Goal: Task Accomplishment & Management: Complete application form

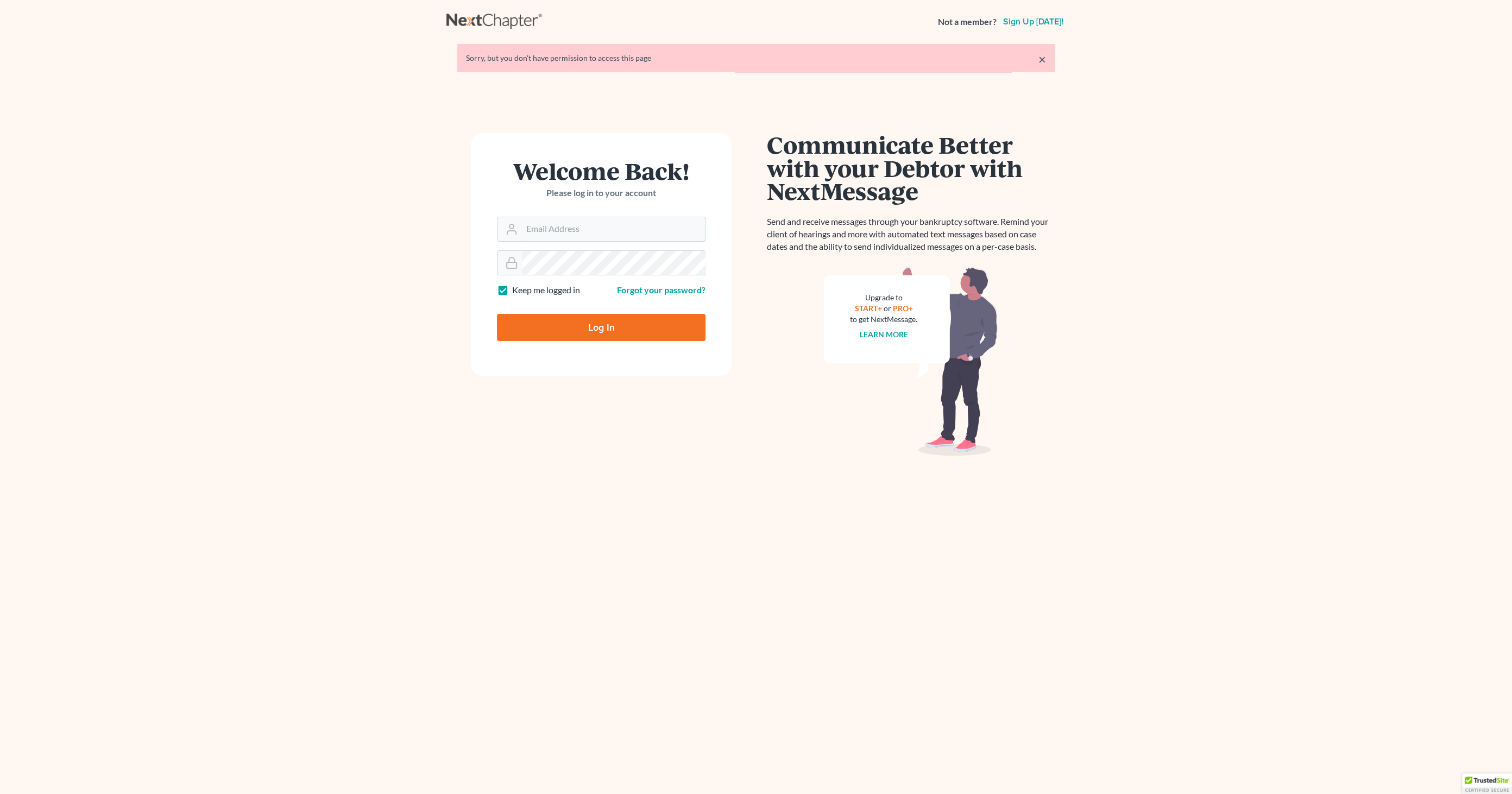
type input "[EMAIL_ADDRESS][DOMAIN_NAME]"
click at [569, 329] on input "Log In" at bounding box center [602, 328] width 209 height 27
type input "Thinking..."
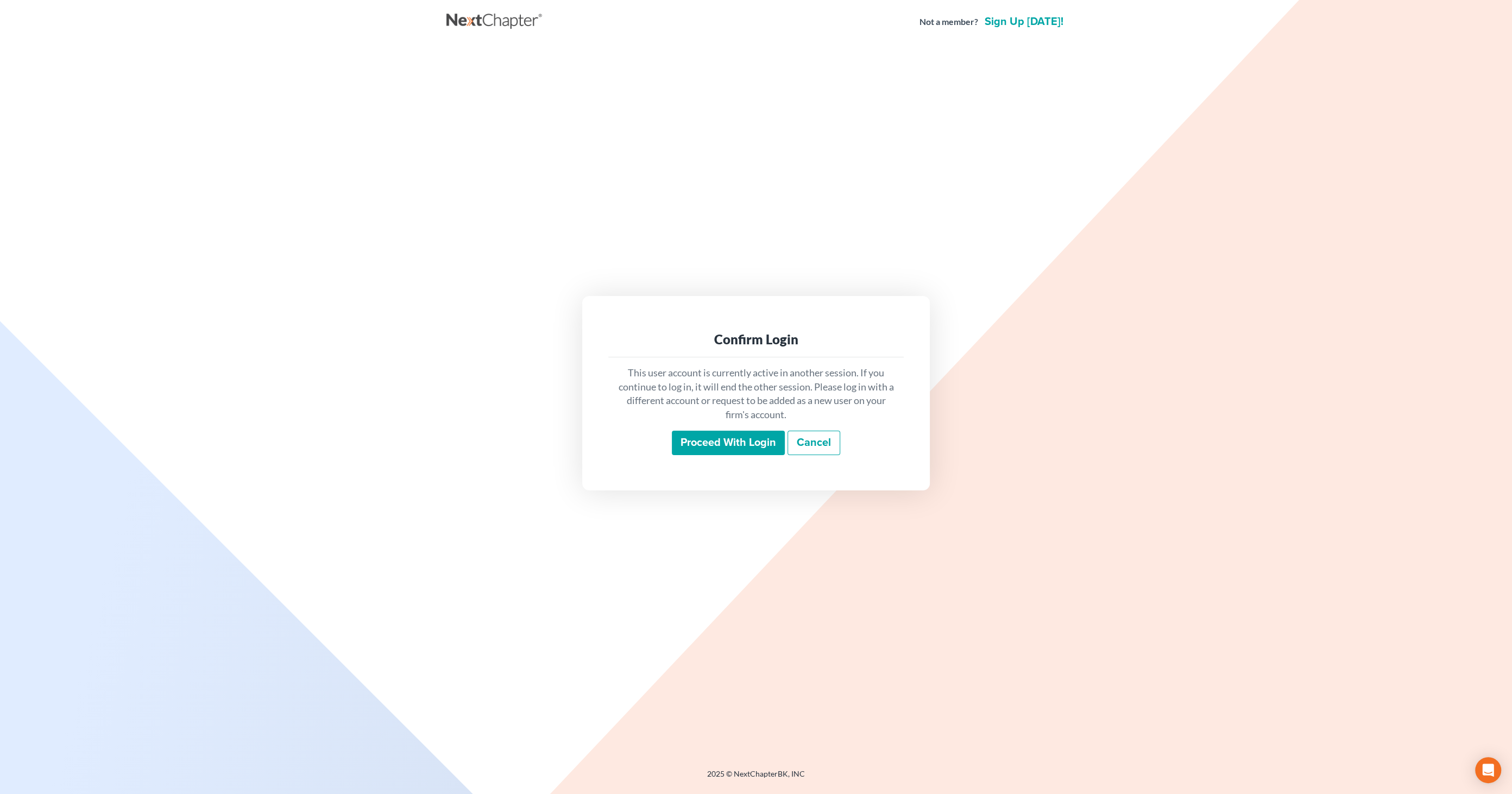
click at [755, 451] on input "Proceed with login" at bounding box center [728, 443] width 113 height 25
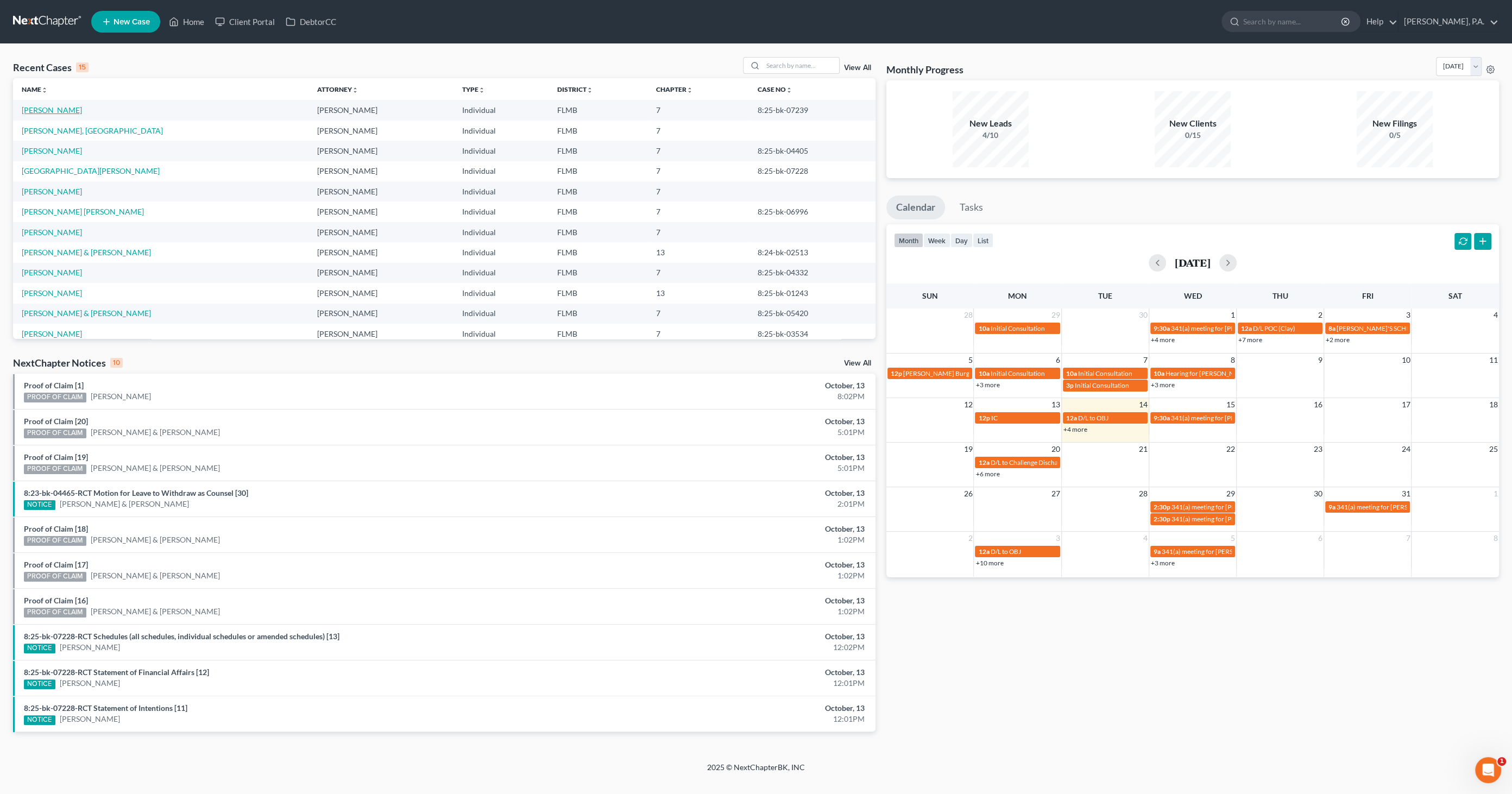
click at [50, 113] on link "Grupi, Ashley" at bounding box center [52, 110] width 61 height 9
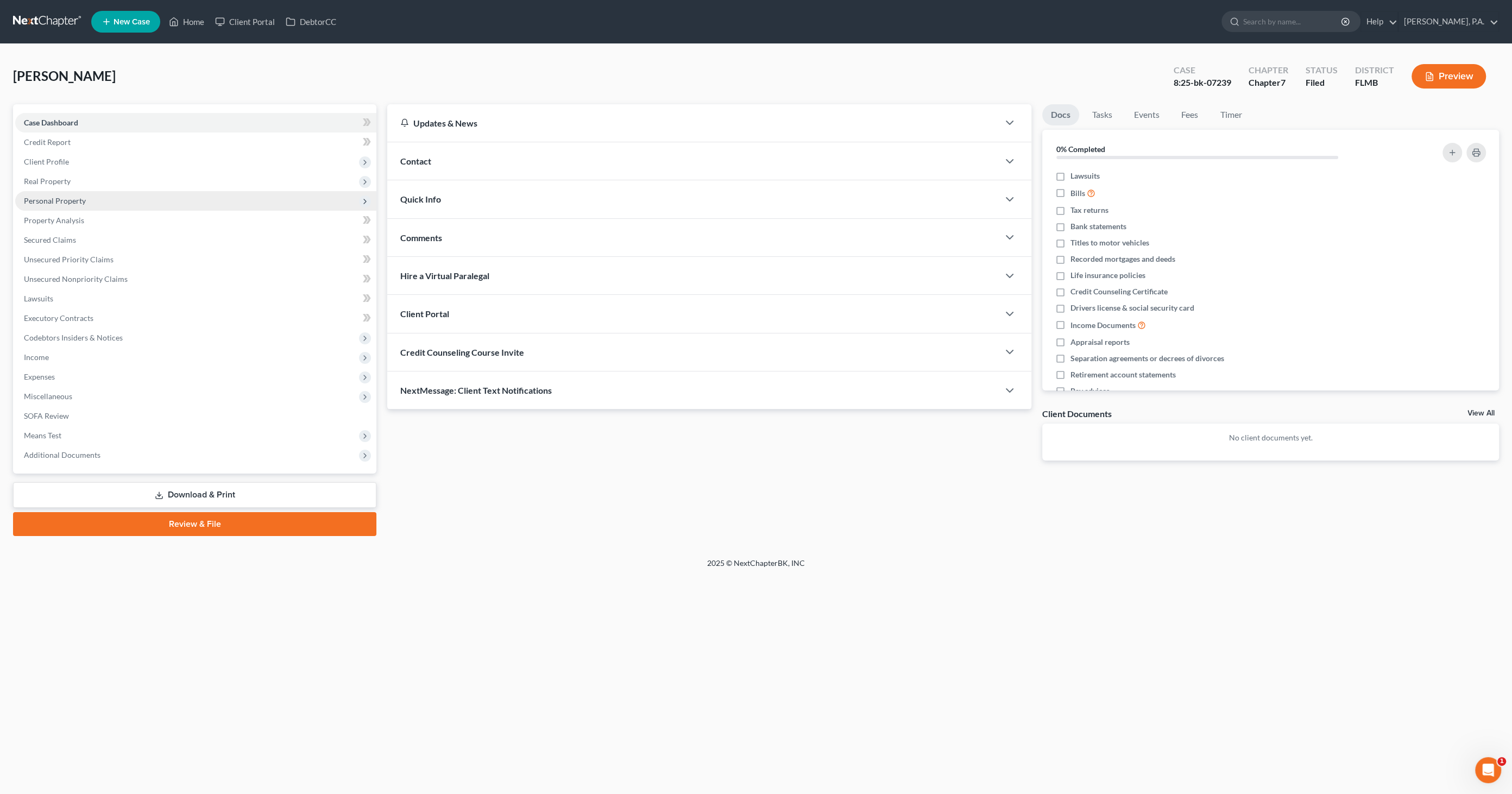
click at [67, 201] on span "Personal Property" at bounding box center [54, 201] width 62 height 9
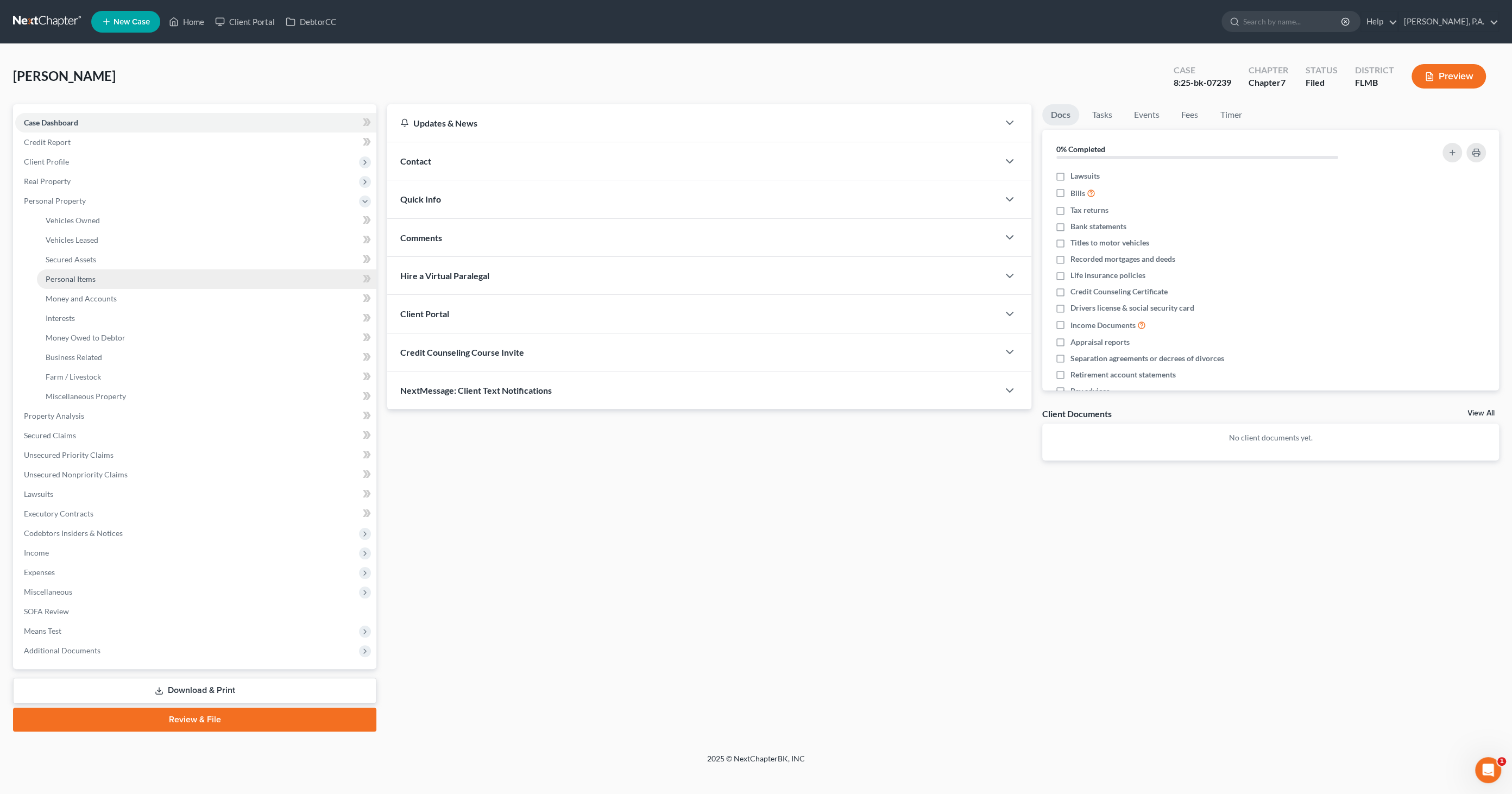
click at [85, 280] on span "Personal Items" at bounding box center [71, 279] width 50 height 9
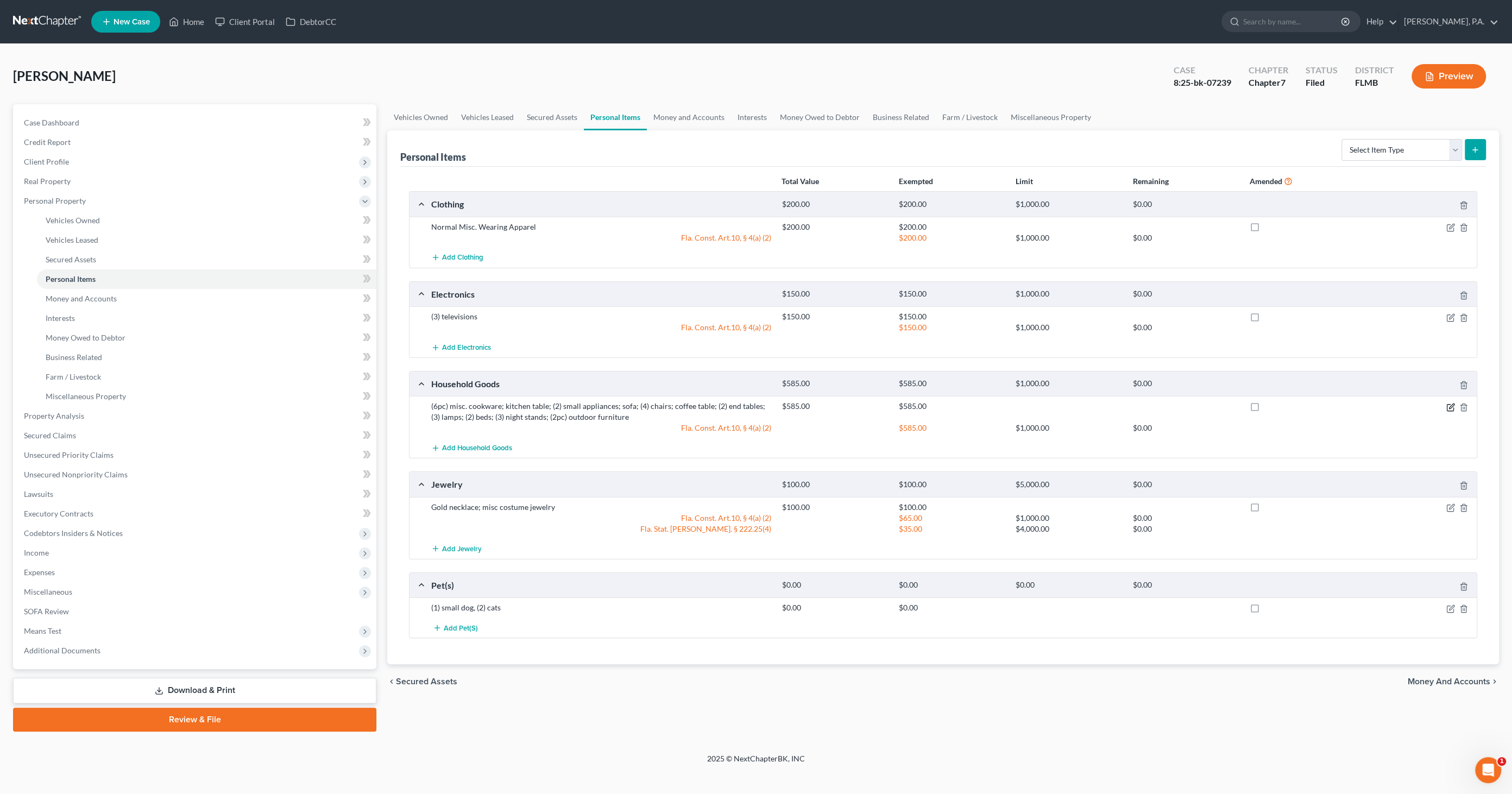
click at [1449, 407] on icon "button" at bounding box center [1451, 407] width 9 height 9
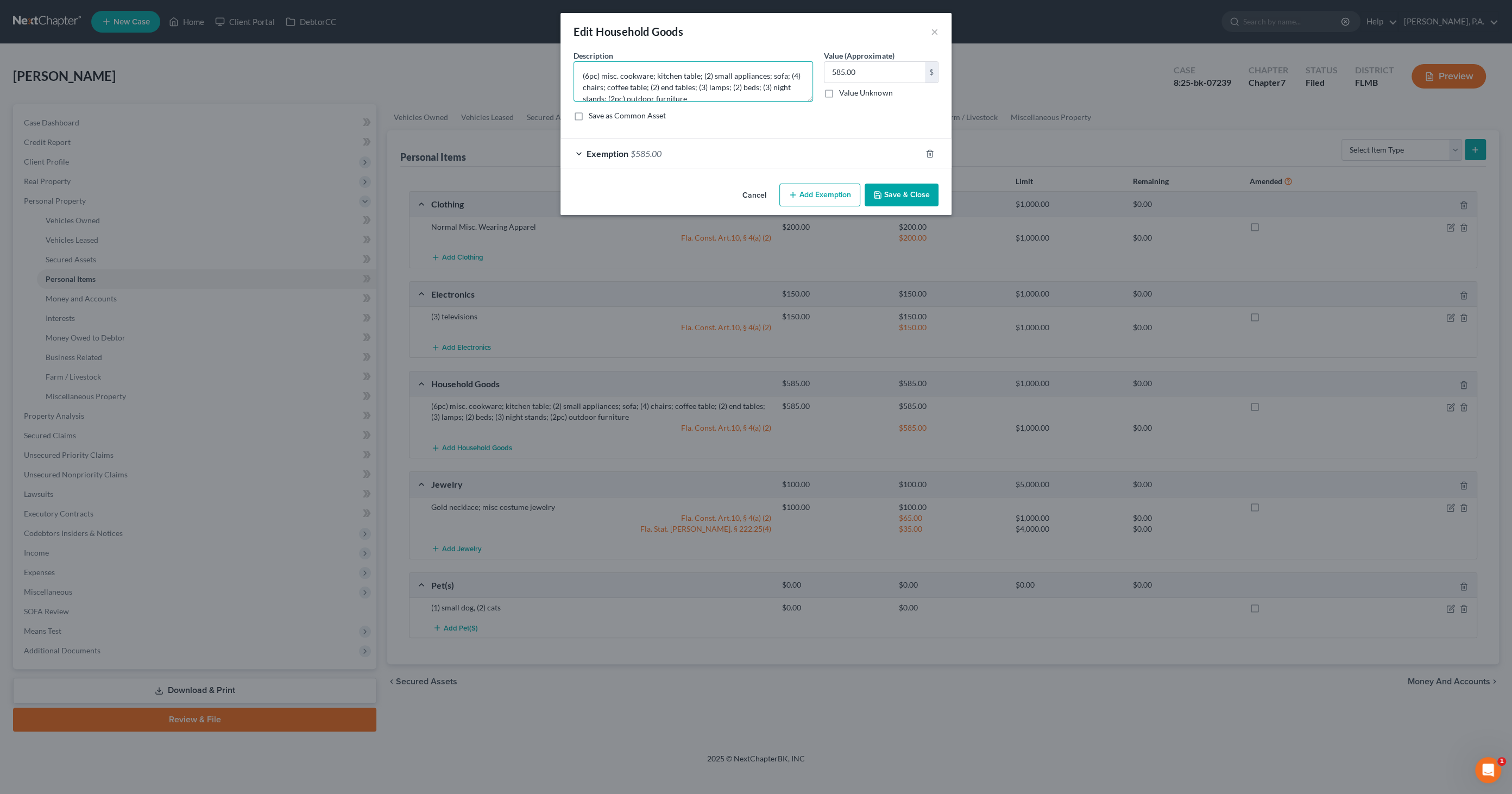
click at [721, 94] on textarea "(6pc) misc. cookware; kitchen table; (2) small appliances; sofa; (4) chairs; co…" at bounding box center [693, 81] width 239 height 40
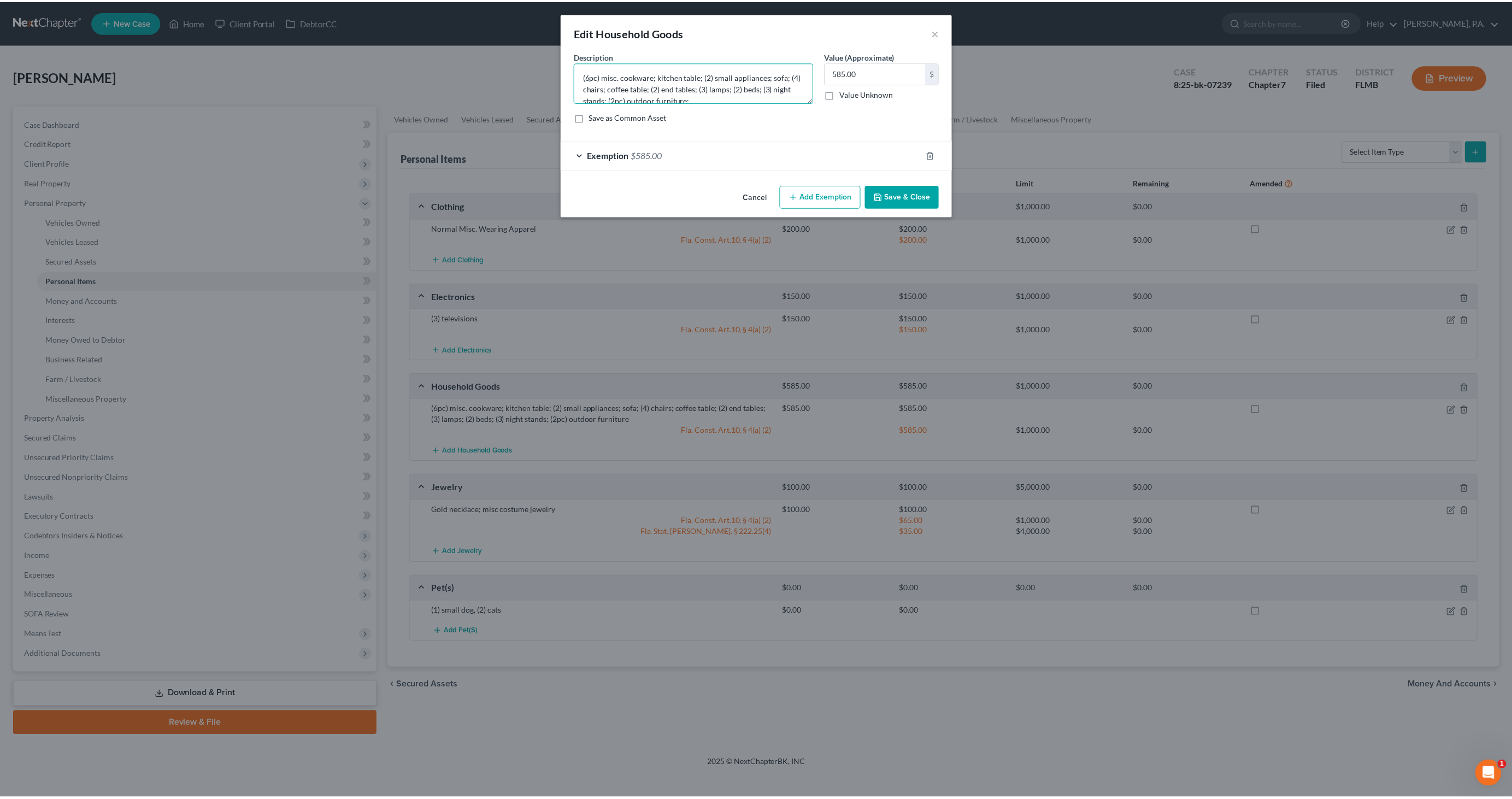
scroll to position [2, 0]
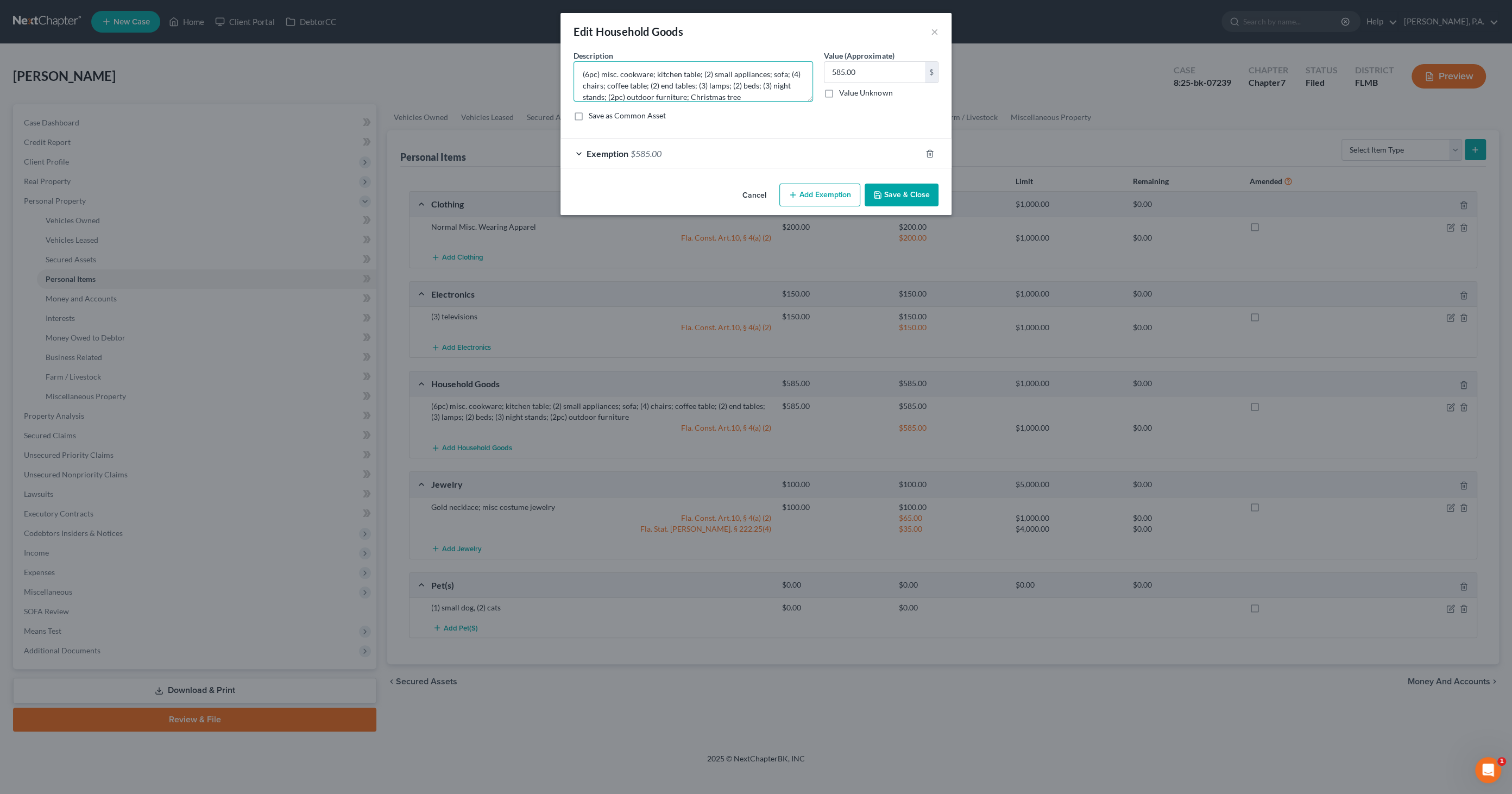
type textarea "(6pc) misc. cookware; kitchen table; (2) small appliances; sofa; (4) chairs; co…"
click at [908, 195] on button "Save & Close" at bounding box center [901, 196] width 74 height 23
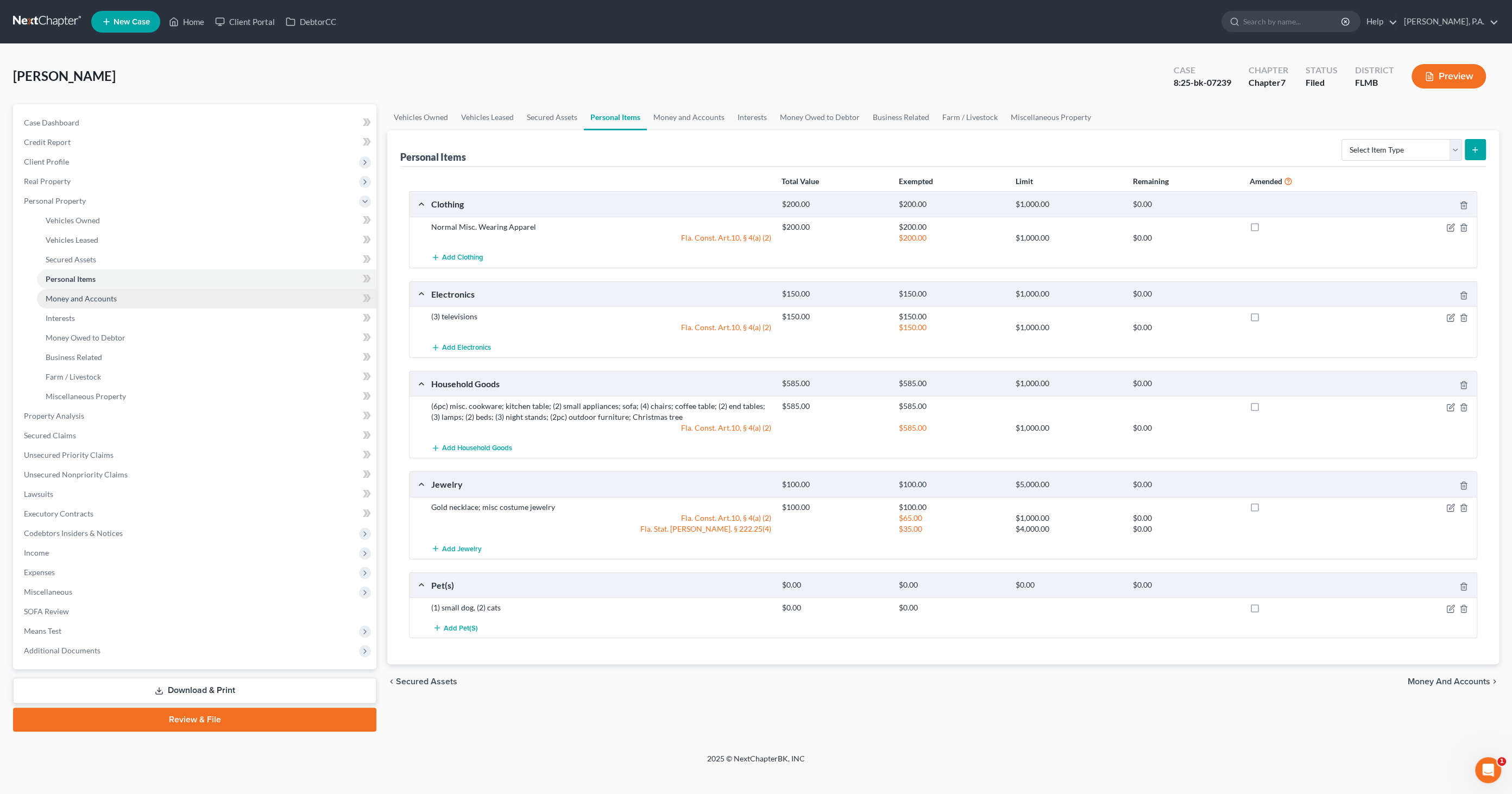
click at [120, 292] on link "Money and Accounts" at bounding box center [206, 299] width 339 height 20
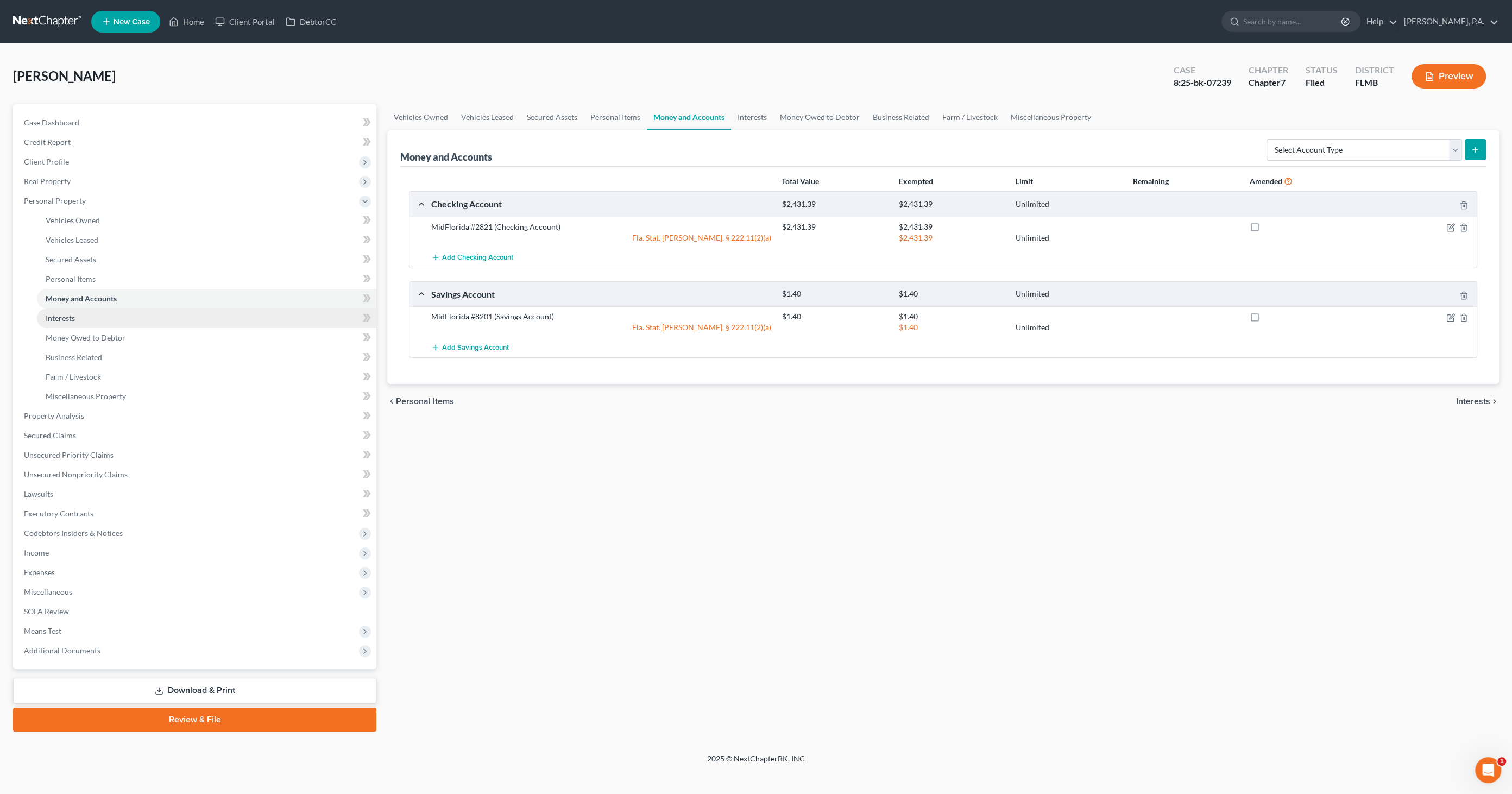
click at [104, 321] on link "Interests" at bounding box center [206, 318] width 339 height 20
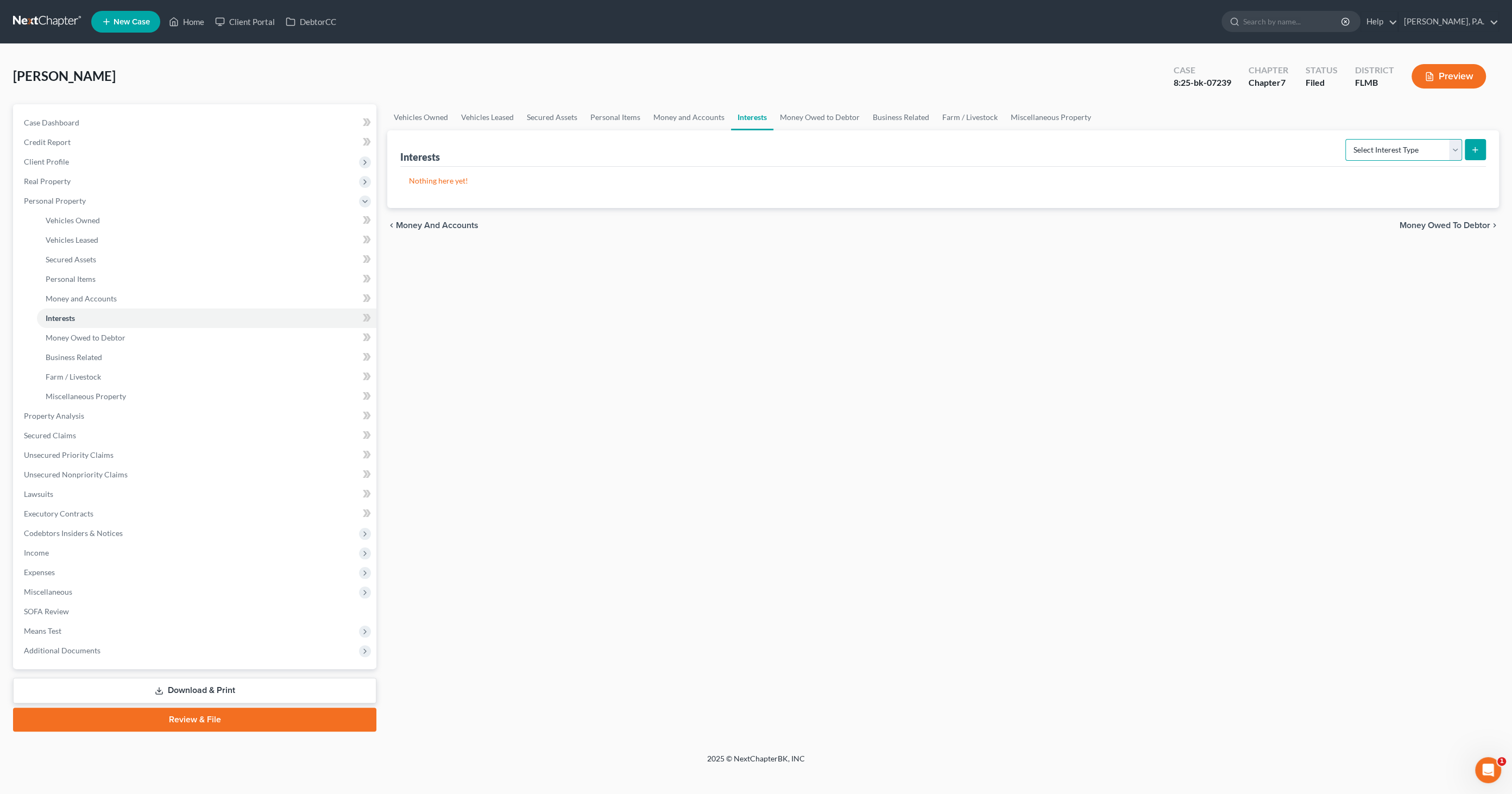
click at [1393, 146] on select "Select Interest Type 401K Annuity Bond Education IRA Government Bond Government…" at bounding box center [1404, 150] width 117 height 21
select select "government_pension_plan"
click at [1347, 139] on select "Select Interest Type 401K Annuity Bond Education IRA Government Bond Government…" at bounding box center [1404, 150] width 117 height 21
click at [1480, 149] on button "submit" at bounding box center [1475, 150] width 21 height 21
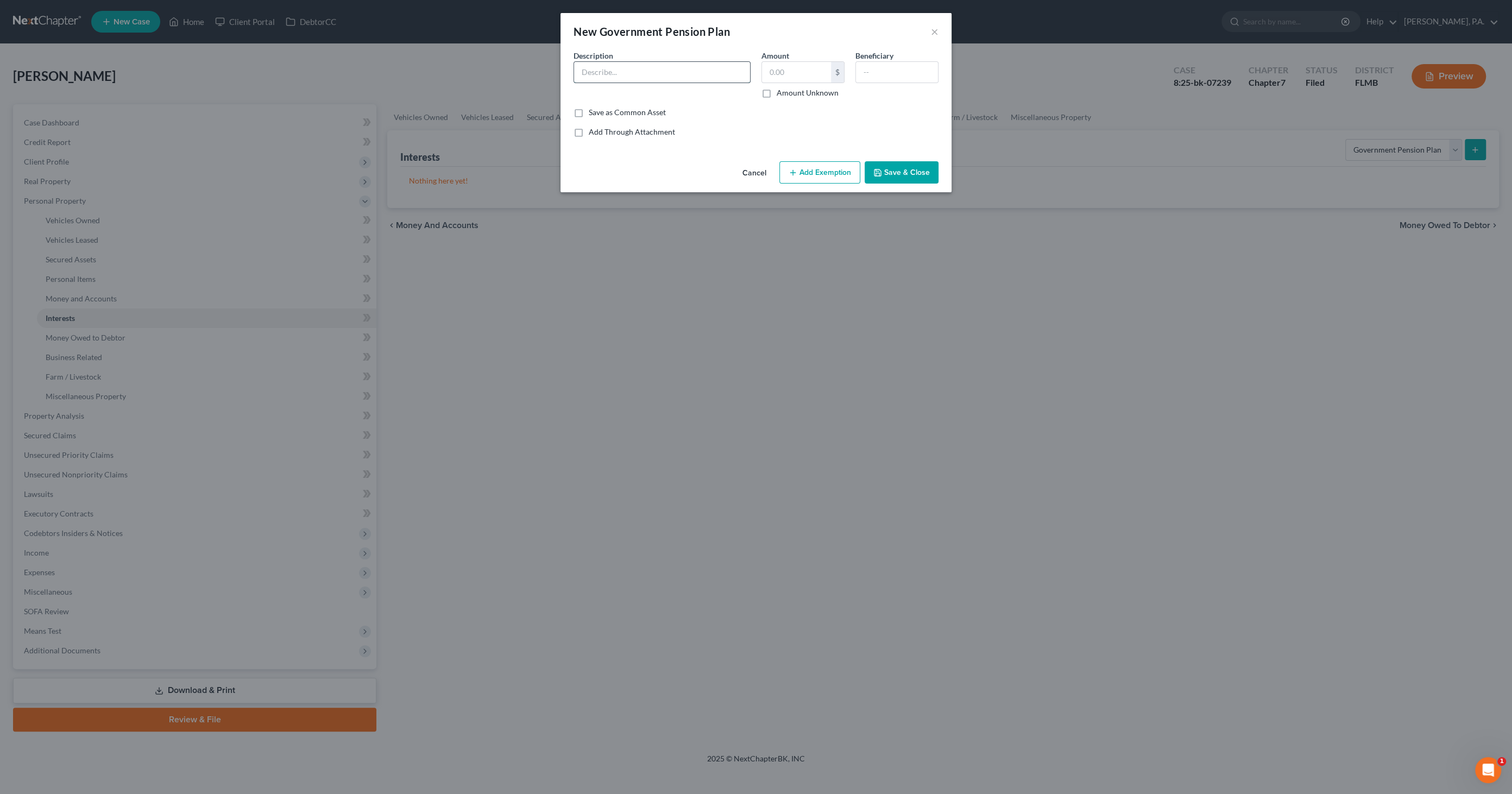
click at [668, 74] on input "text" at bounding box center [662, 71] width 176 height 21
type input "f"
type input "FRS Retirement Fund"
click at [784, 92] on label "Amount Unknown" at bounding box center [807, 93] width 62 height 11
click at [784, 92] on input "Amount Unknown" at bounding box center [785, 91] width 7 height 7
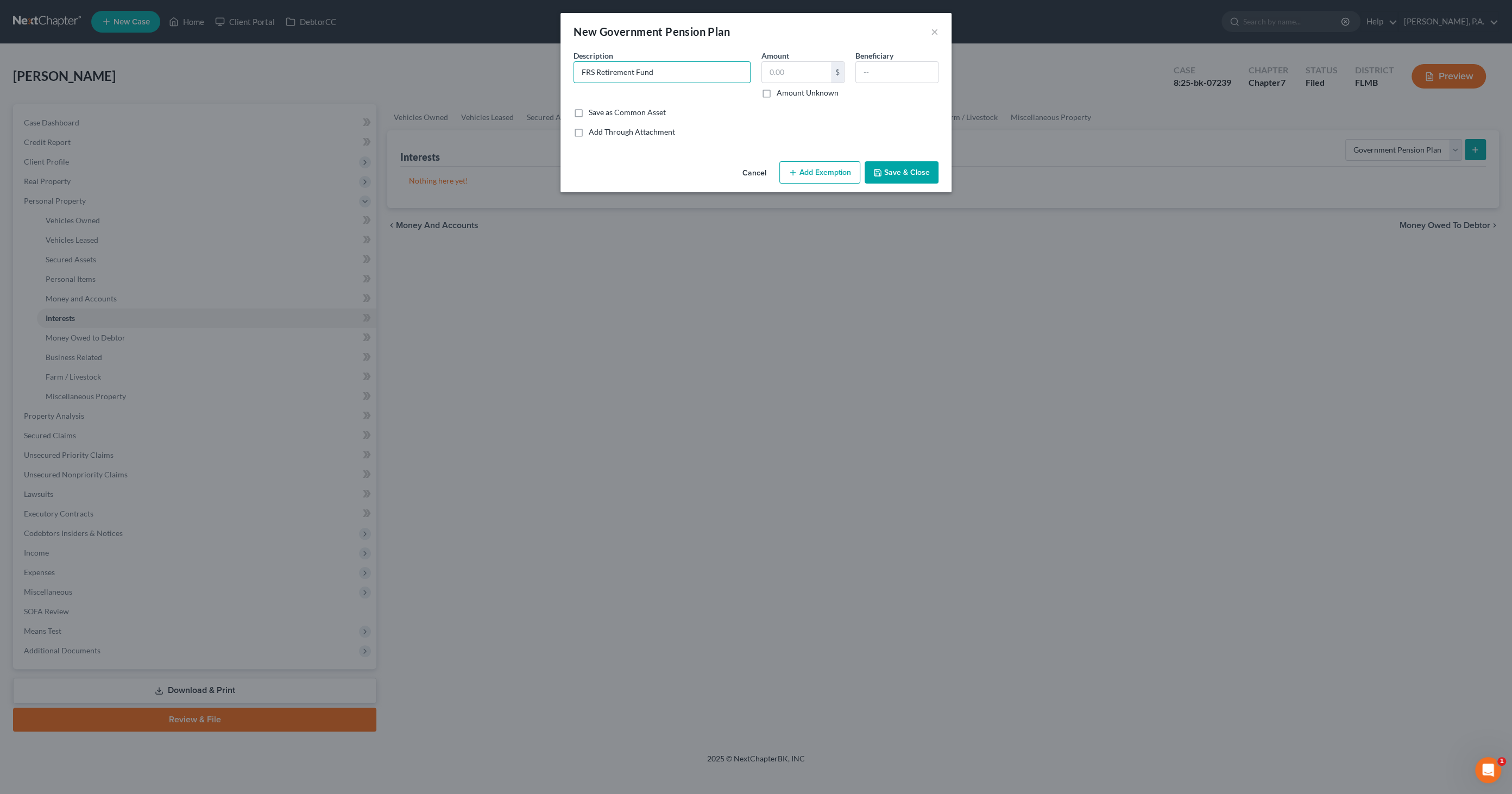
checkbox input "true"
click at [819, 174] on button "Add Exemption" at bounding box center [820, 173] width 81 height 23
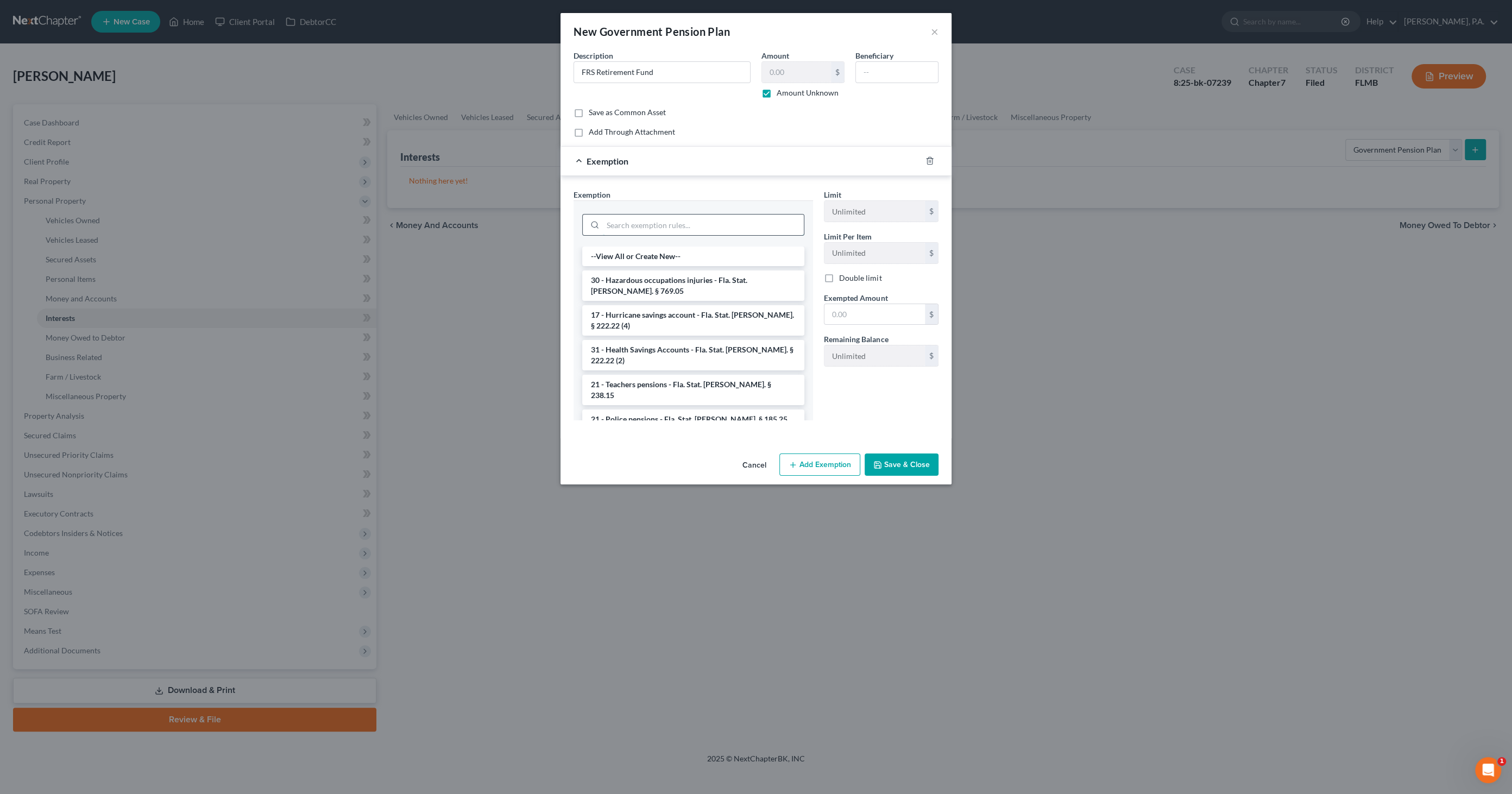
click at [742, 216] on input "search" at bounding box center [703, 224] width 201 height 21
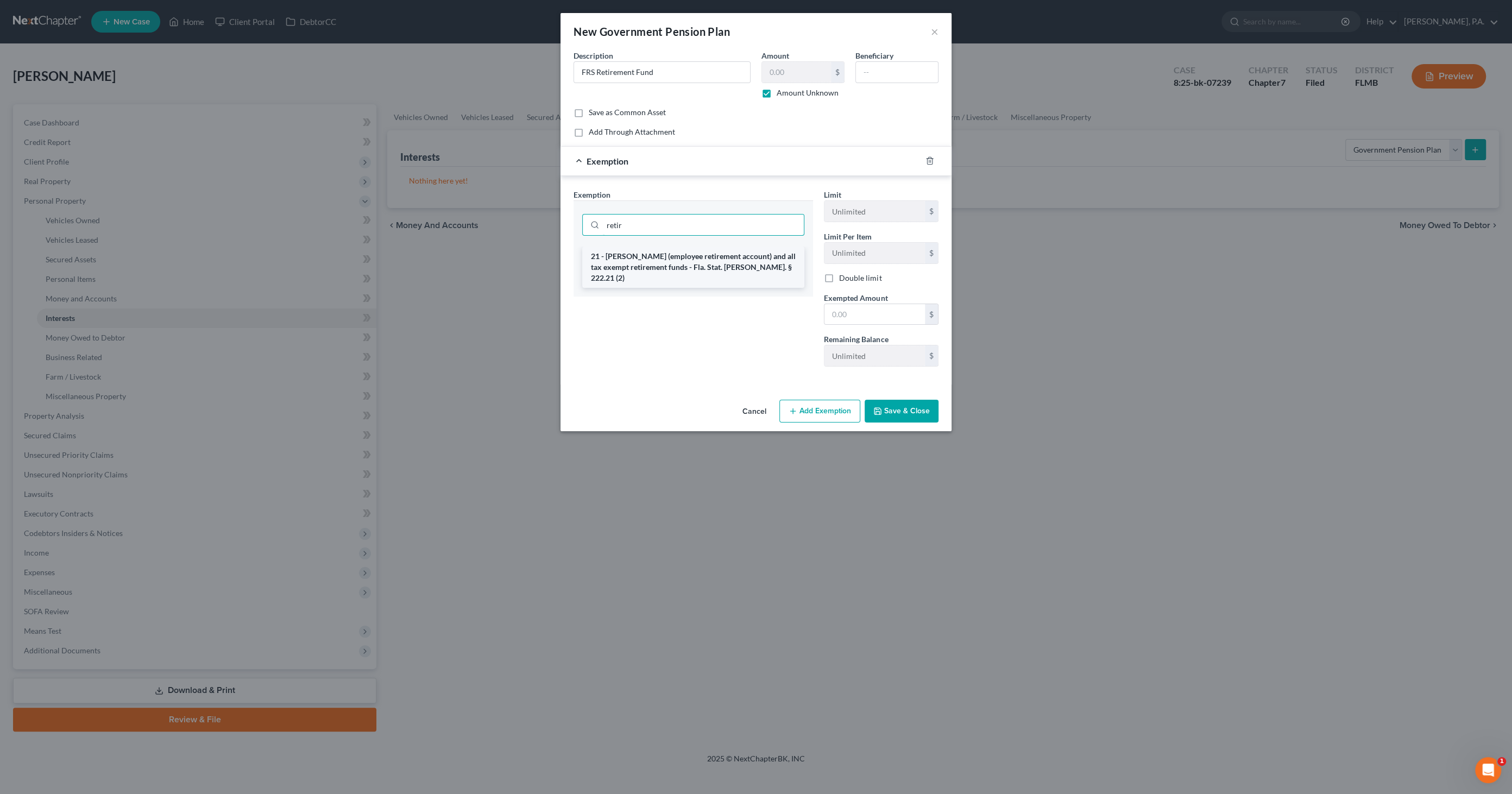
type input "retir"
click at [737, 262] on li "21 - ERISA (employee retirement account) and all tax exempt retirement funds - …" at bounding box center [693, 267] width 222 height 41
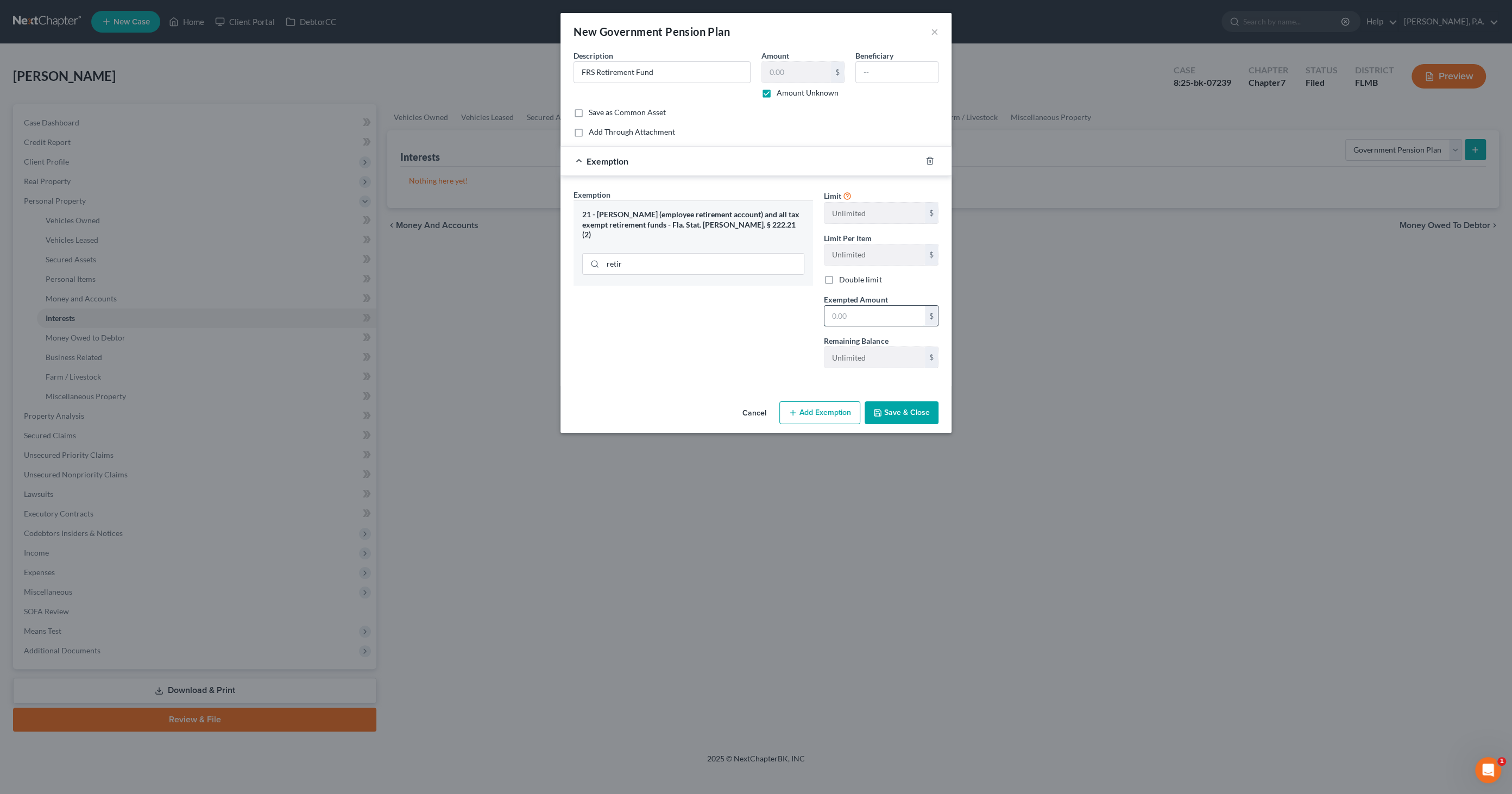
click at [879, 315] on input "text" at bounding box center [874, 315] width 101 height 21
type input "1.00"
click at [884, 405] on button "Save & Close" at bounding box center [901, 414] width 74 height 23
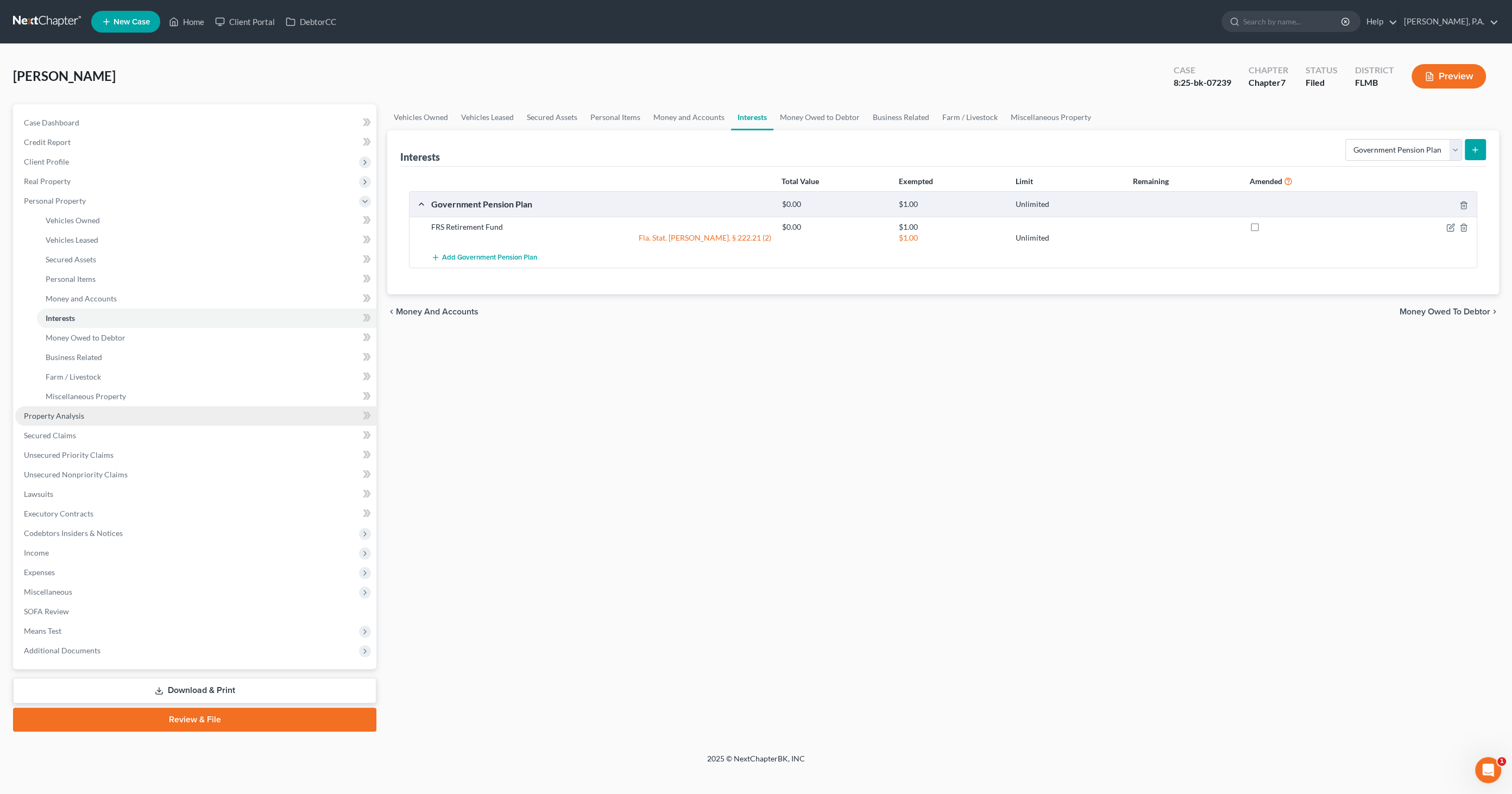
click at [117, 413] on link "Property Analysis" at bounding box center [196, 416] width 361 height 20
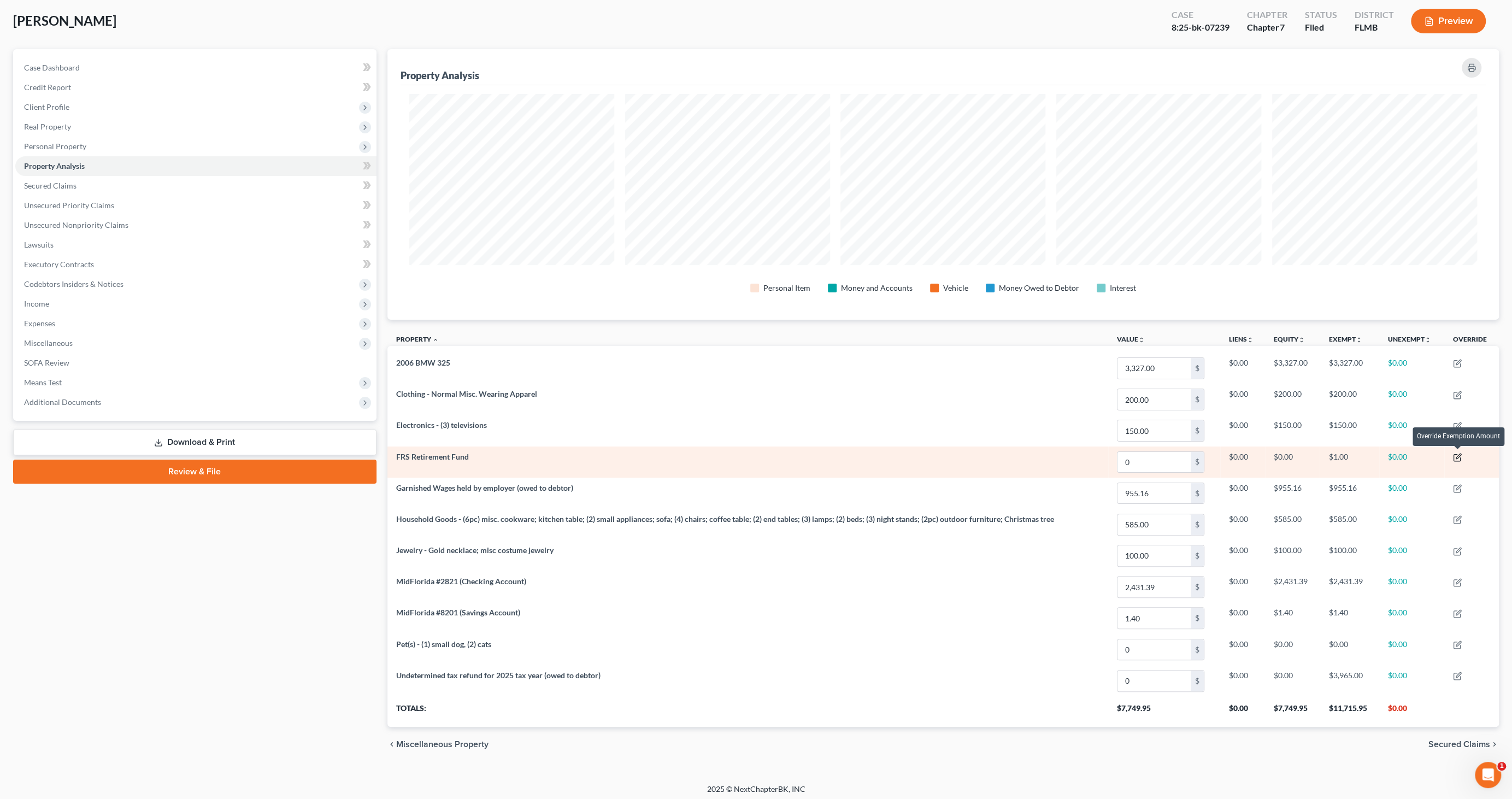
click at [1456, 453] on icon "button" at bounding box center [1457, 457] width 9 height 9
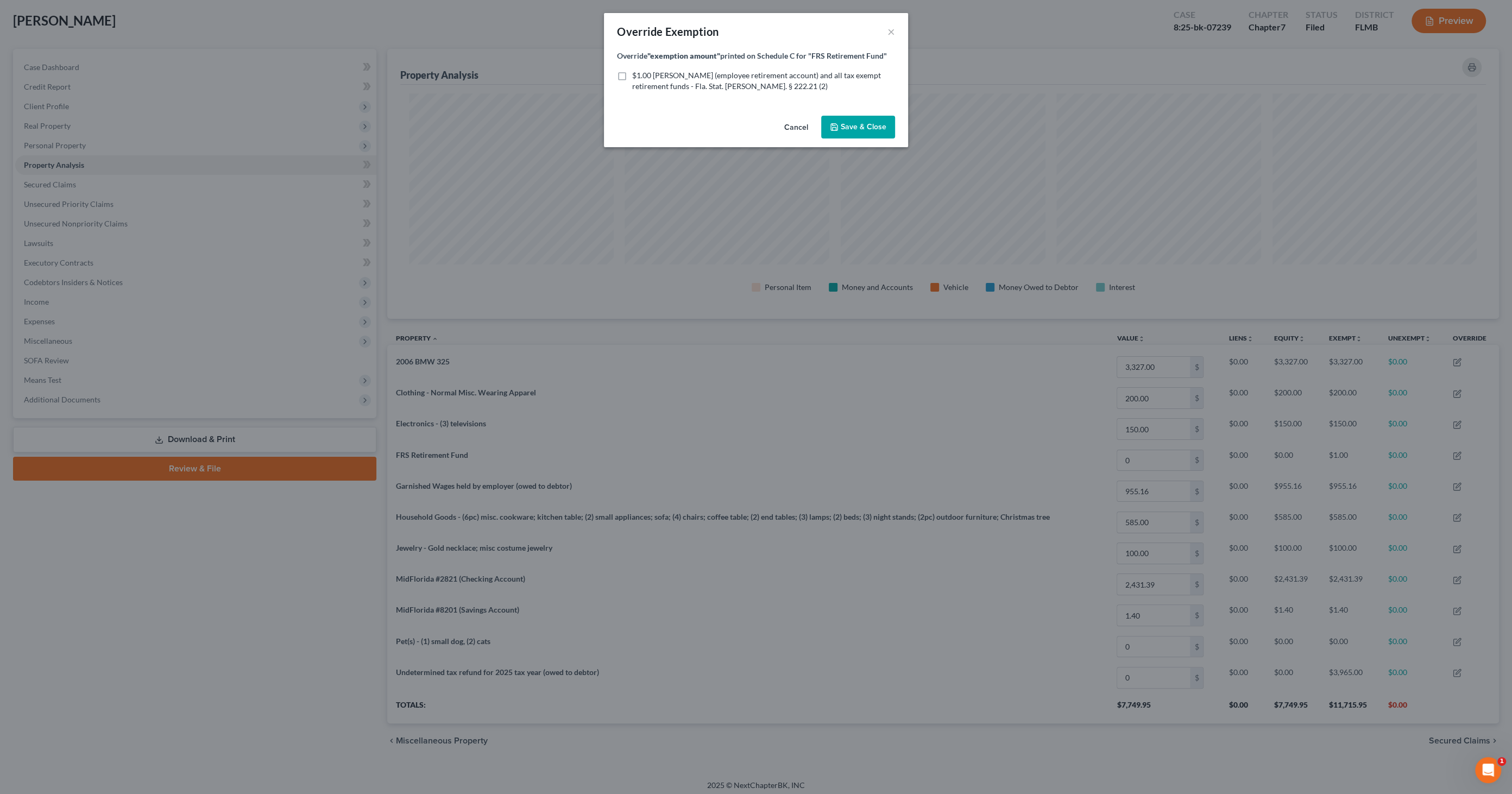
click at [632, 71] on label "$1.00 ERISA (employee retirement account) and all tax exempt retirement funds -…" at bounding box center [764, 80] width 263 height 21
click at [637, 71] on input "$1.00 ERISA (employee retirement account) and all tax exempt retirement funds -…" at bounding box center [640, 73] width 7 height 7
checkbox input "true"
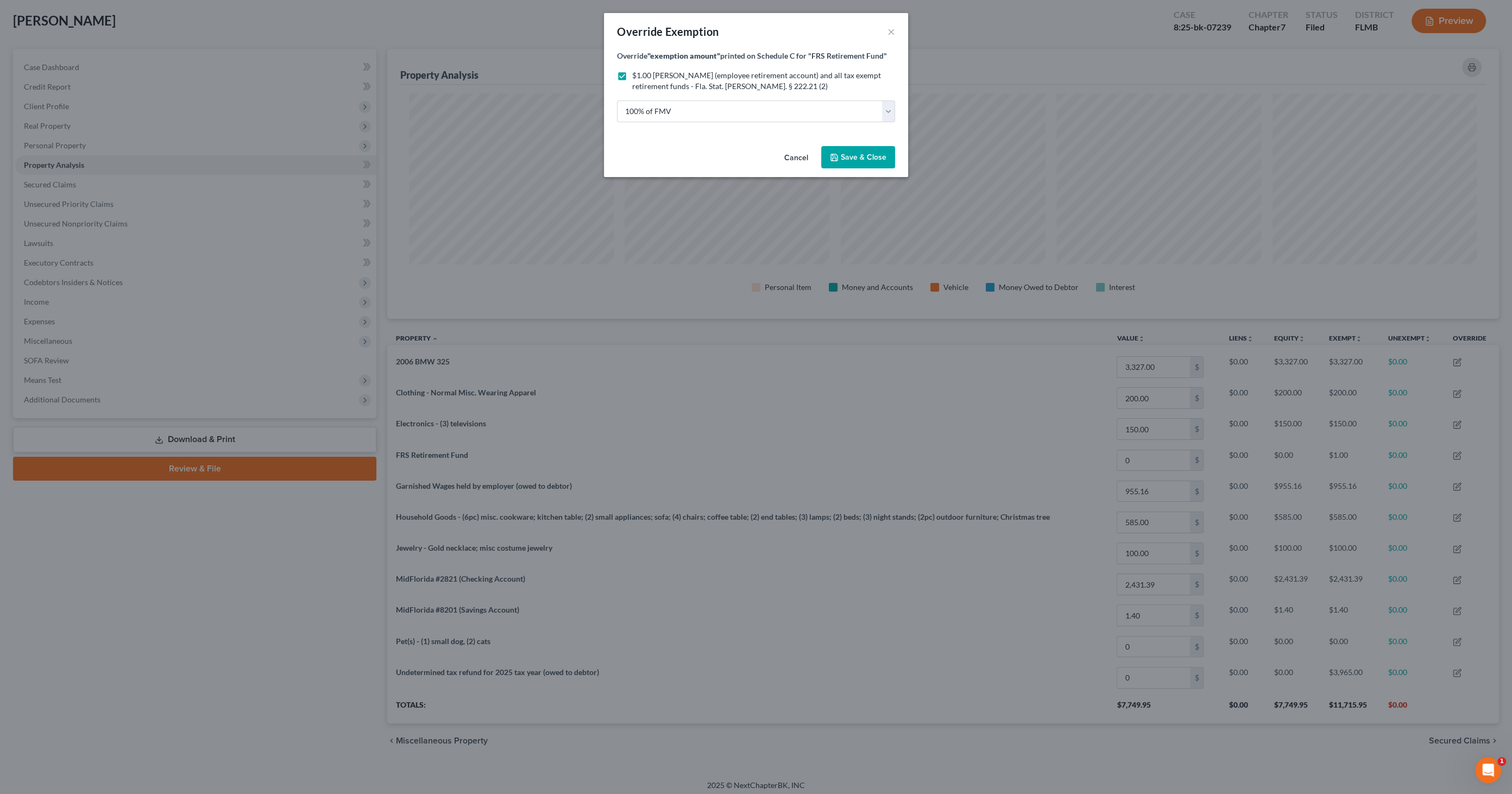
click at [872, 150] on button "Save & Close" at bounding box center [858, 158] width 74 height 23
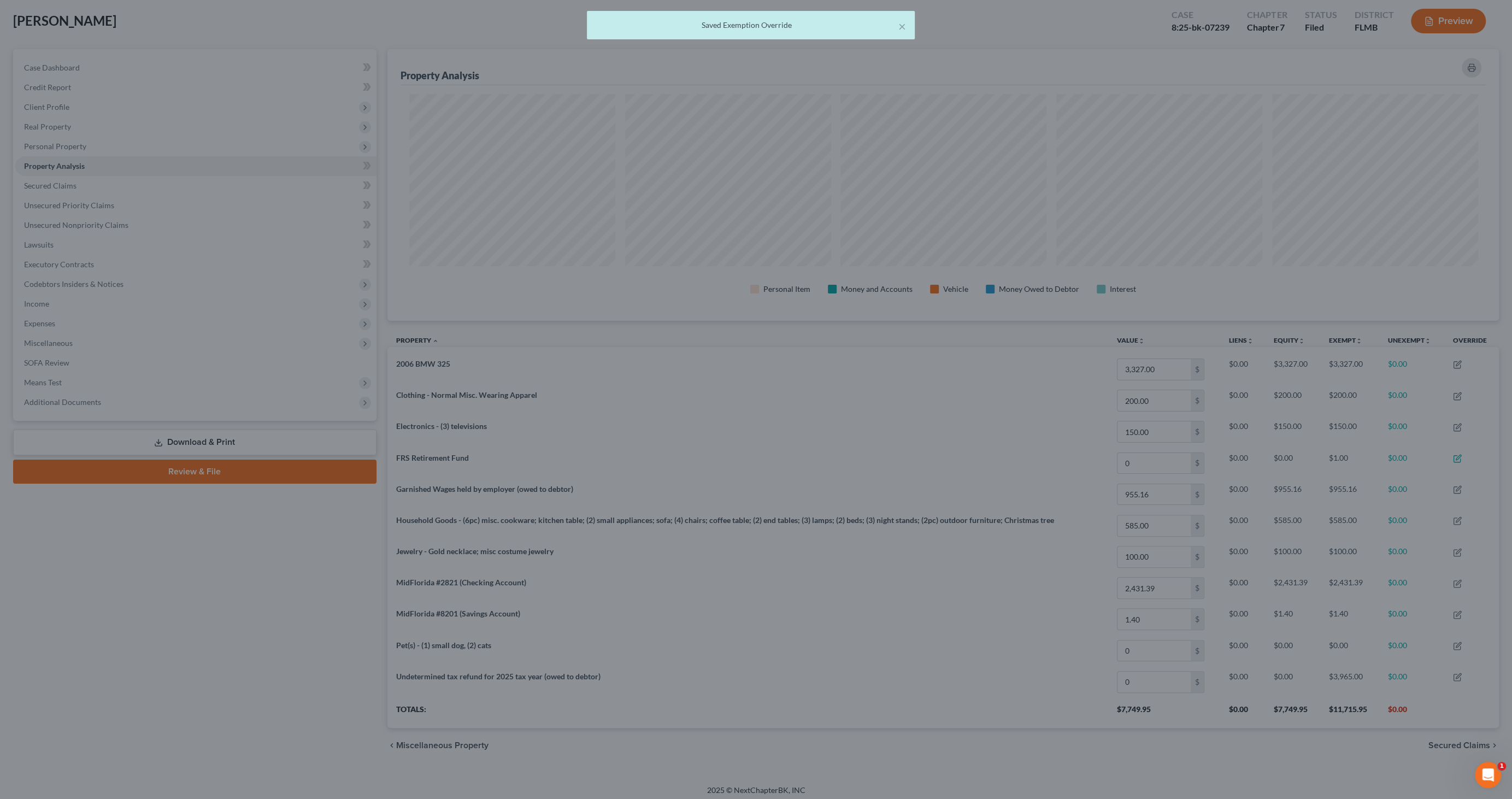
scroll to position [546406, 545342]
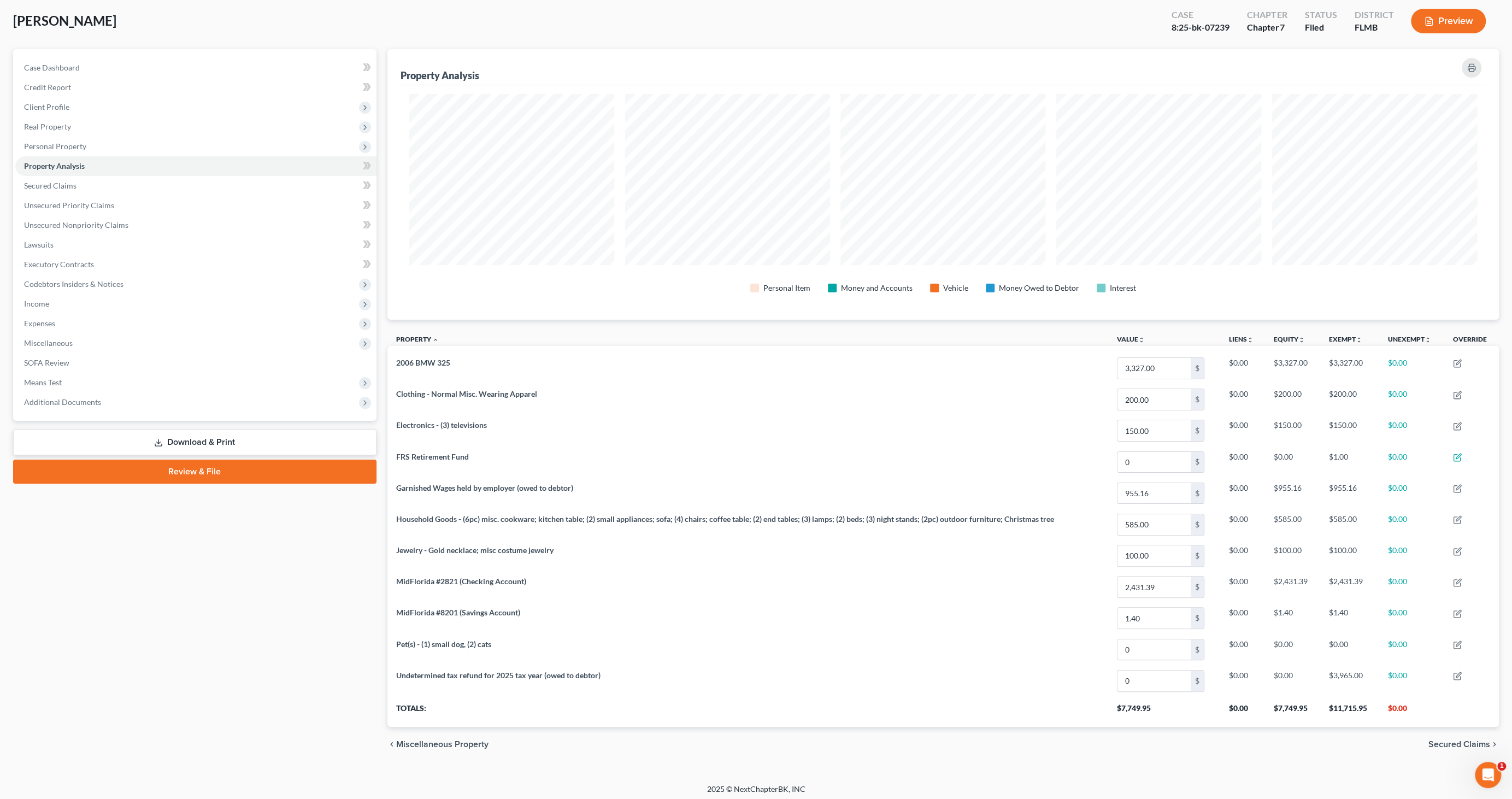
click at [202, 443] on link "Download & Print" at bounding box center [195, 442] width 363 height 26
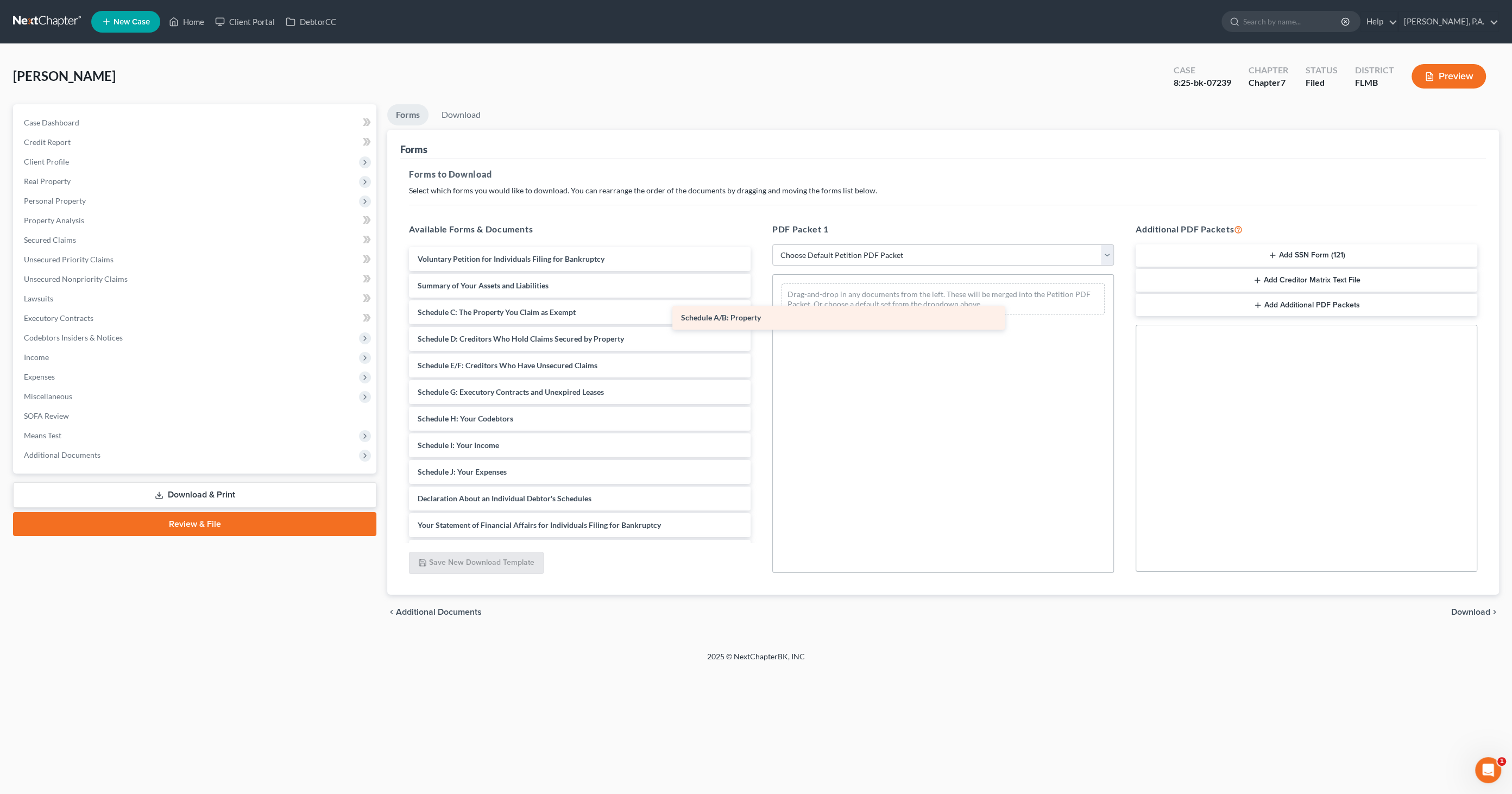
drag, startPoint x: 575, startPoint y: 315, endPoint x: 851, endPoint y: 316, distance: 276.0
click at [759, 316] on div "Schedule A/B: Property Voluntary Petition for Individuals Filing for Bankruptcy…" at bounding box center [580, 472] width 359 height 450
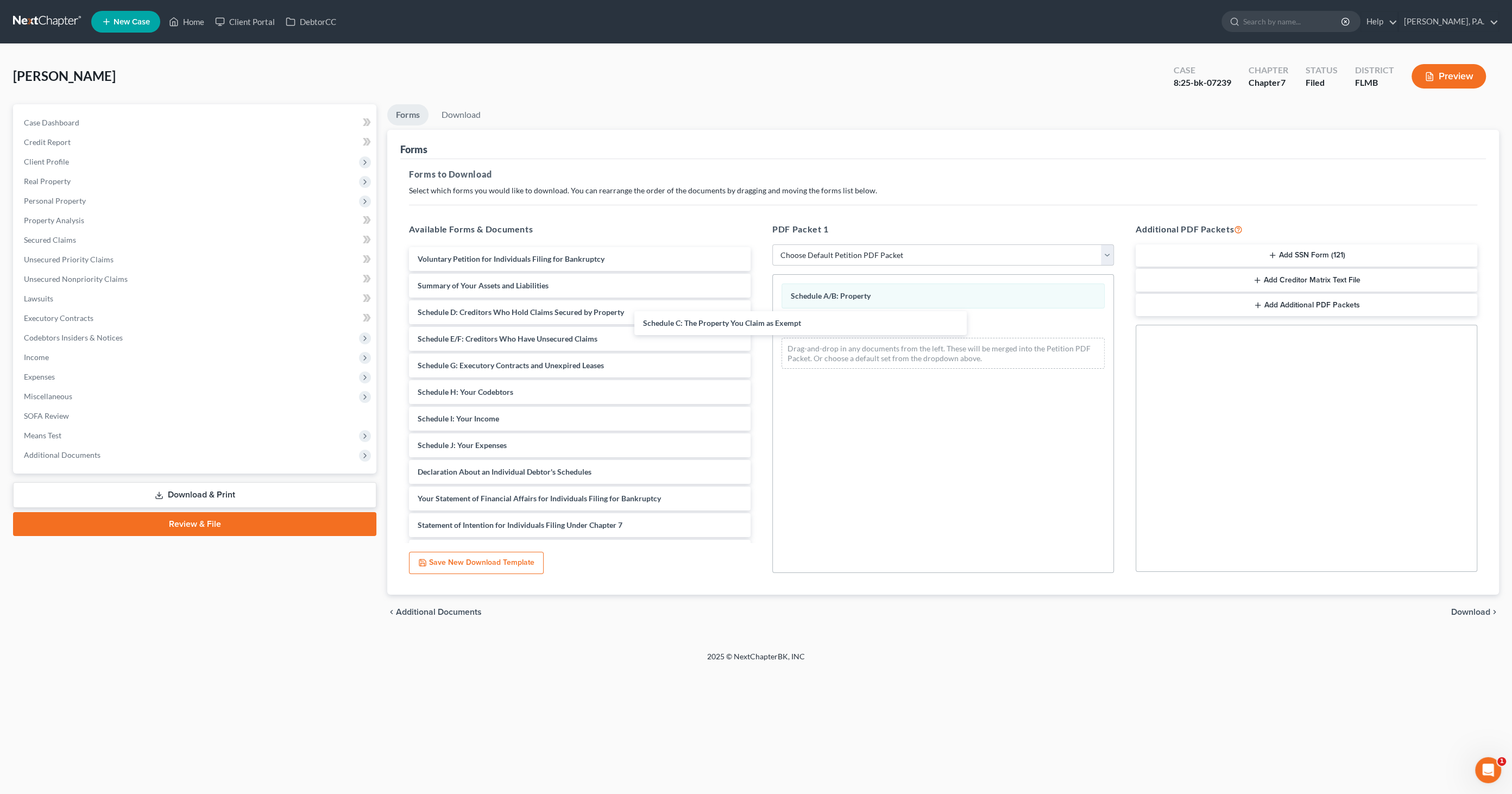
drag, startPoint x: 601, startPoint y: 315, endPoint x: 978, endPoint y: 398, distance: 386.0
click at [759, 327] on div "Schedule C: The Property You Claim as Exempt Voluntary Petition for Individuals…" at bounding box center [580, 459] width 359 height 423
click at [1478, 606] on div "chevron_left Additional Documents Download chevron_right" at bounding box center [943, 612] width 1112 height 35
click at [1474, 611] on span "Download" at bounding box center [1471, 613] width 39 height 9
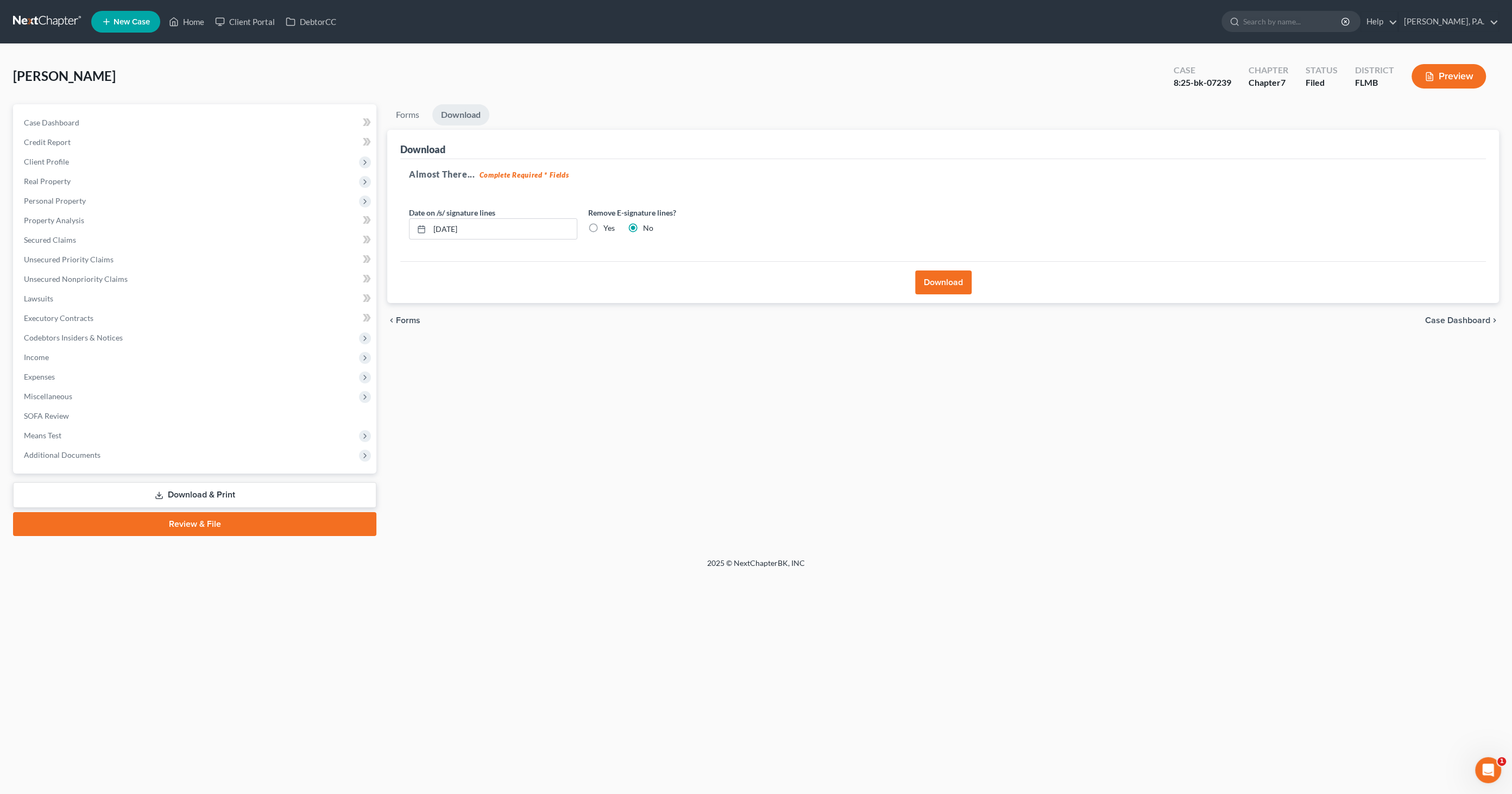
click at [945, 278] on button "Download" at bounding box center [943, 282] width 56 height 24
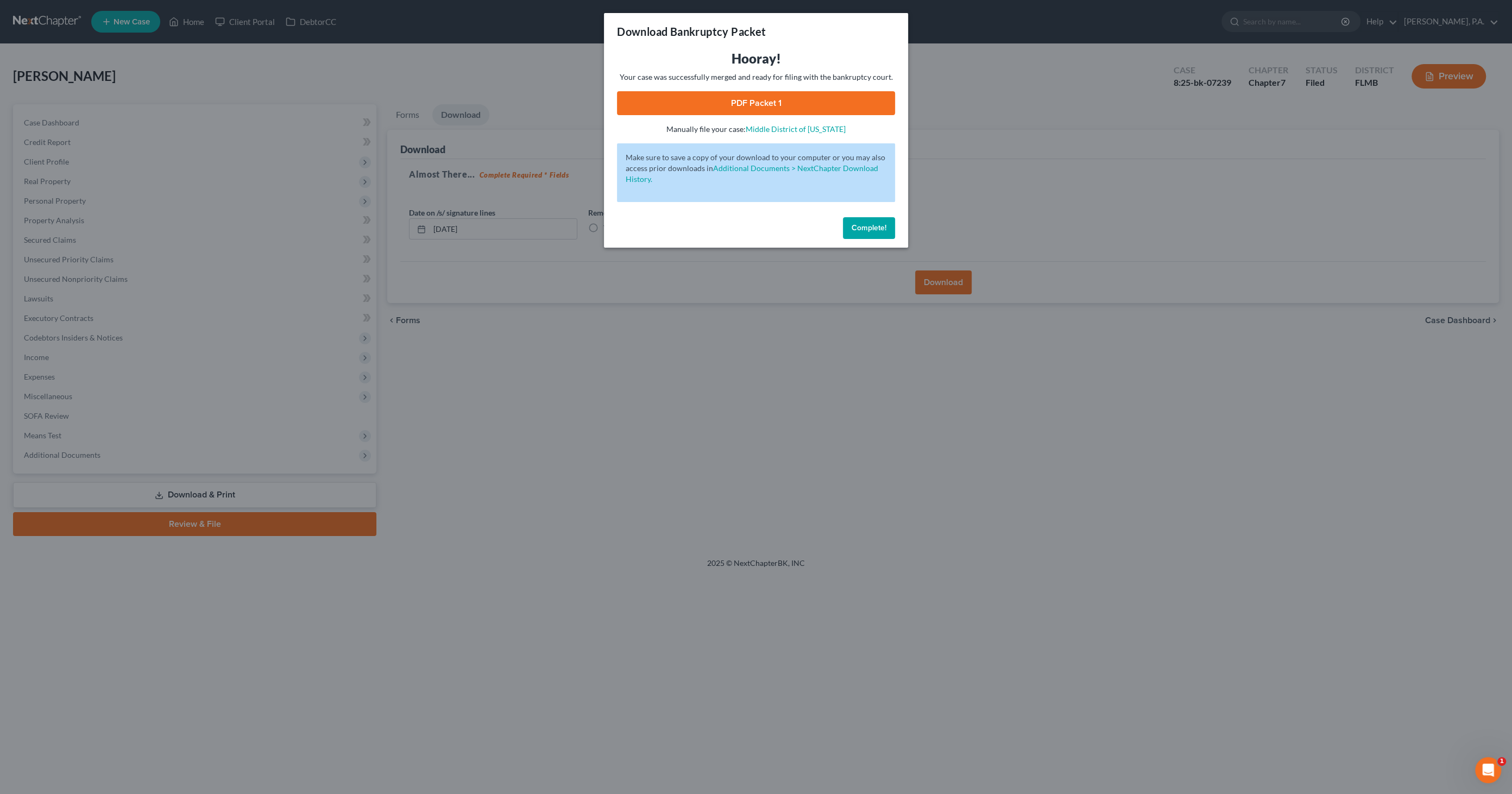
click at [739, 103] on link "PDF Packet 1" at bounding box center [756, 103] width 278 height 24
click at [874, 232] on button "Complete!" at bounding box center [869, 228] width 52 height 21
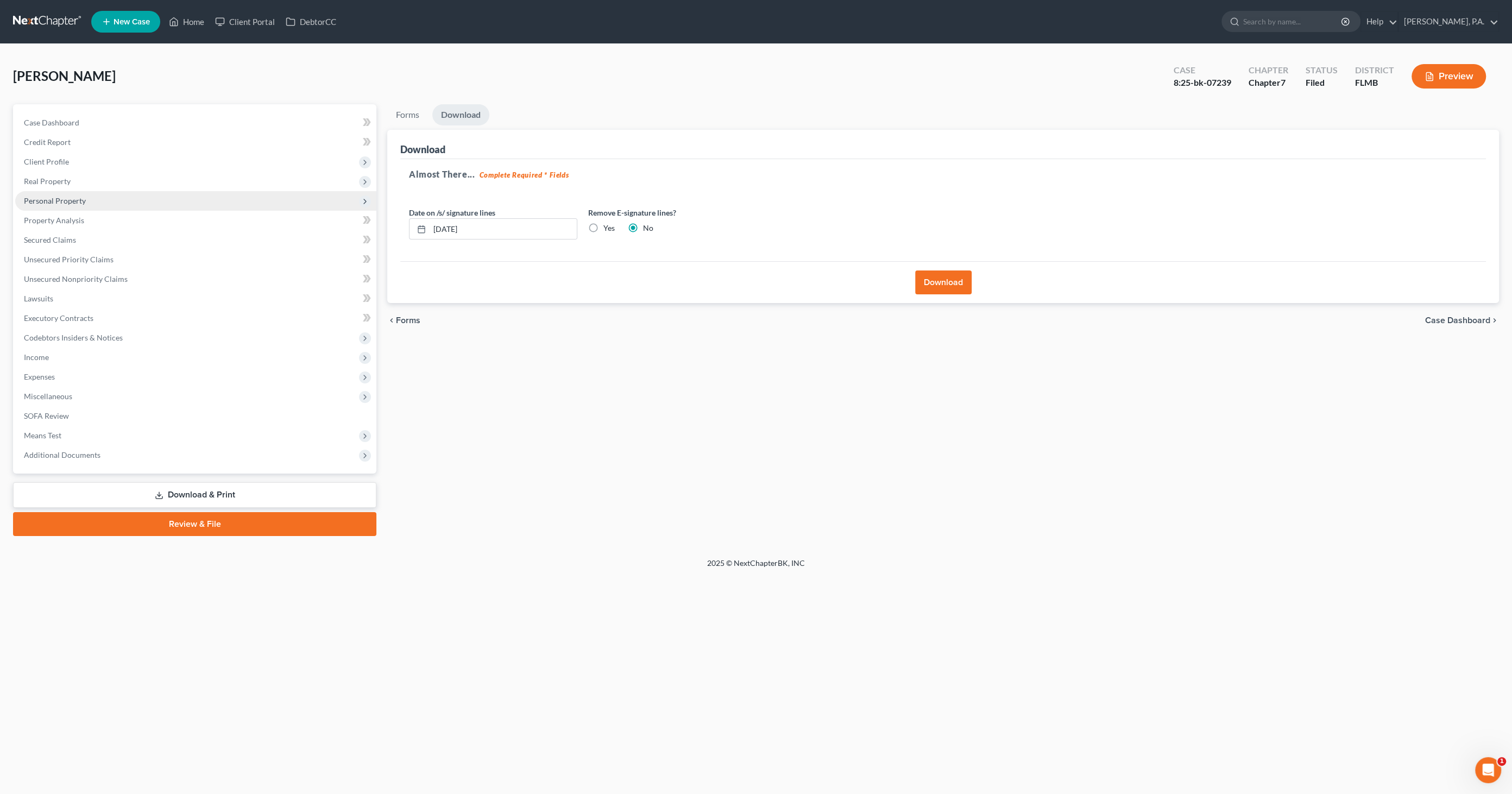
click at [87, 197] on span "Personal Property" at bounding box center [196, 201] width 361 height 20
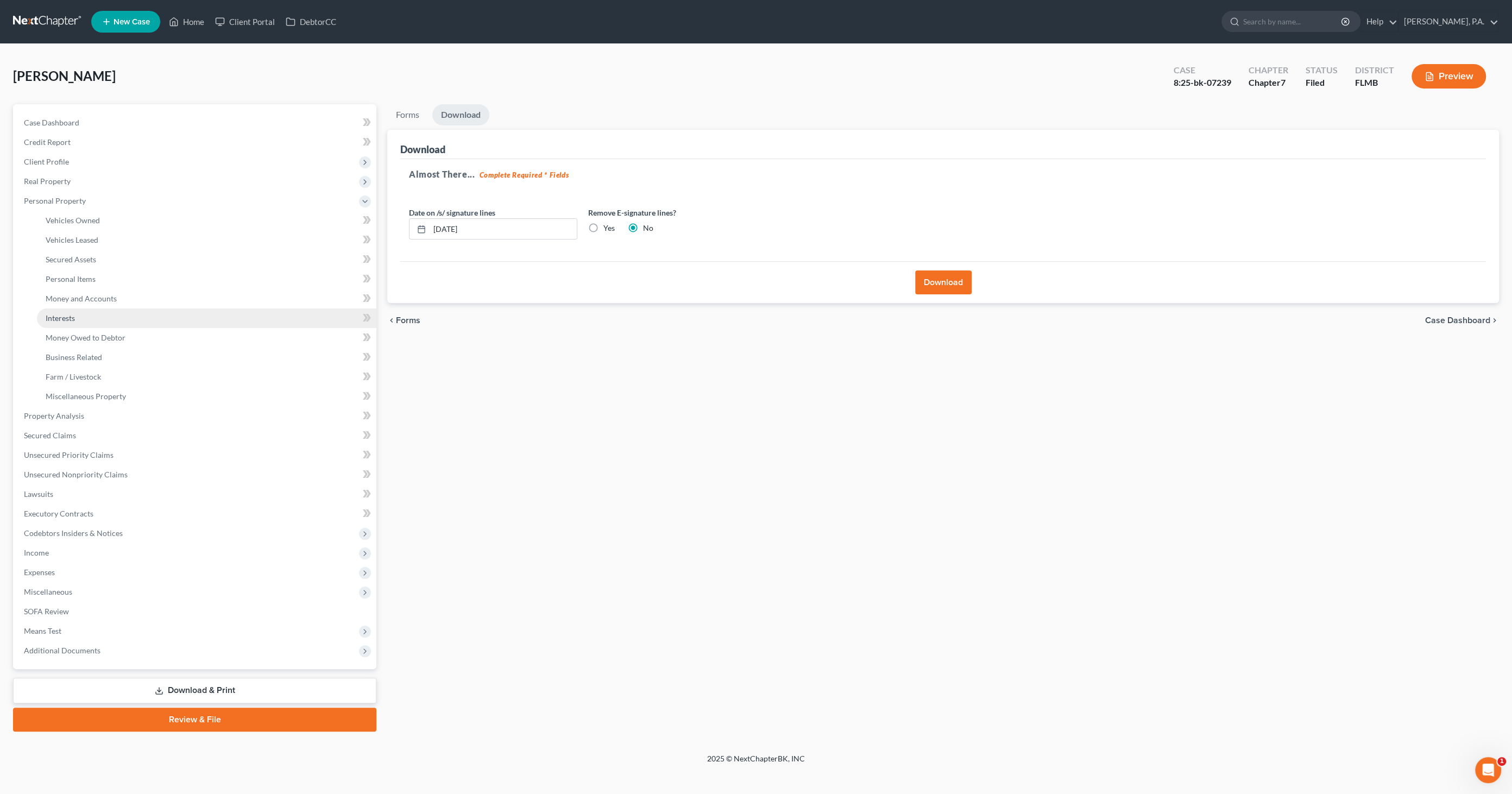
click at [82, 314] on link "Interests" at bounding box center [206, 318] width 339 height 20
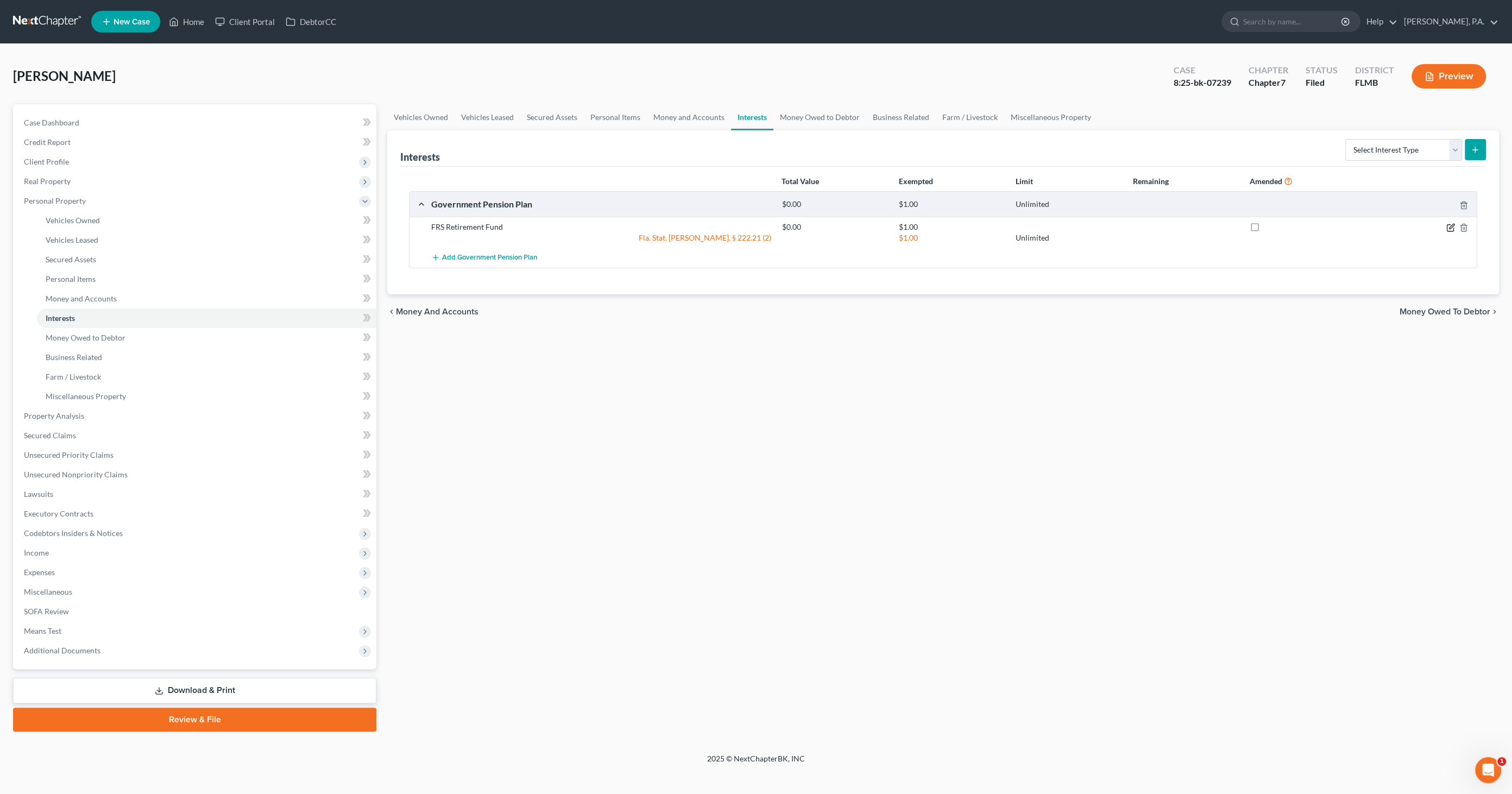
click at [1451, 228] on icon "button" at bounding box center [1451, 228] width 9 height 9
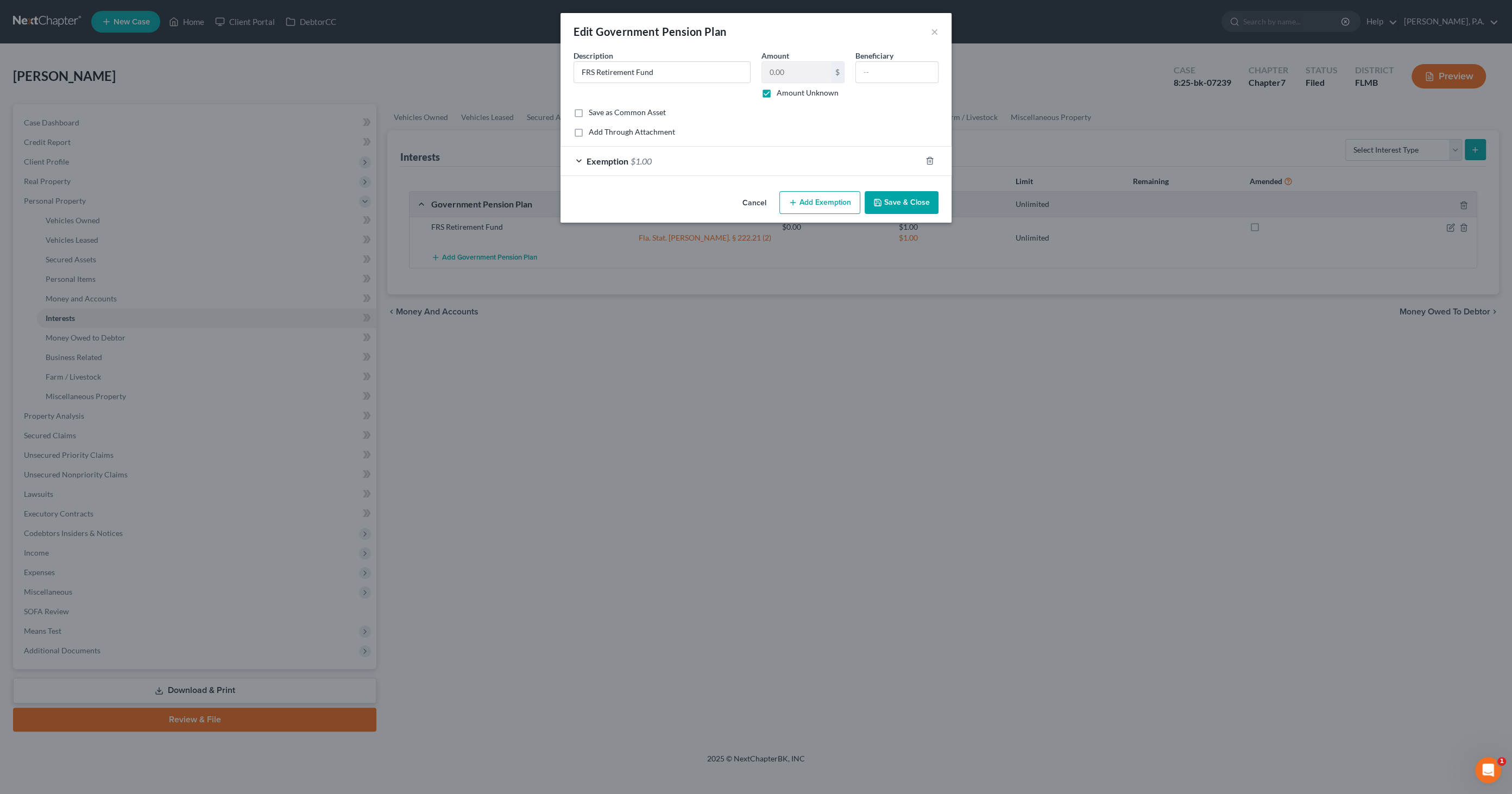
click at [764, 203] on button "Cancel" at bounding box center [755, 203] width 41 height 21
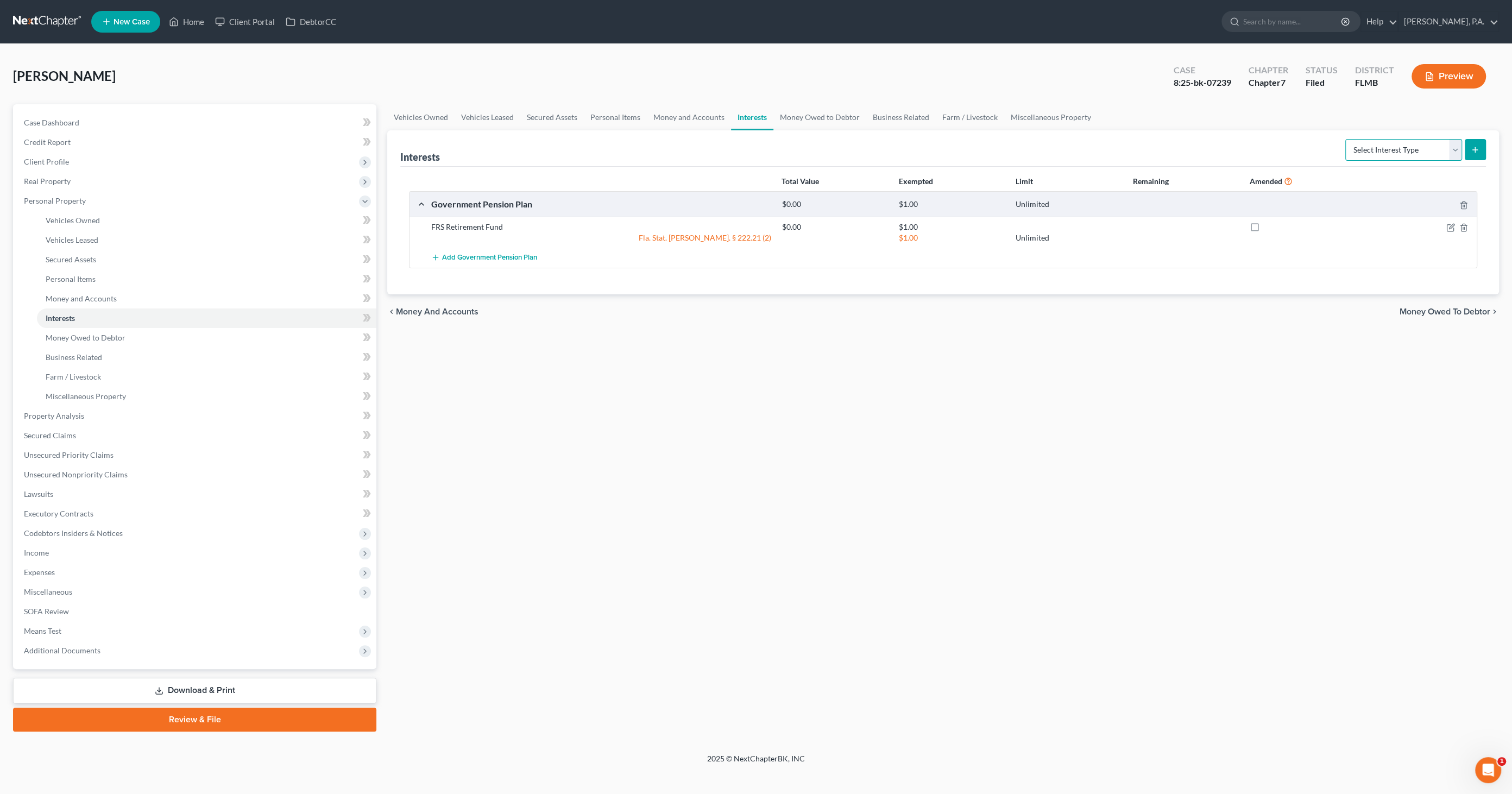
click at [1382, 146] on select "Select Interest Type 401K Annuity Bond Education IRA Government Bond Government…" at bounding box center [1404, 150] width 117 height 21
click at [1111, 242] on div "FRS Retirement Fund $0.00 $1.00 Fla. Stat. Ann. § 222.21 (2) $1.00 Unlimited" at bounding box center [943, 232] width 1067 height 31
click at [1447, 224] on icon "button" at bounding box center [1451, 228] width 9 height 9
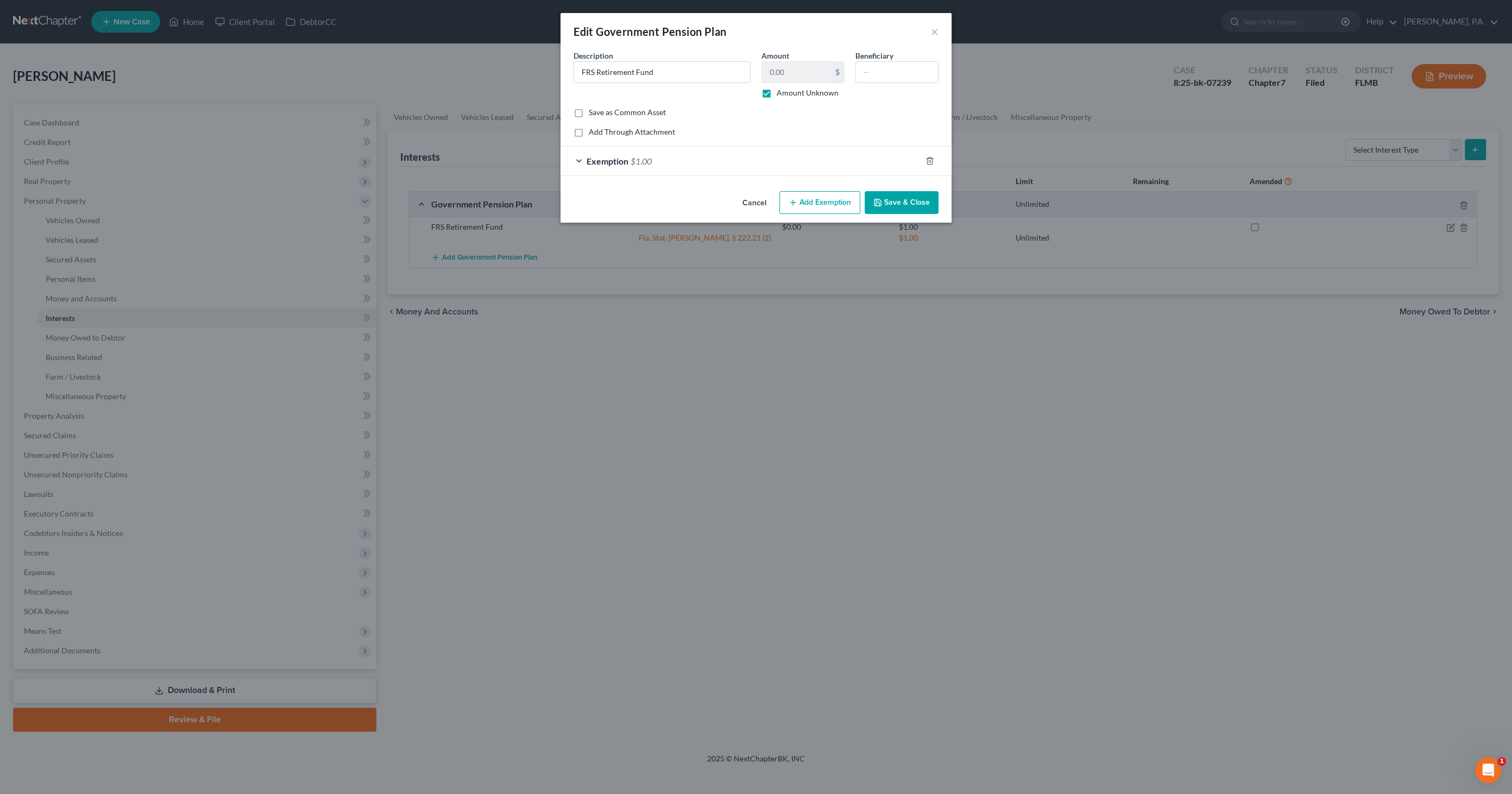
click at [752, 203] on button "Cancel" at bounding box center [755, 203] width 41 height 21
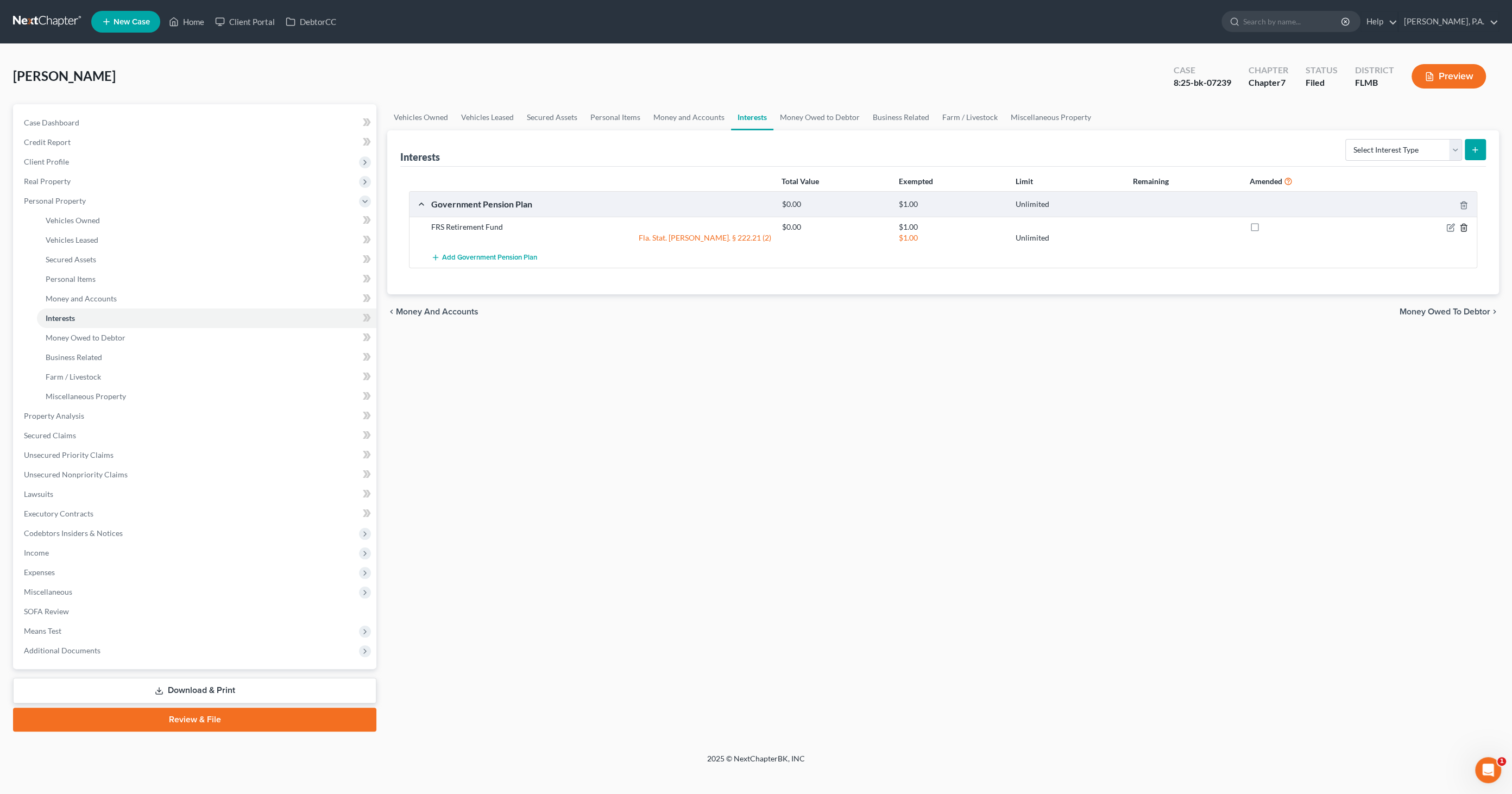
click at [1465, 227] on icon "button" at bounding box center [1464, 228] width 9 height 9
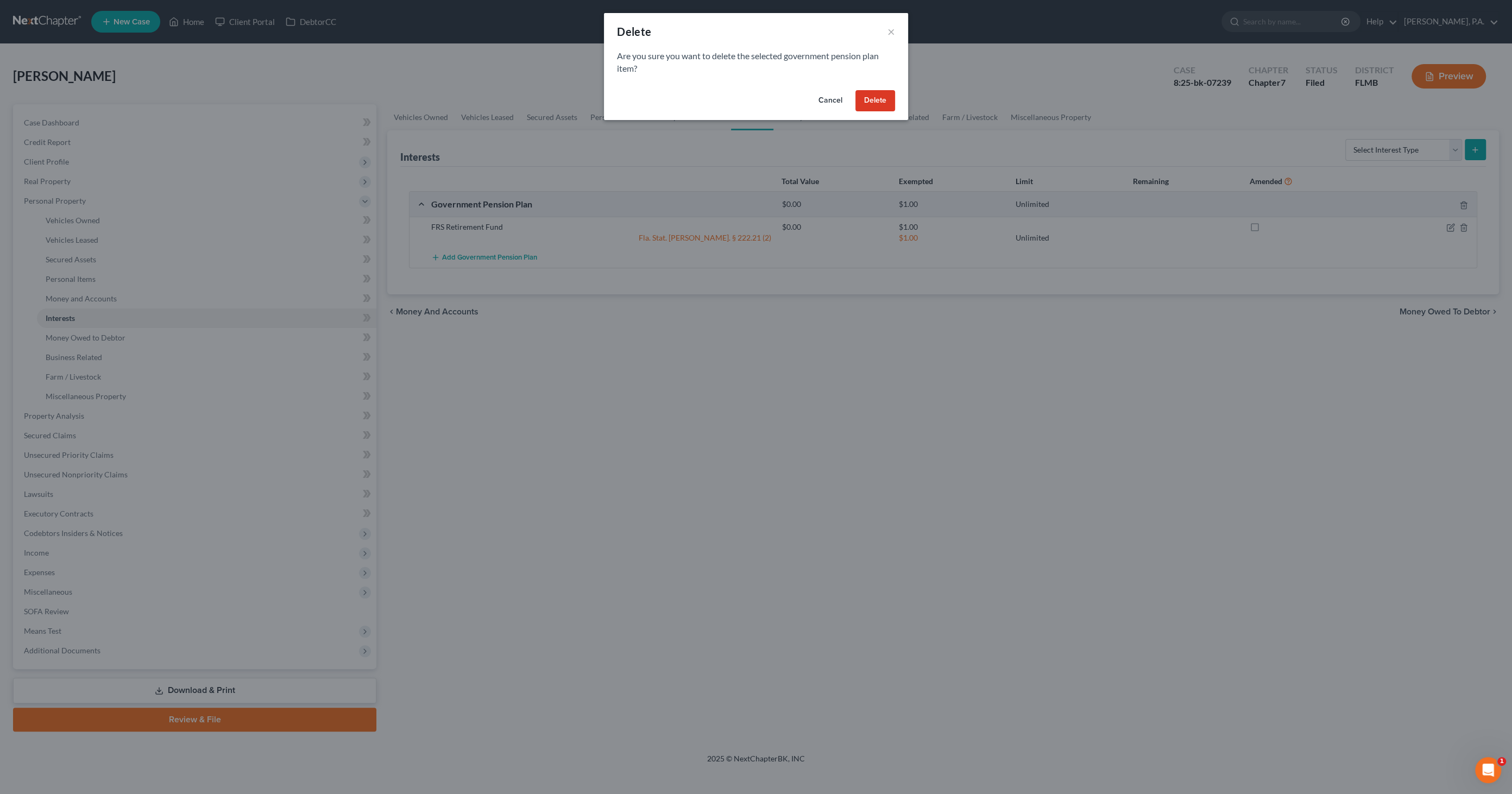
click at [873, 102] on button "Delete" at bounding box center [875, 101] width 39 height 21
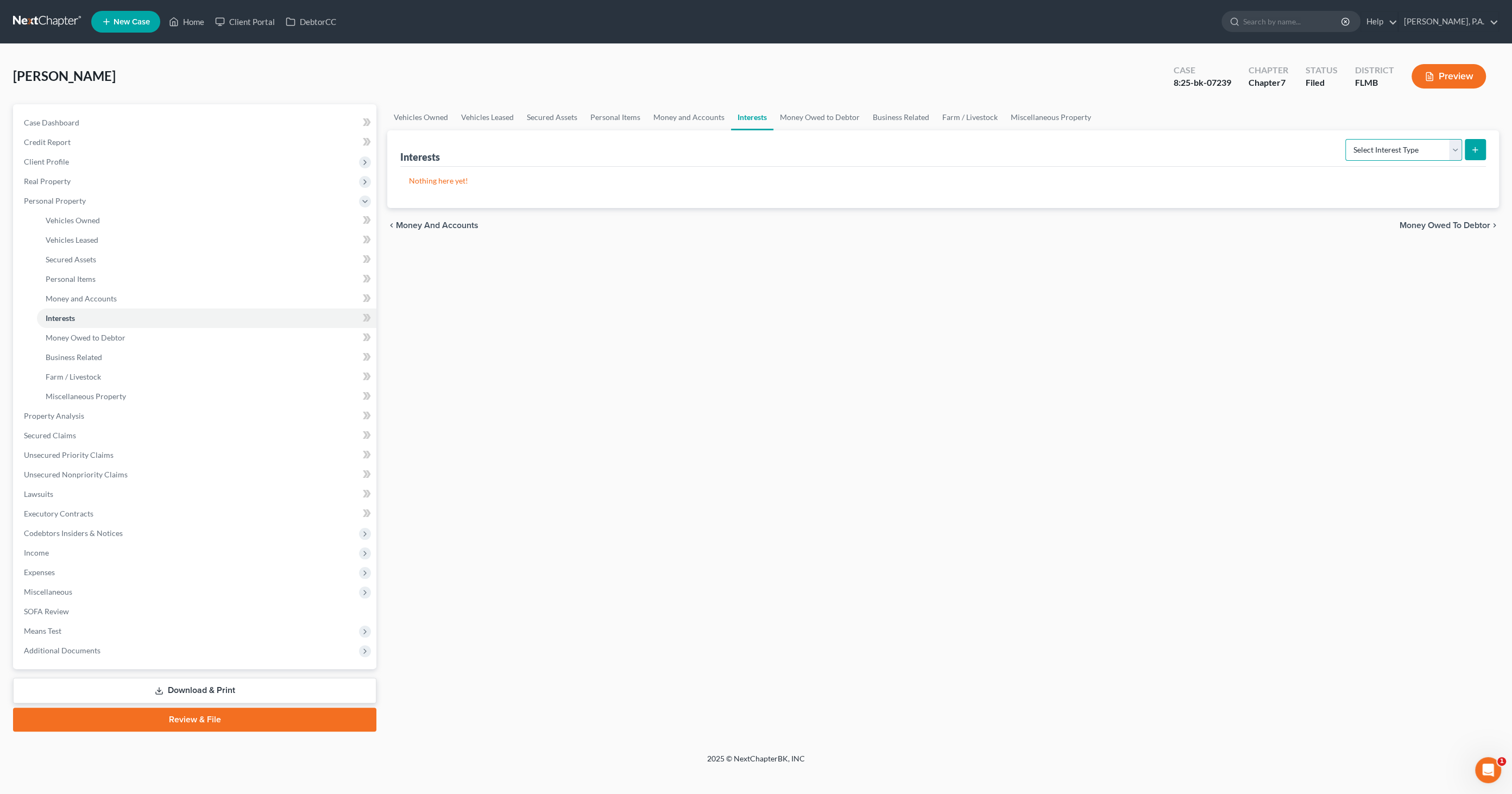
click at [1432, 155] on select "Select Interest Type 401K Annuity Bond Education IRA Government Bond Government…" at bounding box center [1404, 150] width 117 height 21
select select "pension_plan"
click at [1347, 139] on select "Select Interest Type 401K Annuity Bond Education IRA Government Bond Government…" at bounding box center [1404, 150] width 117 height 21
click at [1475, 150] on line "submit" at bounding box center [1475, 149] width 0 height 4
click at [1389, 147] on select "Select Interest Type 401K Annuity Bond Education IRA Government Bond Government…" at bounding box center [1404, 150] width 117 height 21
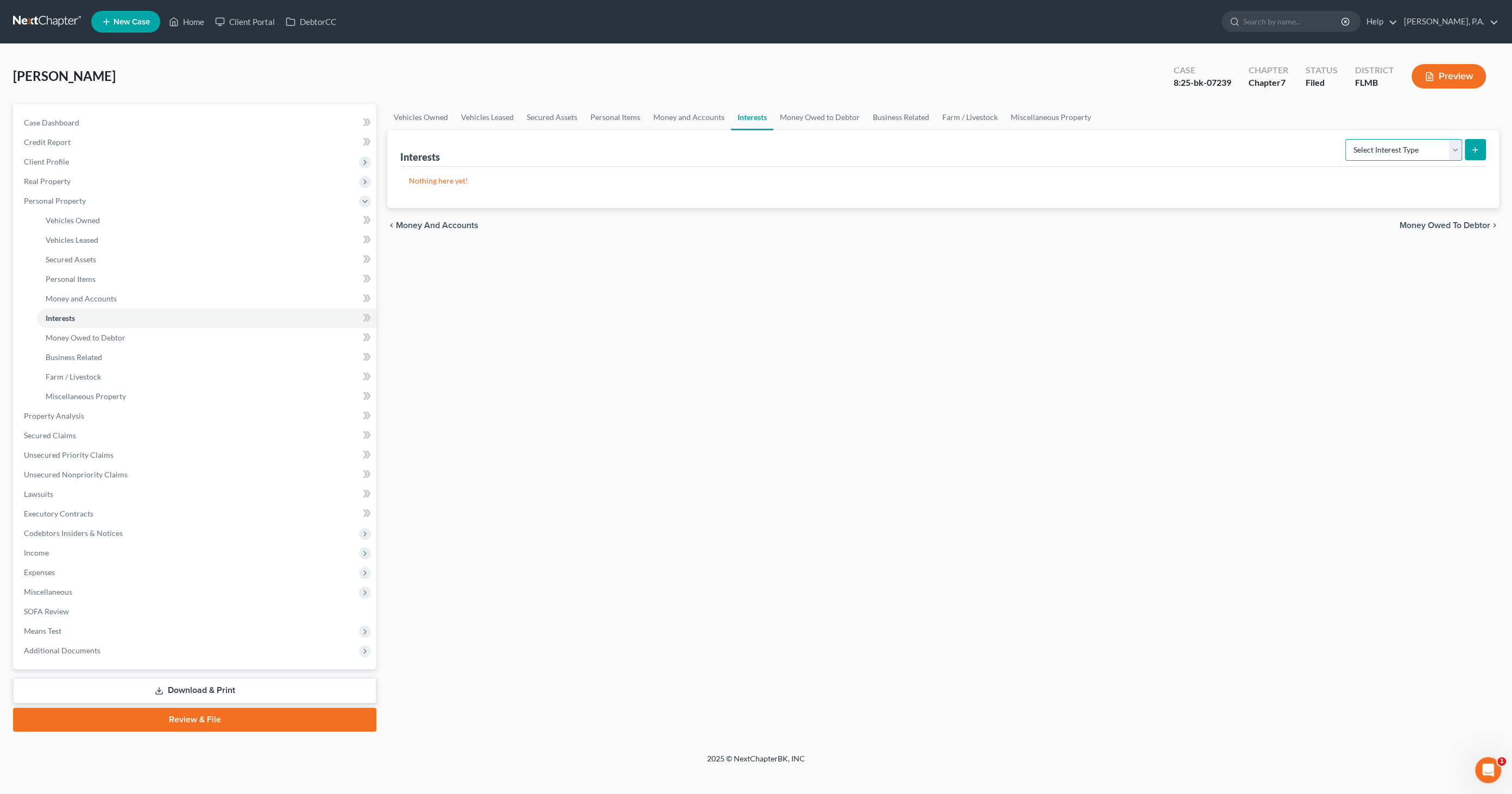
select select "pension_plan"
click at [1347, 139] on select "Select Interest Type 401K Annuity Bond Education IRA Government Bond Government…" at bounding box center [1404, 150] width 117 height 21
click at [1480, 149] on button "submit" at bounding box center [1475, 150] width 21 height 21
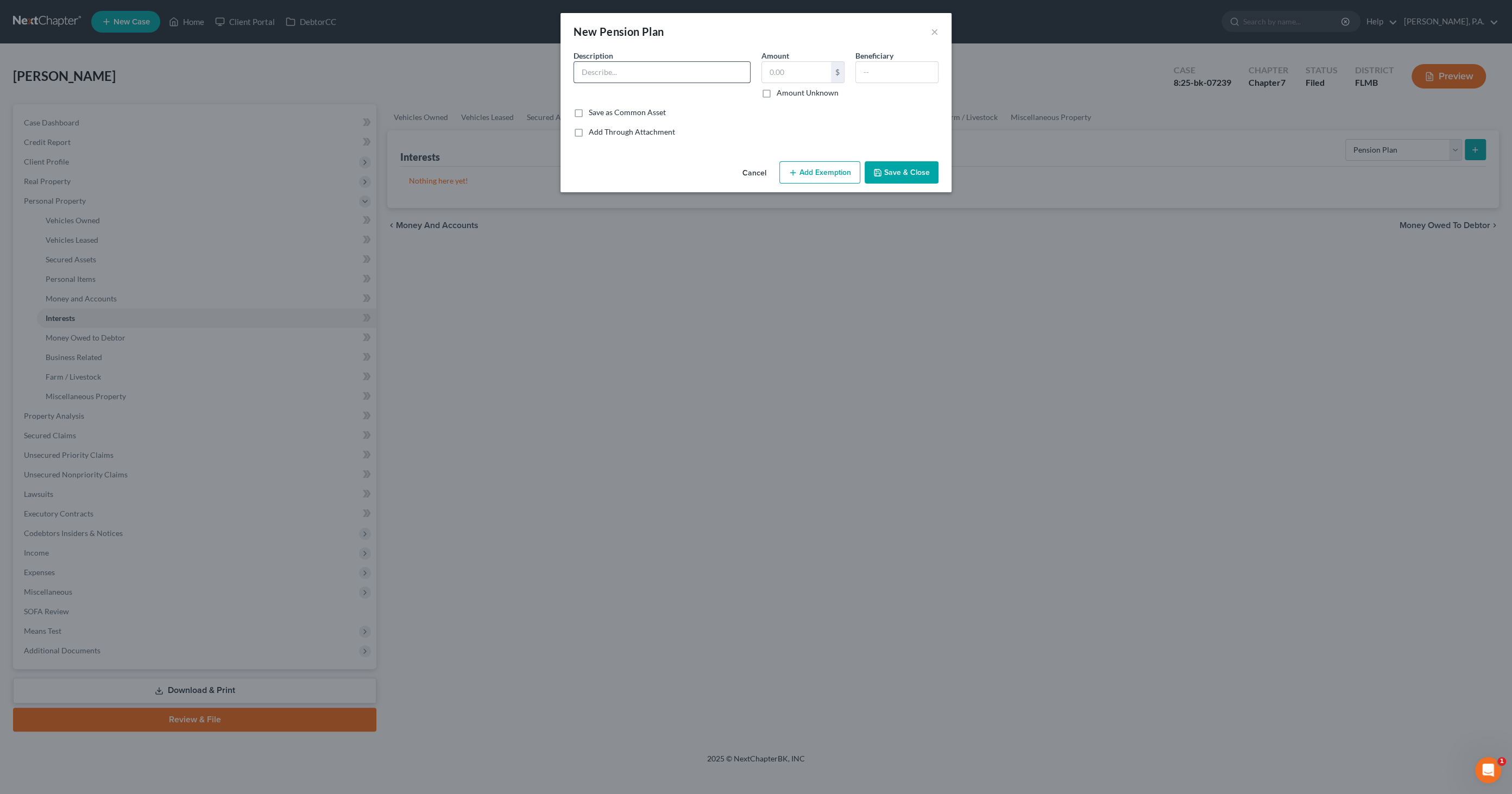
click at [604, 72] on input "text" at bounding box center [662, 71] width 176 height 21
type input "FRS Retirement Fund"
click at [794, 97] on label "Amount Unknown" at bounding box center [807, 93] width 62 height 11
click at [789, 95] on input "Amount Unknown" at bounding box center [785, 91] width 7 height 7
checkbox input "true"
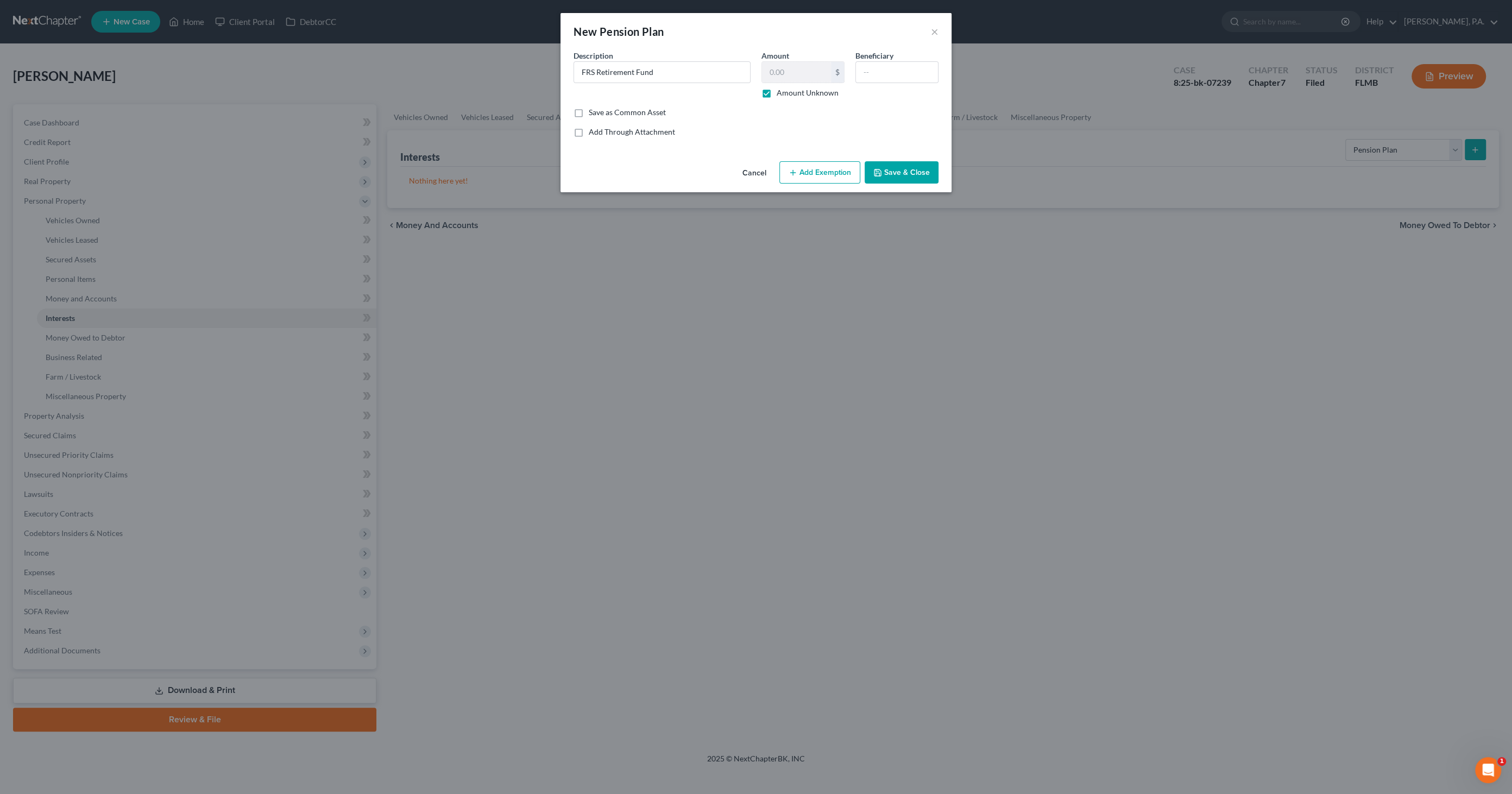
click at [811, 175] on button "Add Exemption" at bounding box center [820, 173] width 81 height 23
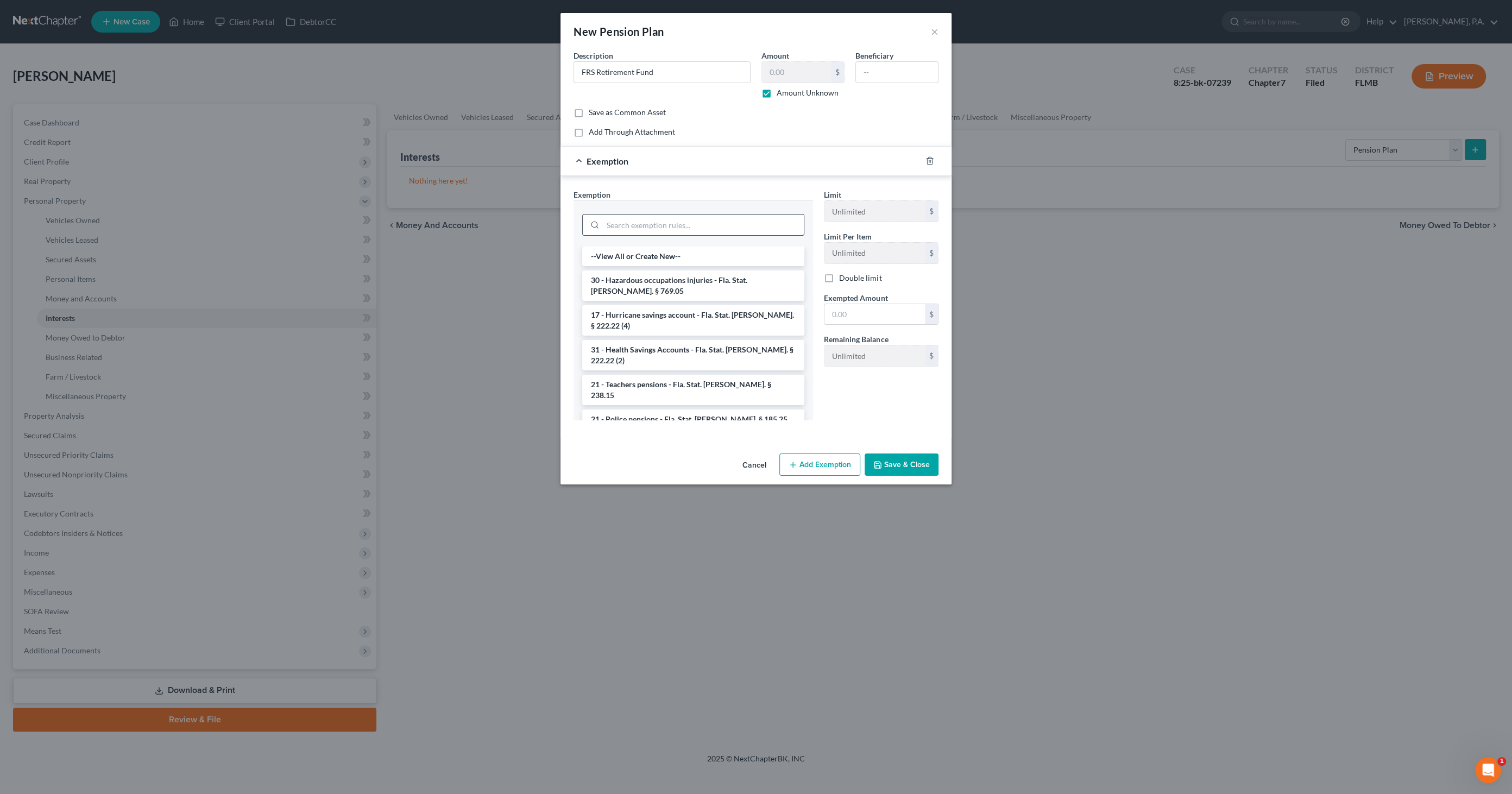
click at [728, 214] on input "search" at bounding box center [703, 224] width 201 height 21
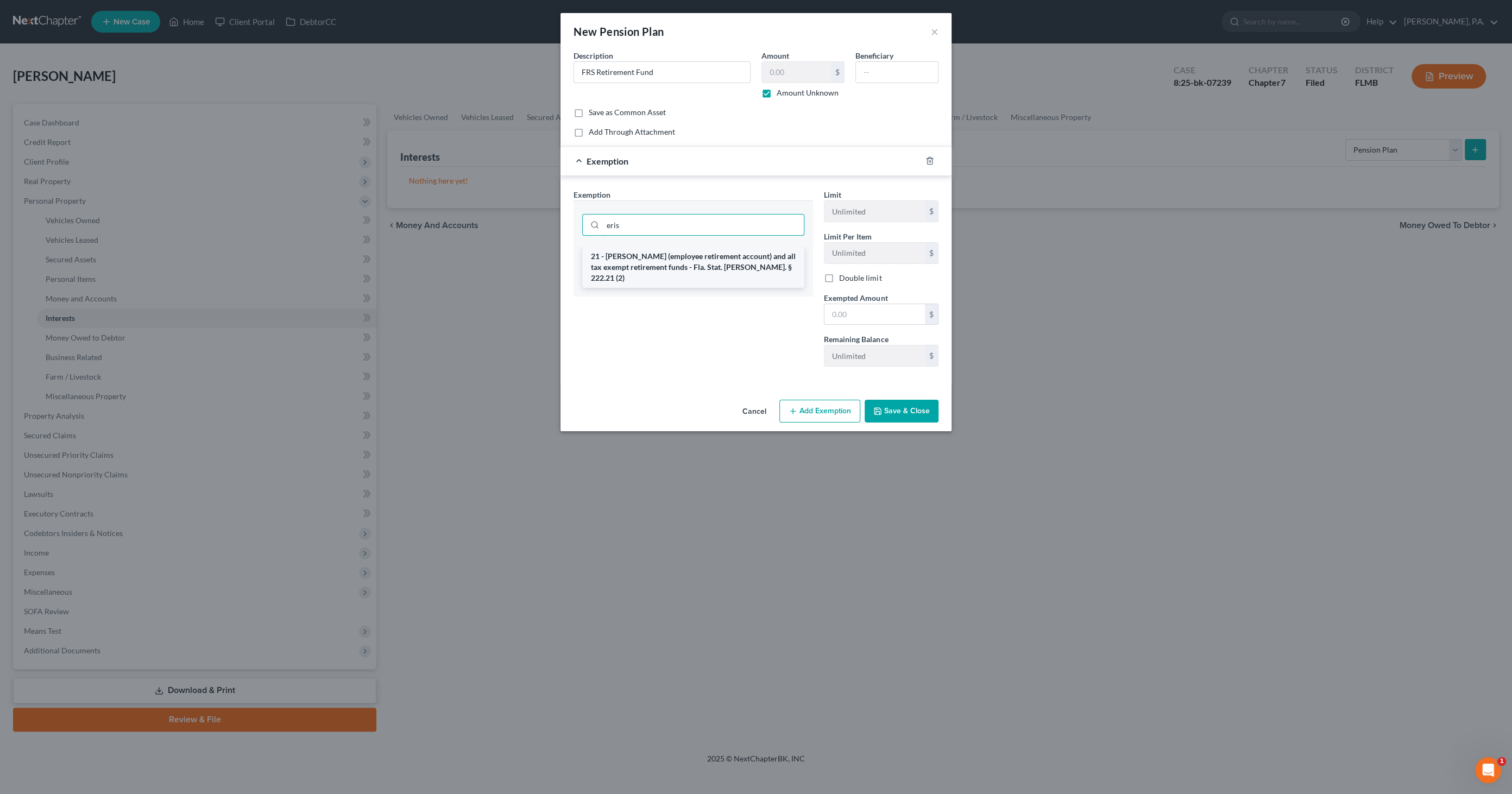
type input "eris"
click at [735, 255] on li "21 - ERISA (employee retirement account) and all tax exempt retirement funds - …" at bounding box center [693, 267] width 222 height 41
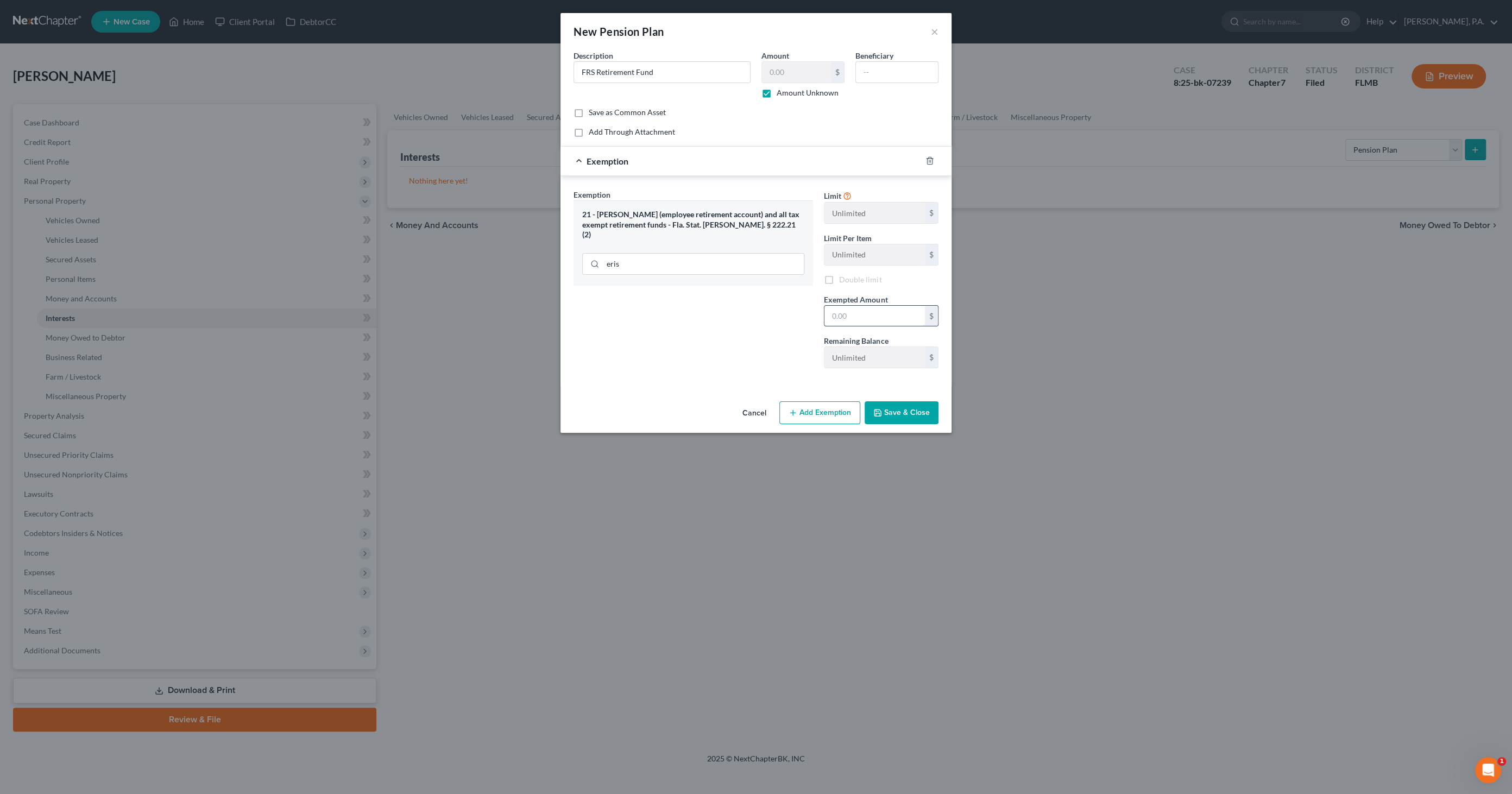
click at [848, 312] on input "text" at bounding box center [874, 315] width 101 height 21
type input "1.00"
click at [896, 418] on button "Save & Close" at bounding box center [901, 414] width 74 height 23
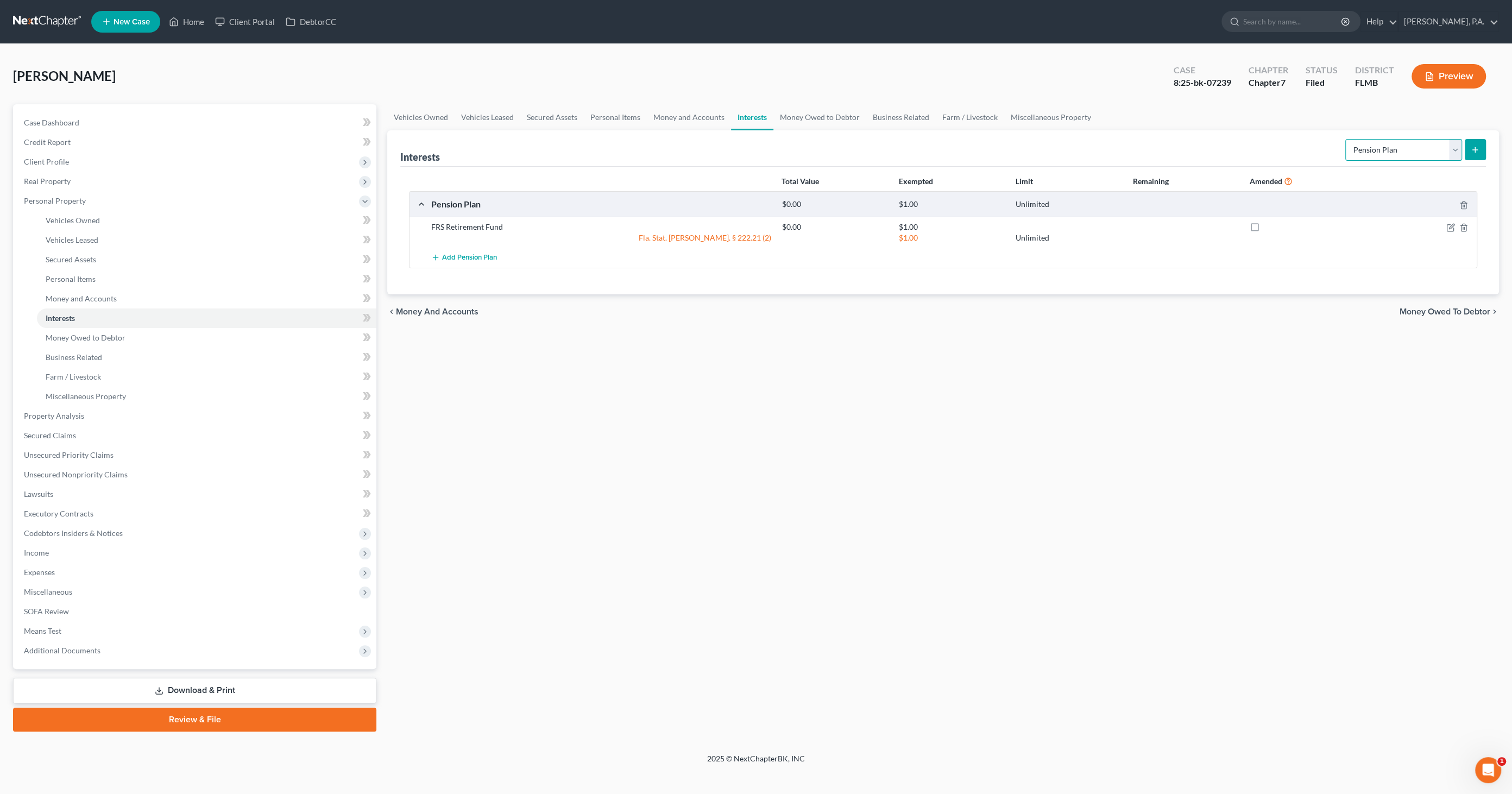
click at [1453, 145] on select "Select Interest Type 401K Annuity Bond Education IRA Government Bond Government…" at bounding box center [1404, 150] width 117 height 21
click at [1047, 435] on div "Vehicles Owned Vehicles Leased Secured Assets Personal Items Money and Accounts…" at bounding box center [943, 418] width 1123 height 628
click at [181, 681] on link "Download & Print" at bounding box center [195, 690] width 363 height 26
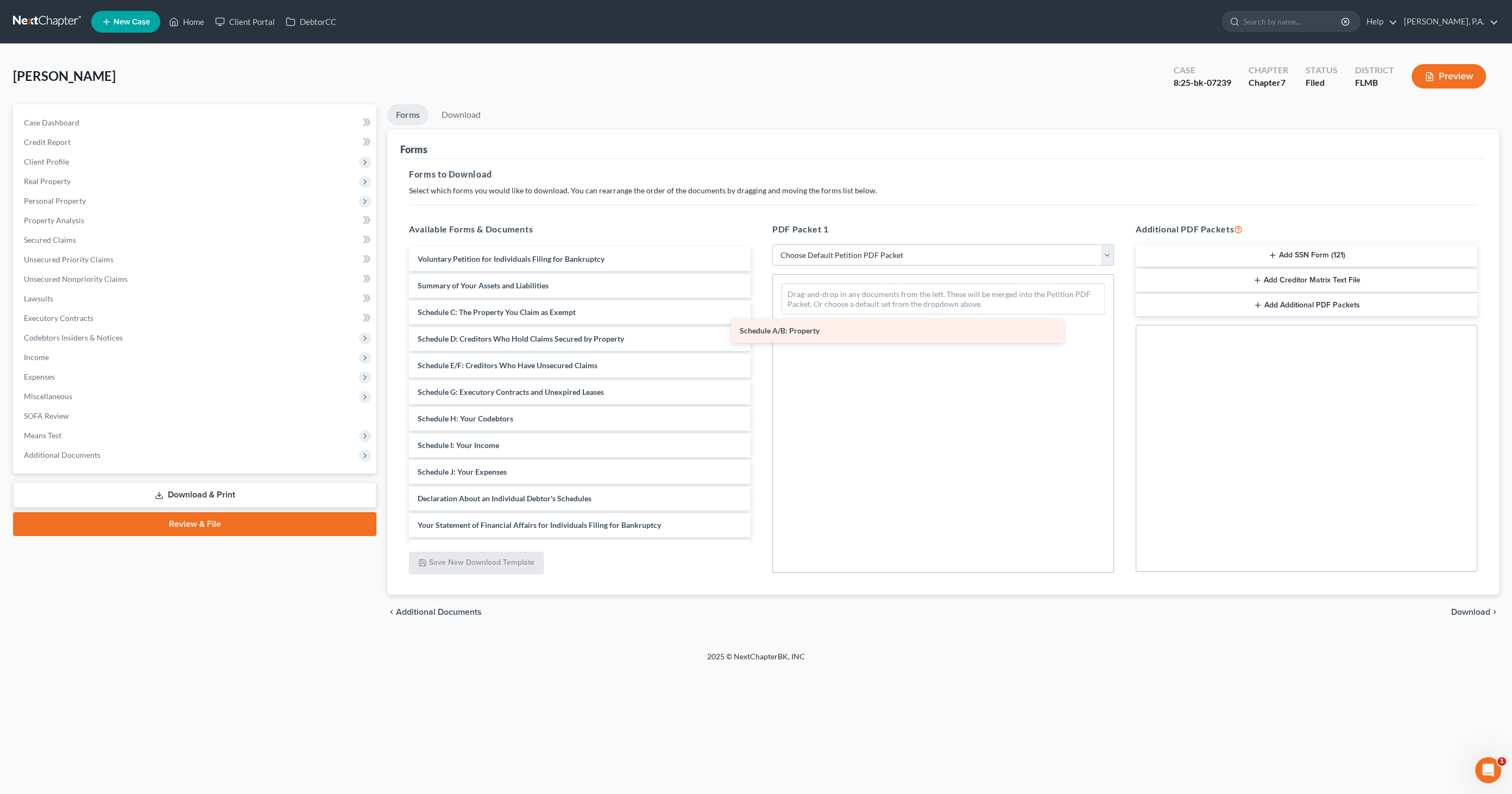
drag, startPoint x: 476, startPoint y: 310, endPoint x: 801, endPoint y: 329, distance: 325.6
click at [759, 329] on div "Schedule A/B: Property Voluntary Petition for Individuals Filing for Bankruptcy…" at bounding box center [580, 472] width 359 height 450
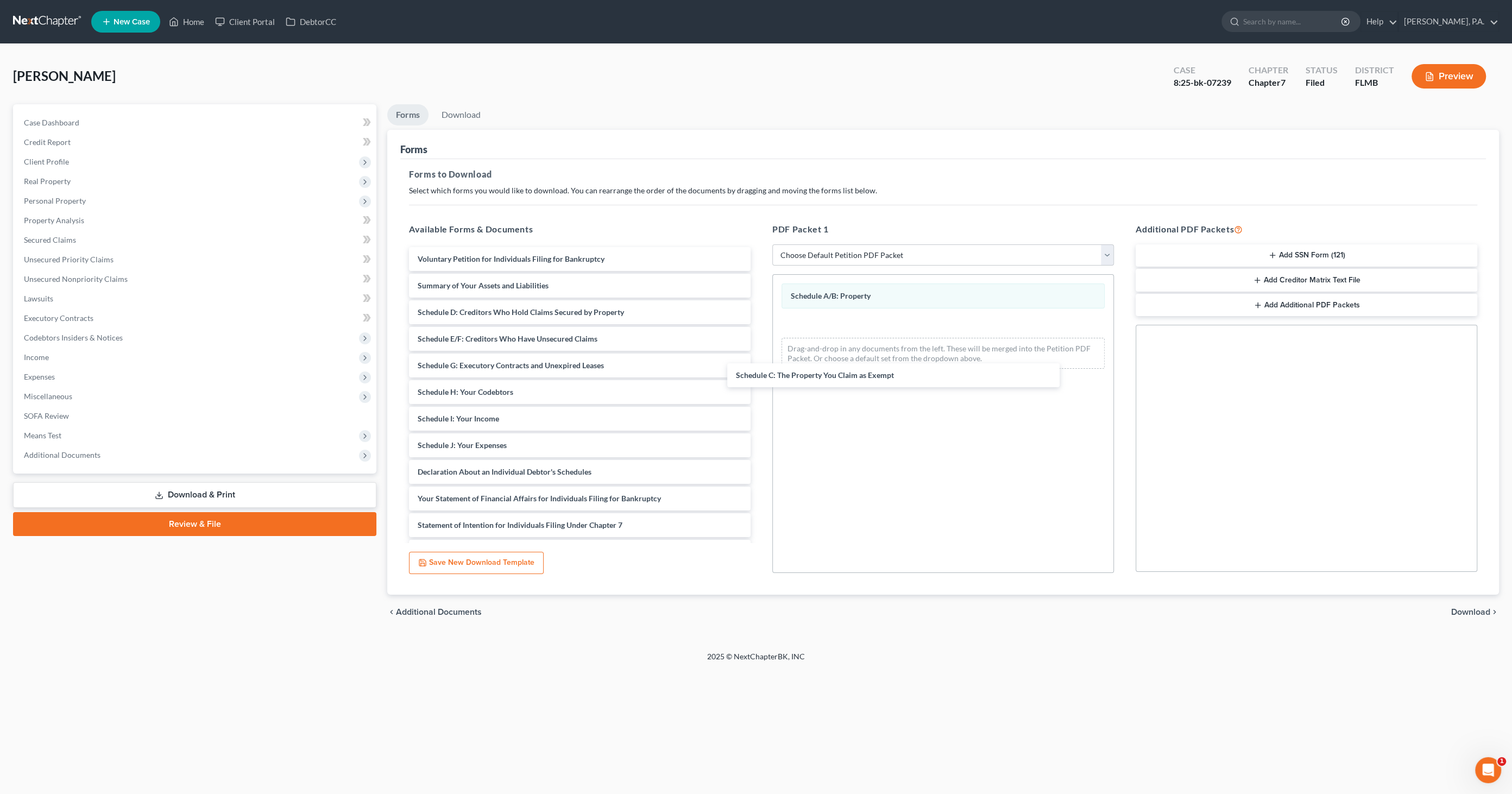
drag, startPoint x: 539, startPoint y: 314, endPoint x: 906, endPoint y: 382, distance: 373.2
click at [759, 367] on div "Schedule C: The Property You Claim as Exempt Voluntary Petition for Individuals…" at bounding box center [580, 459] width 359 height 423
click at [1480, 608] on span "Download" at bounding box center [1471, 613] width 39 height 9
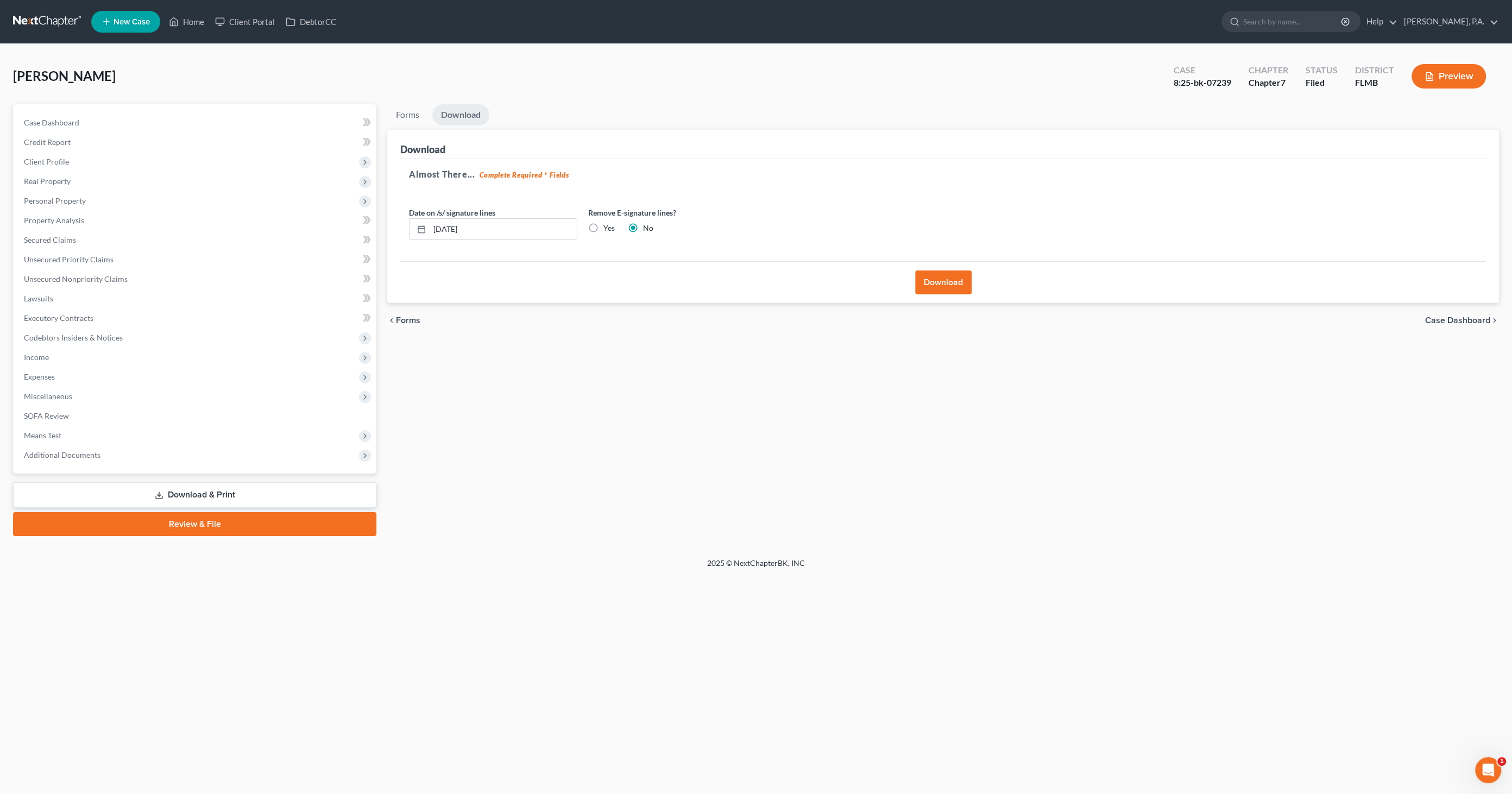
click at [952, 272] on button "Download" at bounding box center [943, 282] width 56 height 24
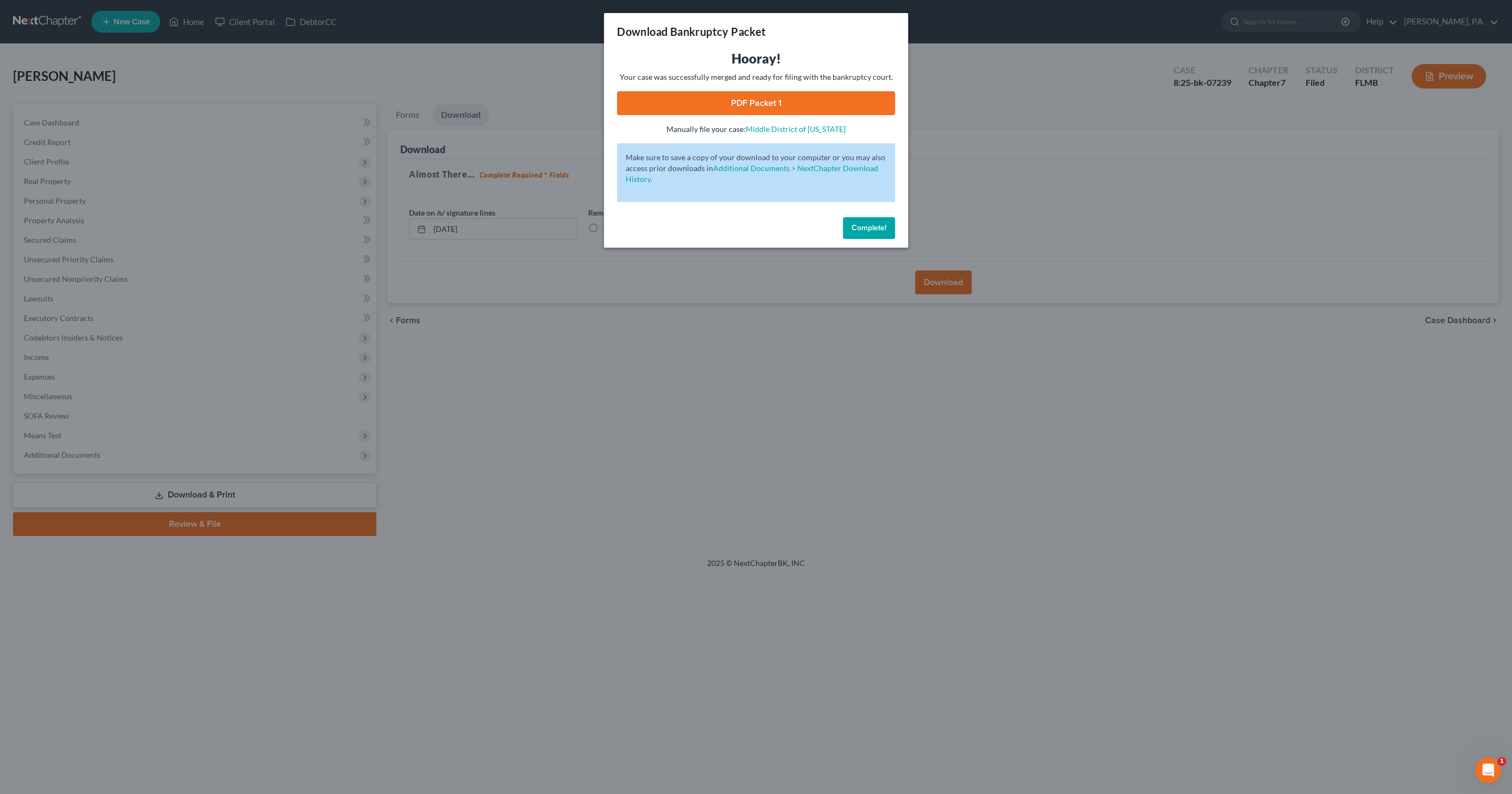
click at [767, 93] on link "PDF Packet 1" at bounding box center [756, 103] width 278 height 24
click at [866, 226] on span "Complete!" at bounding box center [869, 228] width 35 height 9
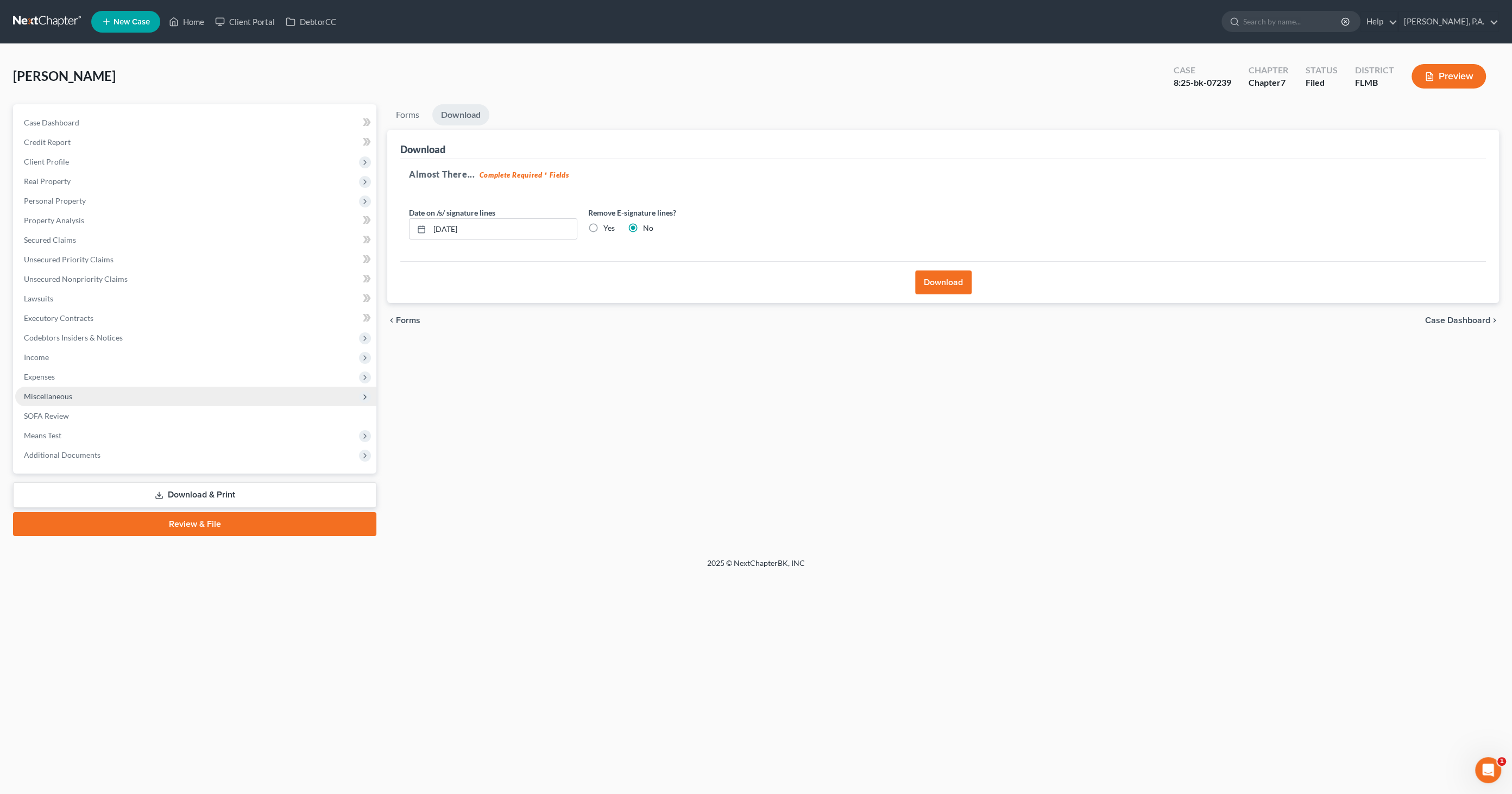
click at [79, 396] on span "Miscellaneous" at bounding box center [196, 397] width 361 height 20
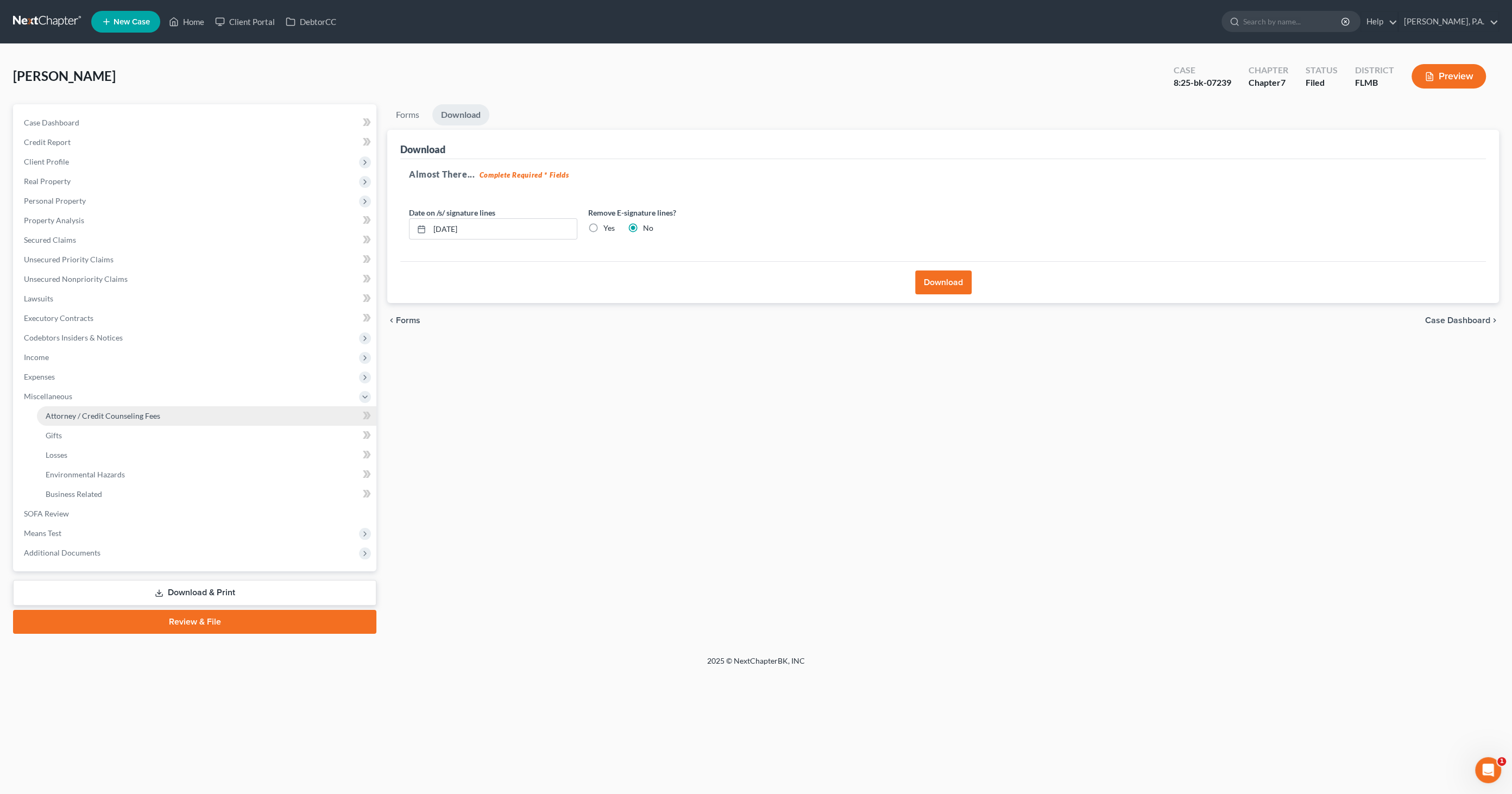
click at [104, 414] on span "Attorney / Credit Counseling Fees" at bounding box center [103, 415] width 114 height 9
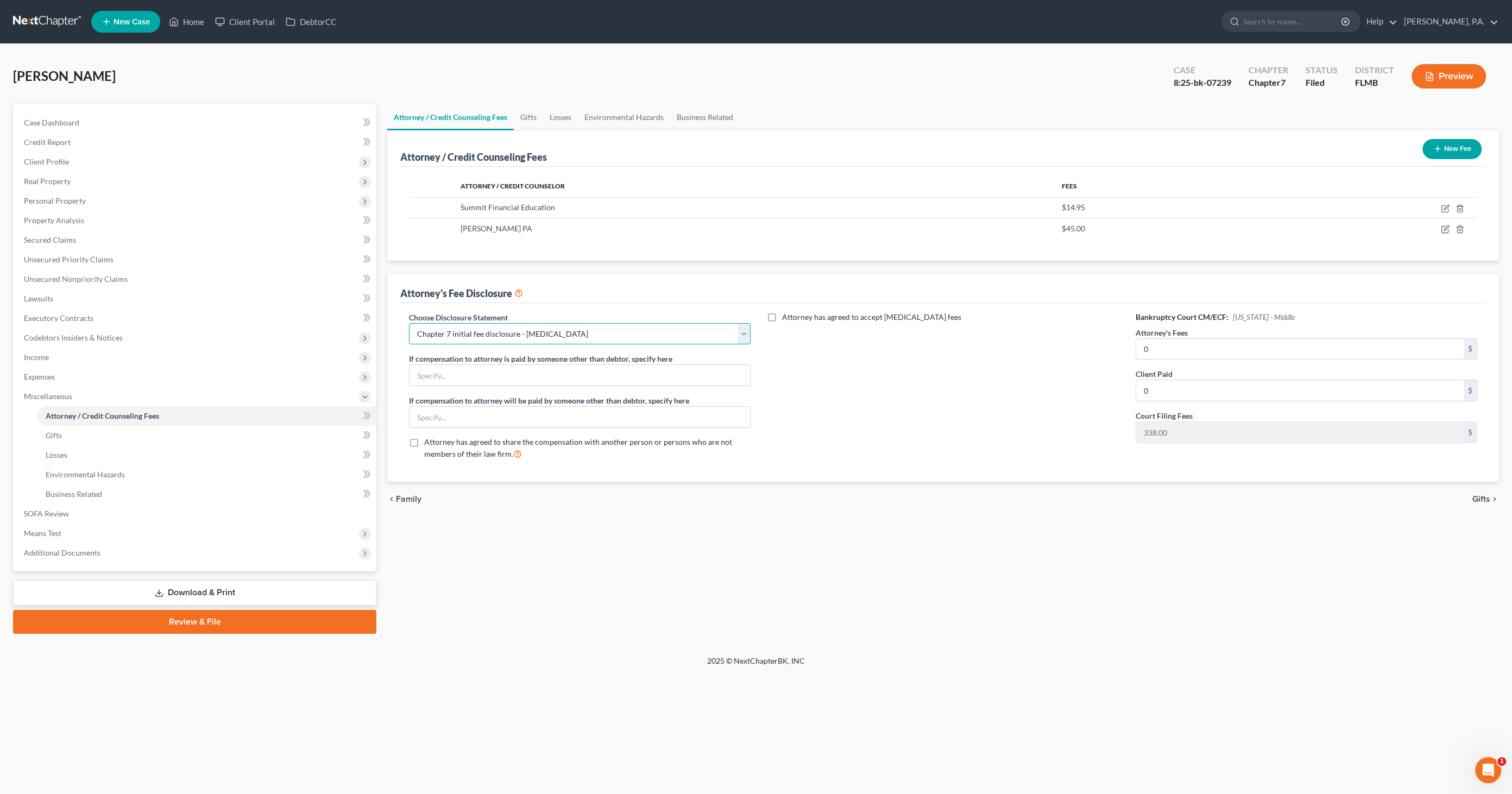
click at [527, 330] on select "Select Full Chapter 7 Fee Chapter 7 - Amended Post-Petition Fee Chapter 7 initi…" at bounding box center [580, 334] width 342 height 21
select select "1"
click at [409, 323] on select "Select Full Chapter 7 Fee Chapter 7 - Amended Post-Petition Fee Chapter 7 initi…" at bounding box center [580, 334] width 342 height 21
click at [1180, 352] on input "0" at bounding box center [1299, 349] width 328 height 21
type input "2,300.00"
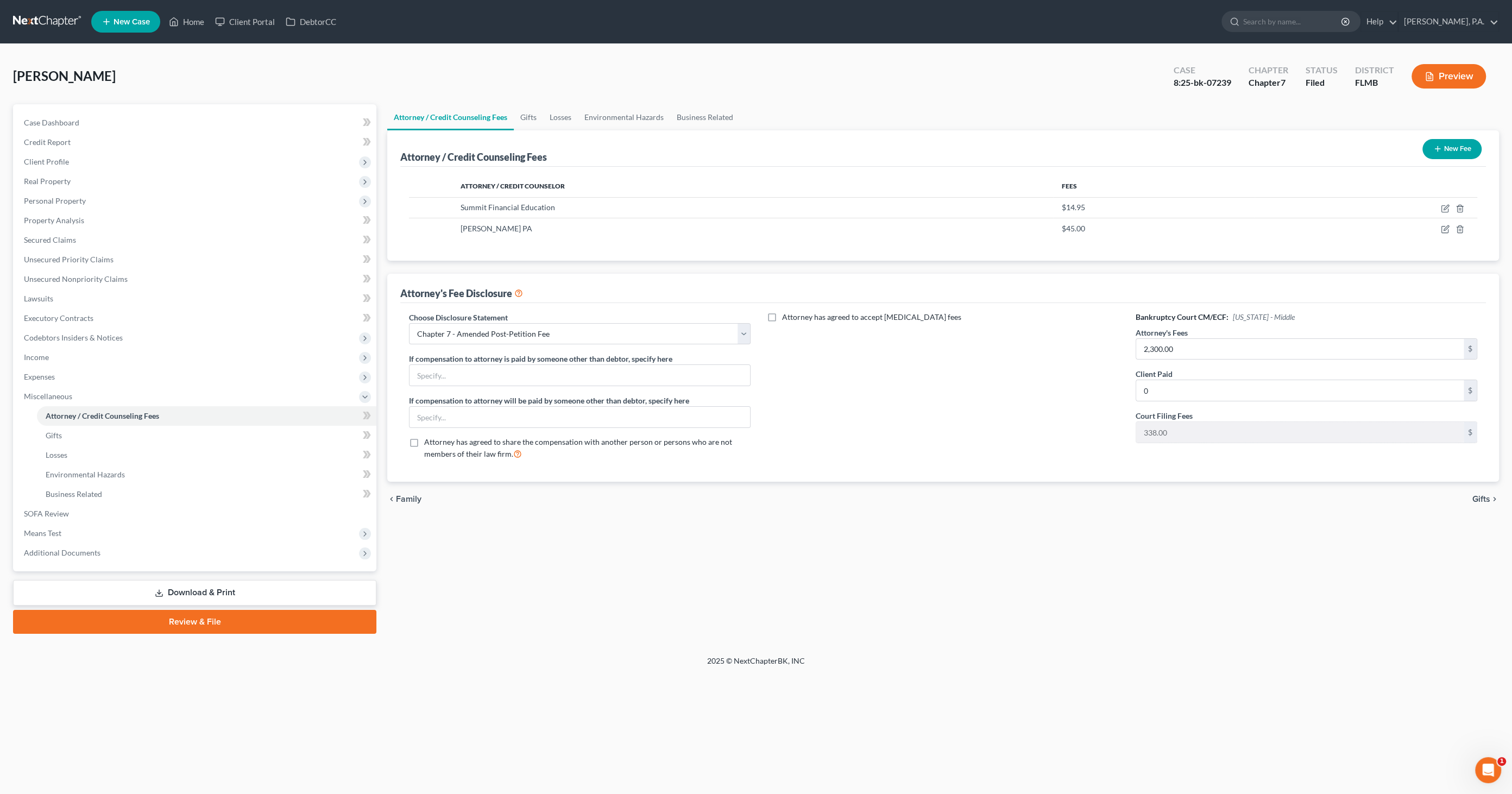
click at [216, 589] on link "Download & Print" at bounding box center [195, 593] width 363 height 26
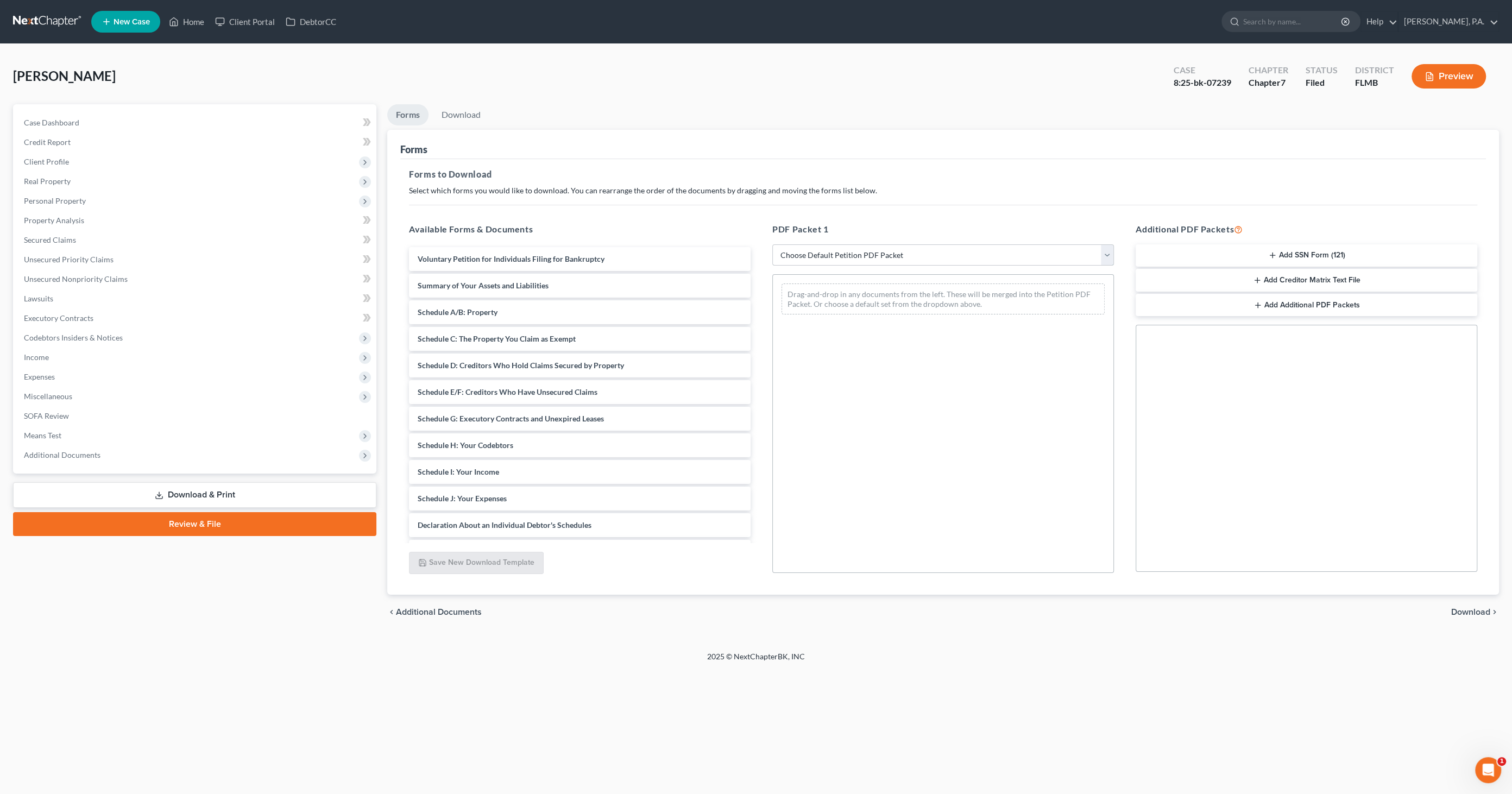
click at [862, 254] on select "Choose Default Petition PDF Packet Complete Bankruptcy Petition (all forms and …" at bounding box center [943, 255] width 342 height 21
select select "2"
click at [773, 245] on select "Choose Default Petition PDF Packet Complete Bankruptcy Petition (all forms and …" at bounding box center [943, 255] width 342 height 21
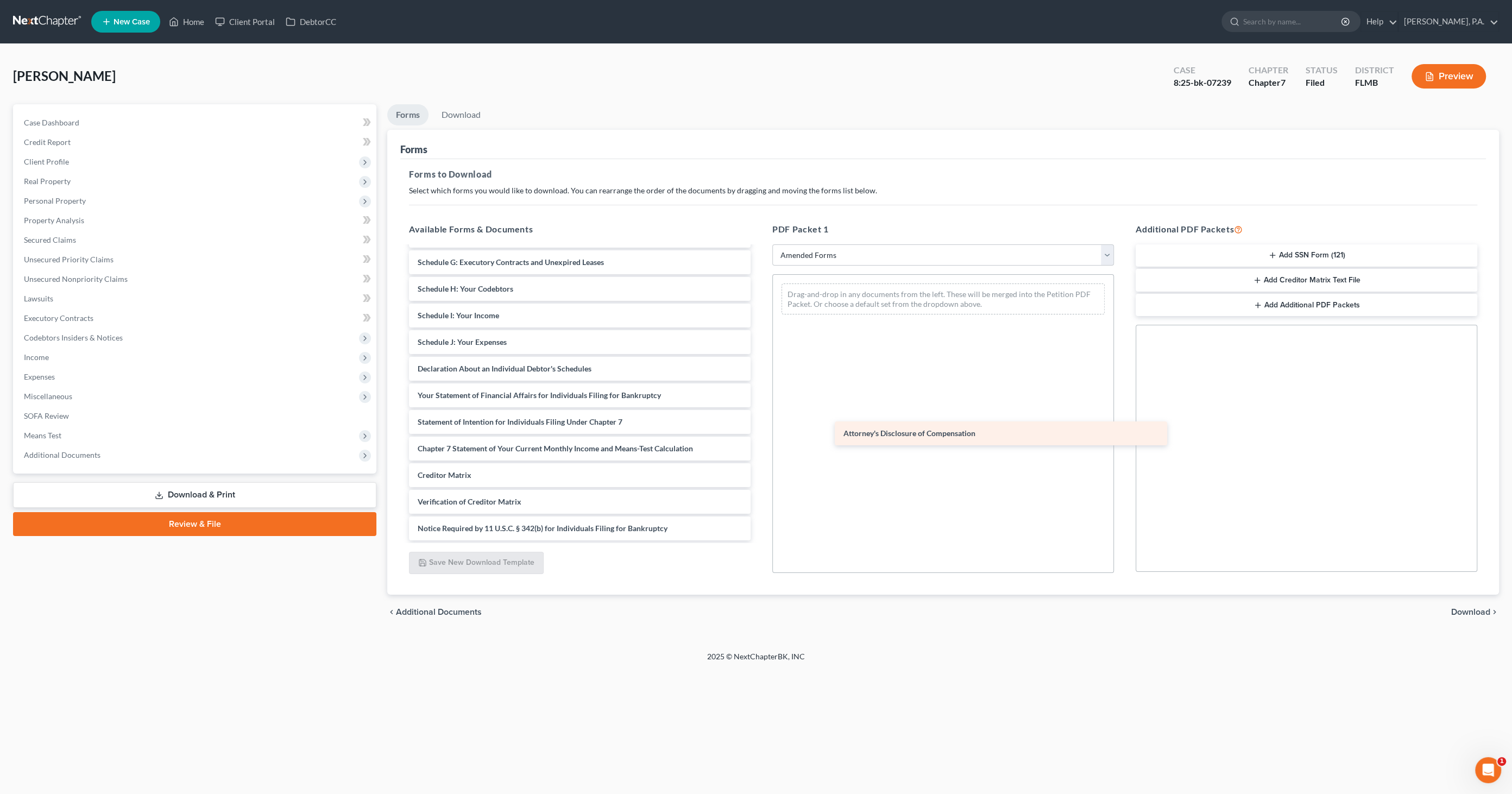
scroll to position [156, 0]
drag, startPoint x: 525, startPoint y: 526, endPoint x: 983, endPoint y: 448, distance: 464.6
click at [759, 418] on div "Attorney's Disclosure of Compensation Voluntary Petition for Individuals Filing…" at bounding box center [580, 316] width 359 height 450
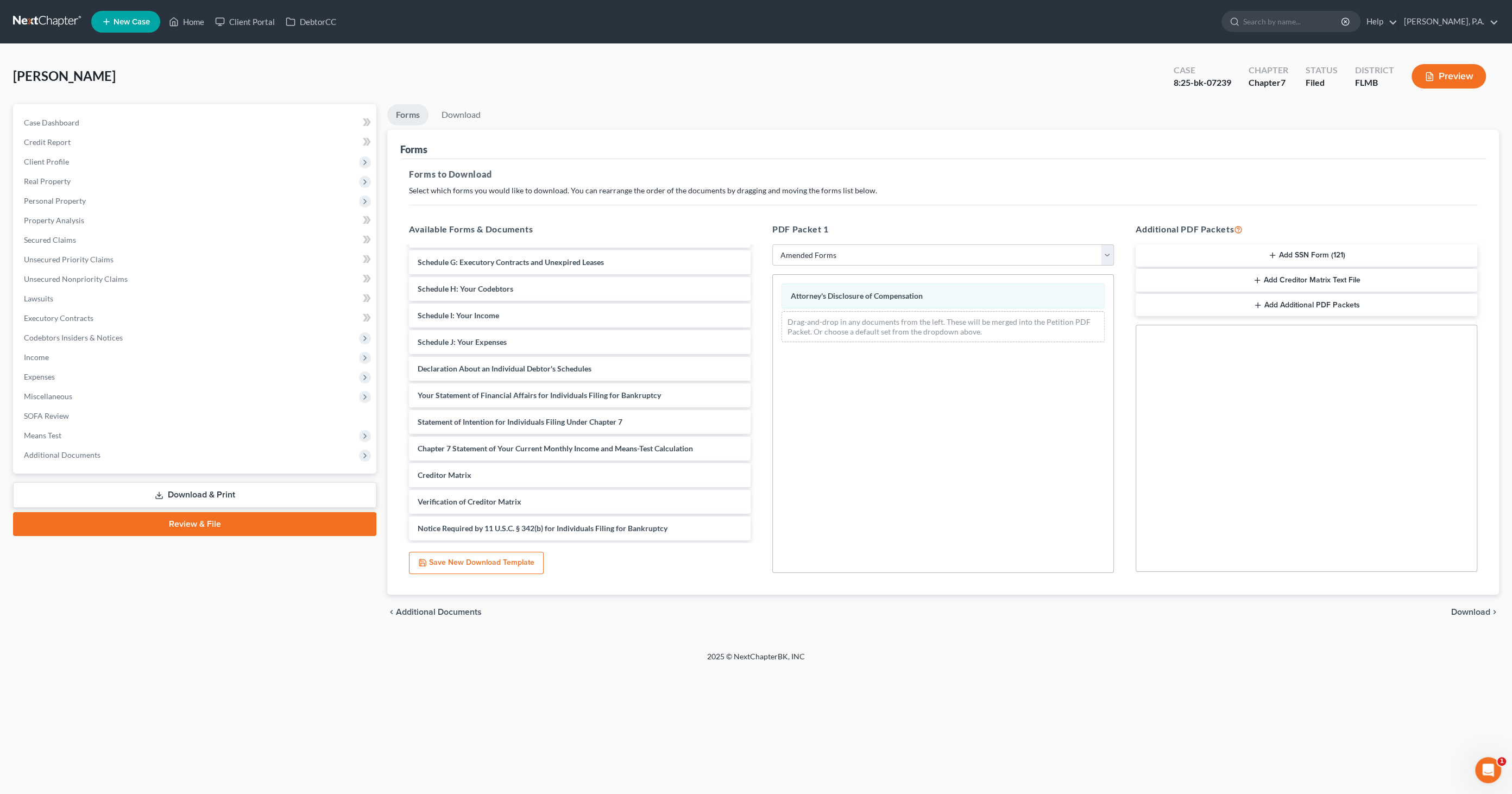
click at [1476, 614] on span "Download" at bounding box center [1471, 613] width 39 height 9
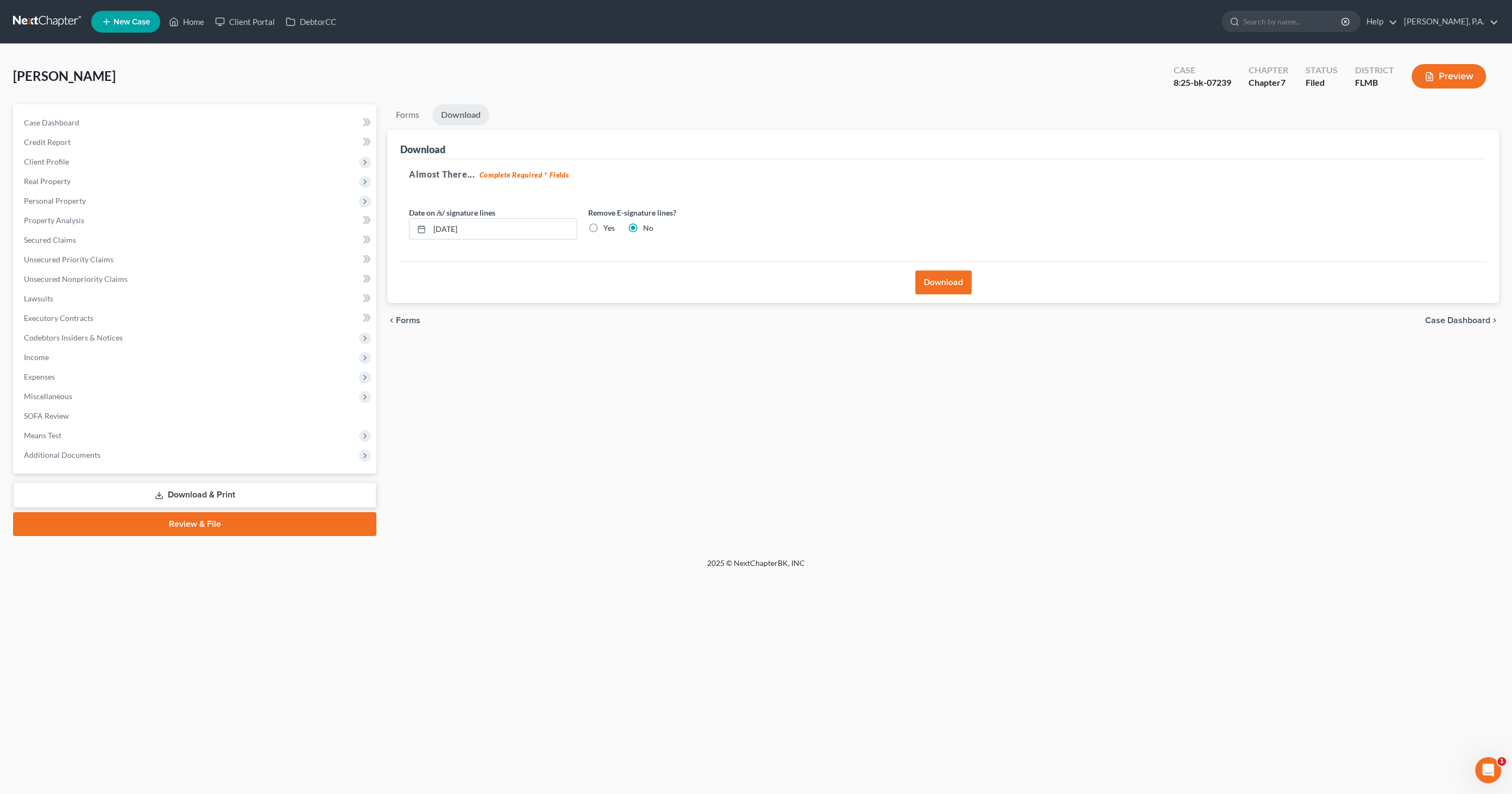
click at [958, 285] on button "Download" at bounding box center [943, 282] width 56 height 24
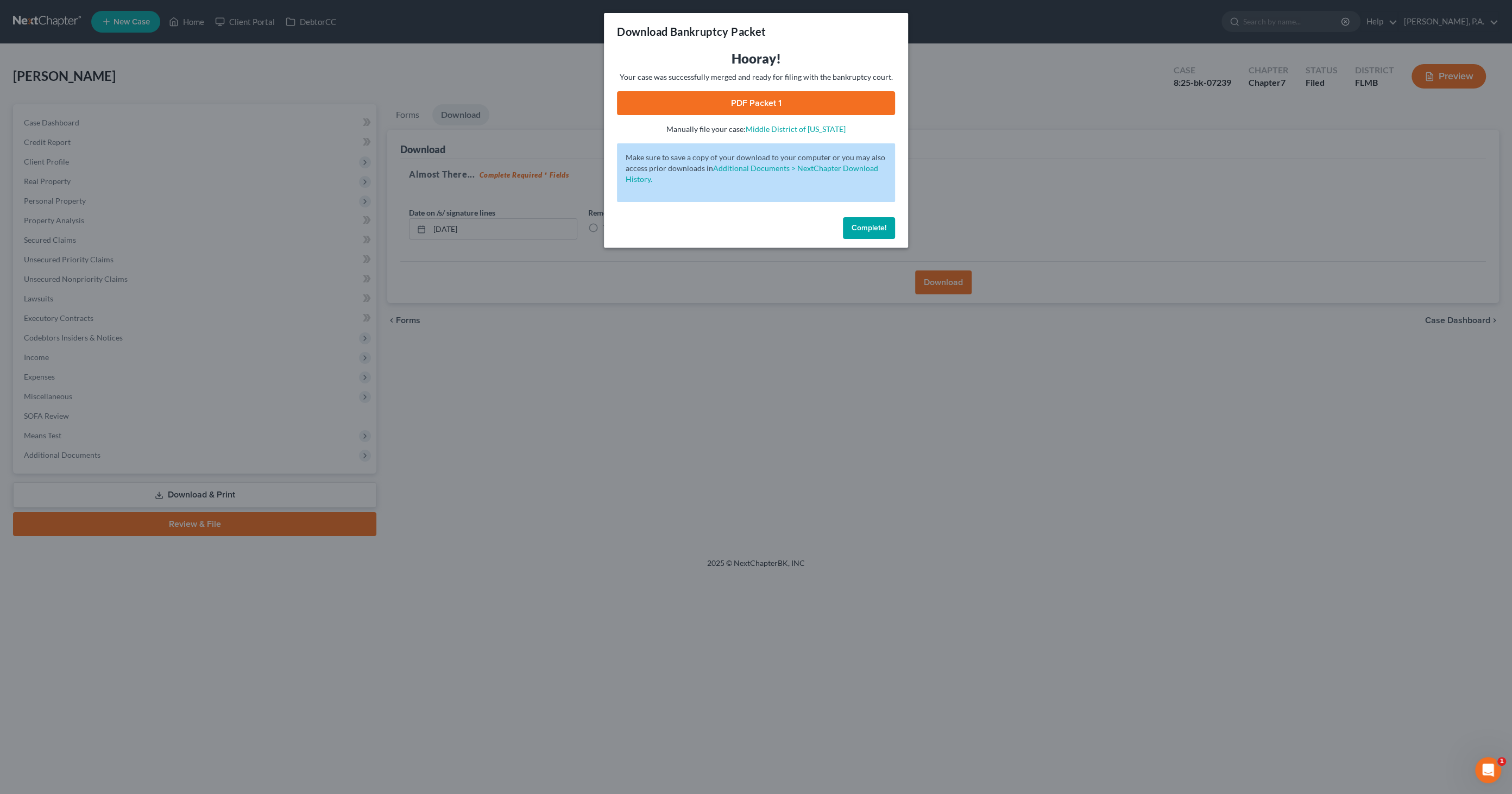
click at [780, 93] on link "PDF Packet 1" at bounding box center [756, 103] width 278 height 24
click at [875, 232] on button "Complete!" at bounding box center [869, 228] width 52 height 21
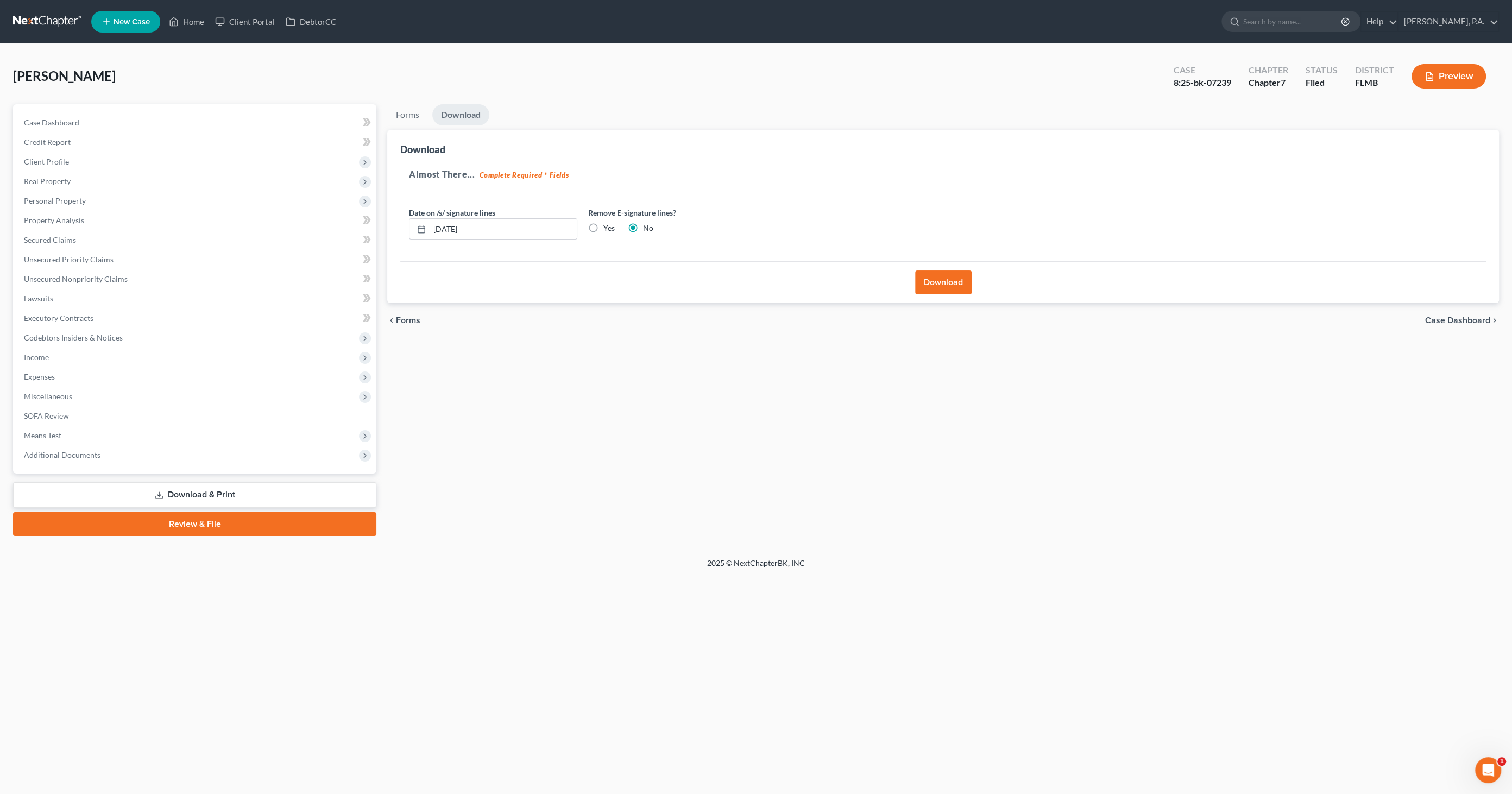
click at [1433, 316] on span "Case Dashboard" at bounding box center [1458, 321] width 65 height 9
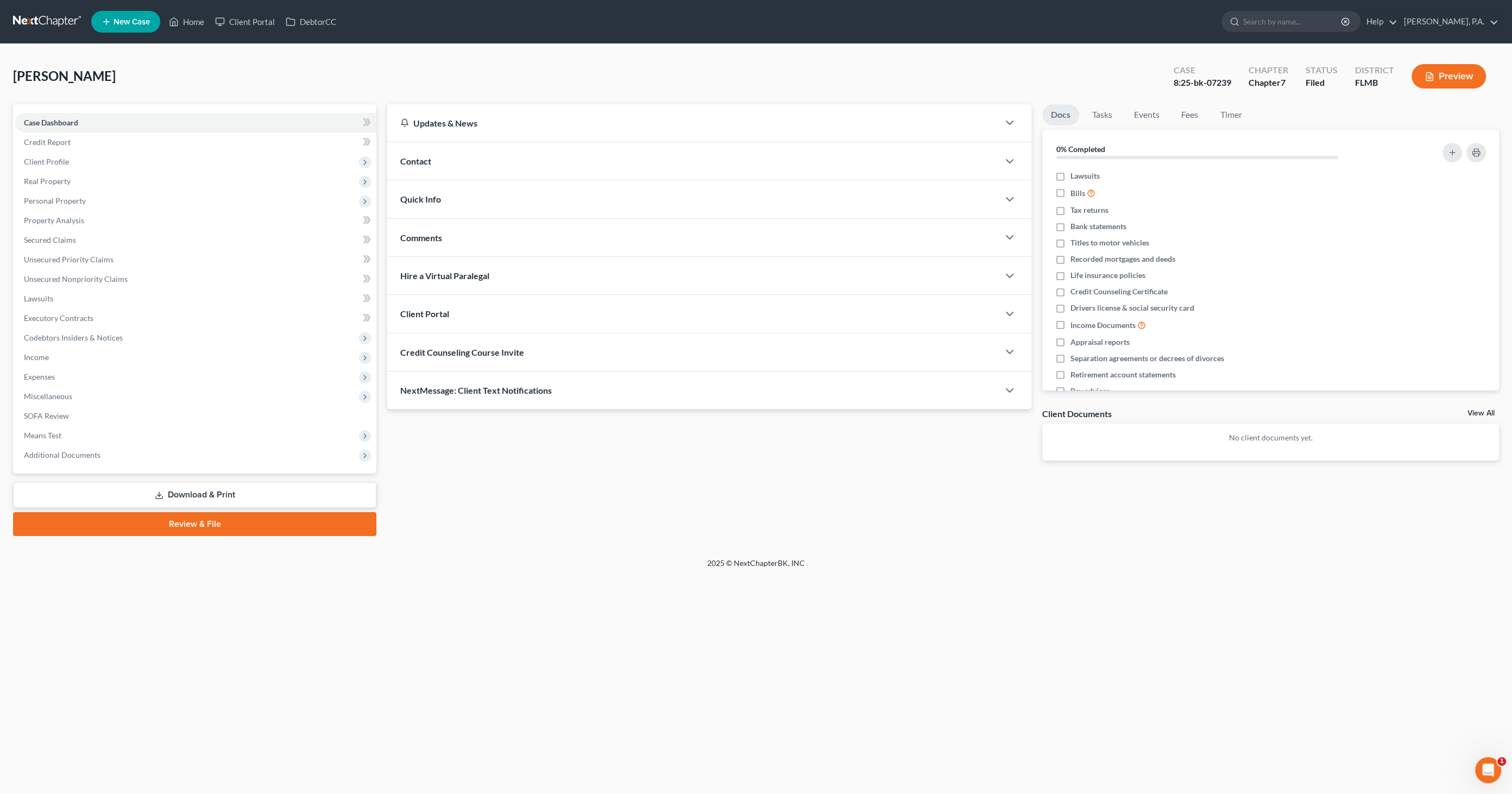
click at [255, 516] on link "Review & File" at bounding box center [195, 524] width 363 height 24
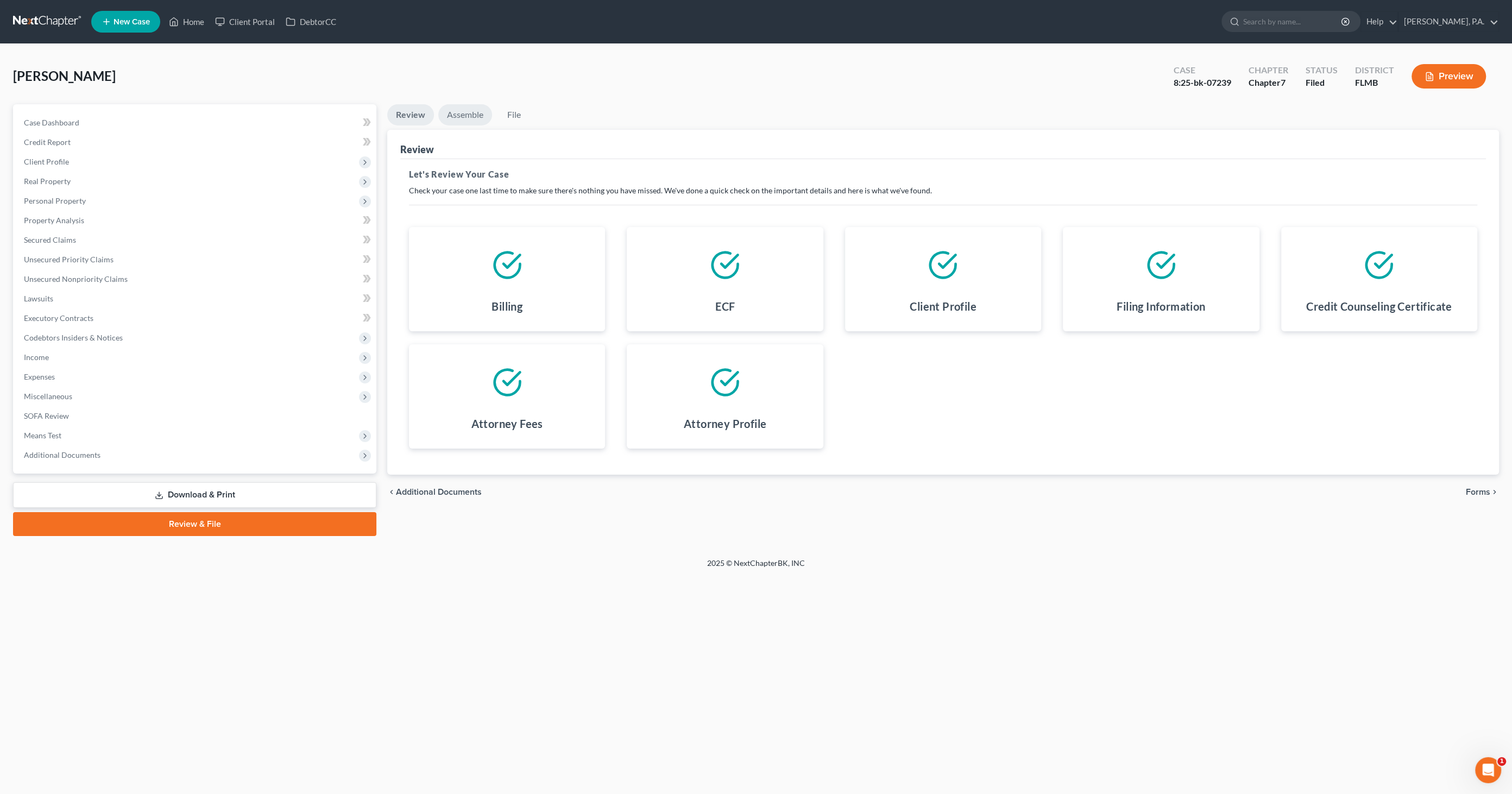
click at [460, 117] on link "Assemble" at bounding box center [465, 115] width 54 height 21
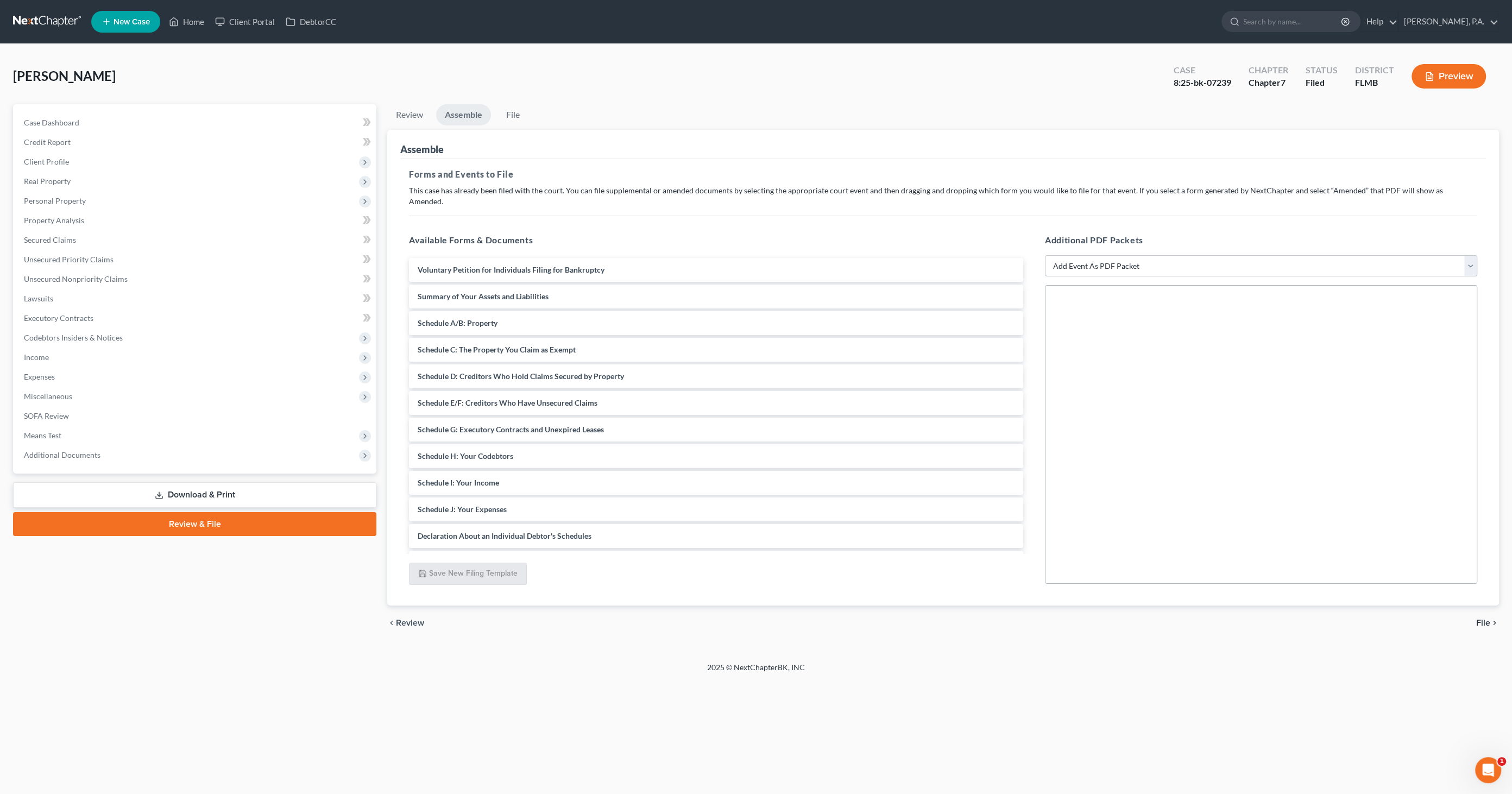
click at [1095, 255] on select "Add Event As PDF Packet Amended Creditor Matrix (Fee)- Only use when no separat…" at bounding box center [1261, 266] width 432 height 21
select select "13"
click at [1045, 255] on select "Add Event As PDF Packet Amended Creditor Matrix (Fee)- Only use when no separat…" at bounding box center [1261, 266] width 432 height 21
select select
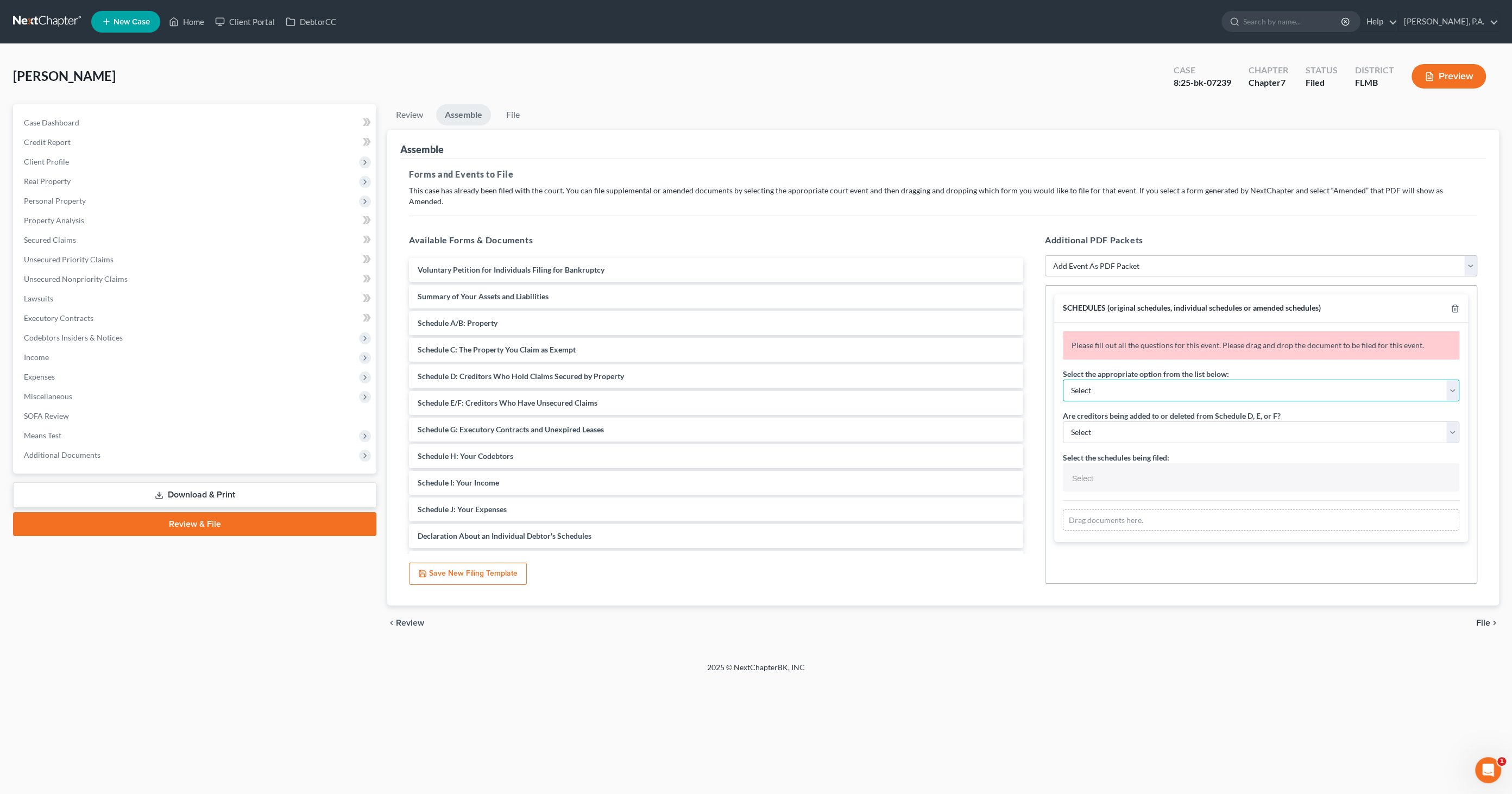
click at [1148, 380] on select "Select Amending a previously filed schedule Original Schedules WITH additional …" at bounding box center [1261, 390] width 397 height 21
select select "2"
click at [1063, 380] on select "Select Amending a previously filed schedule Original Schedules WITH additional …" at bounding box center [1261, 390] width 397 height 21
click at [1140, 428] on select "Select Yes No" at bounding box center [1261, 432] width 397 height 21
select select "1"
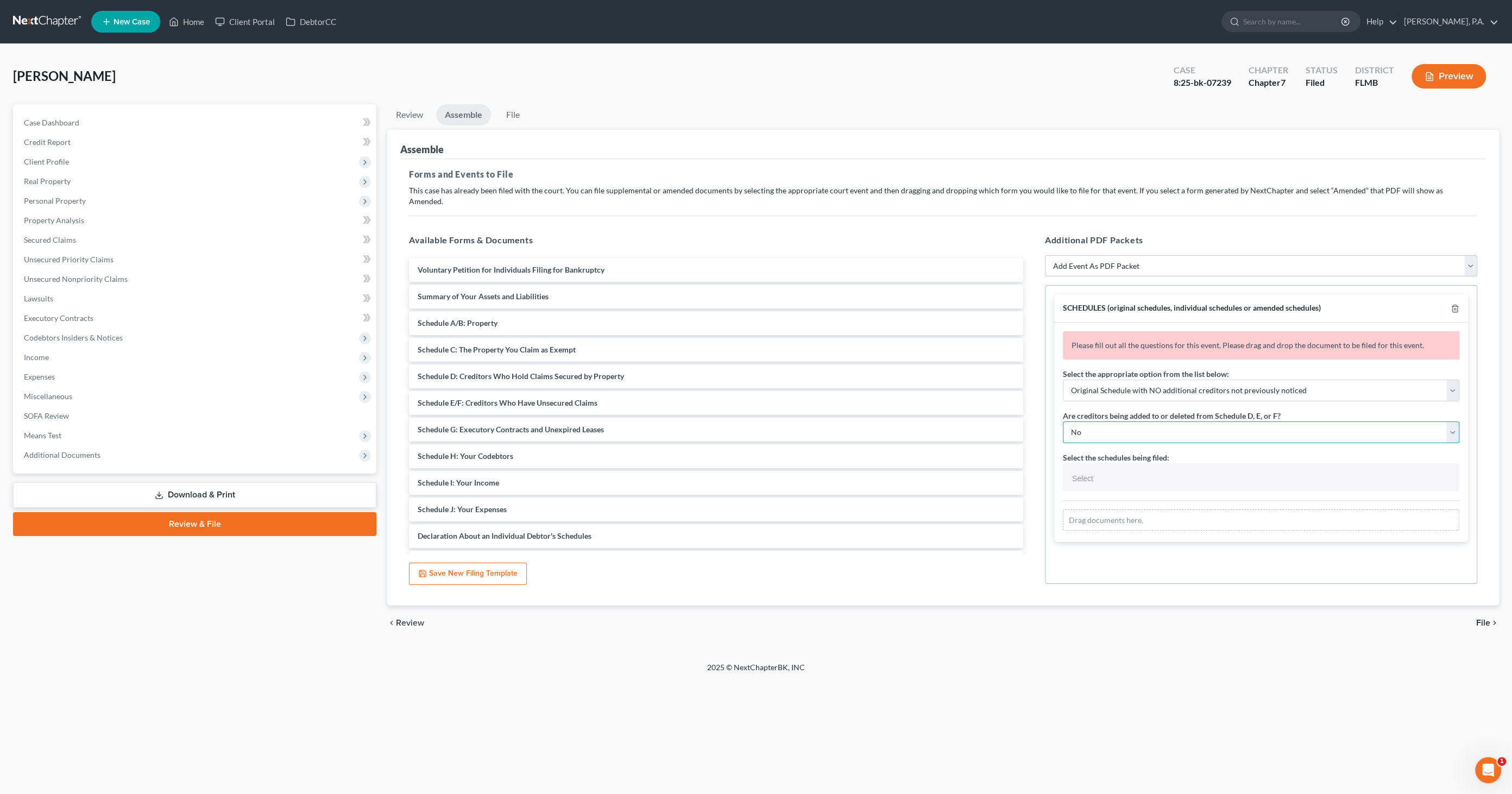
click at [1063, 422] on select "Select Yes No" at bounding box center [1261, 432] width 397 height 21
click at [1133, 471] on input "text" at bounding box center [1260, 479] width 381 height 16
select select "Schedules A - J and Summary of Assets,"
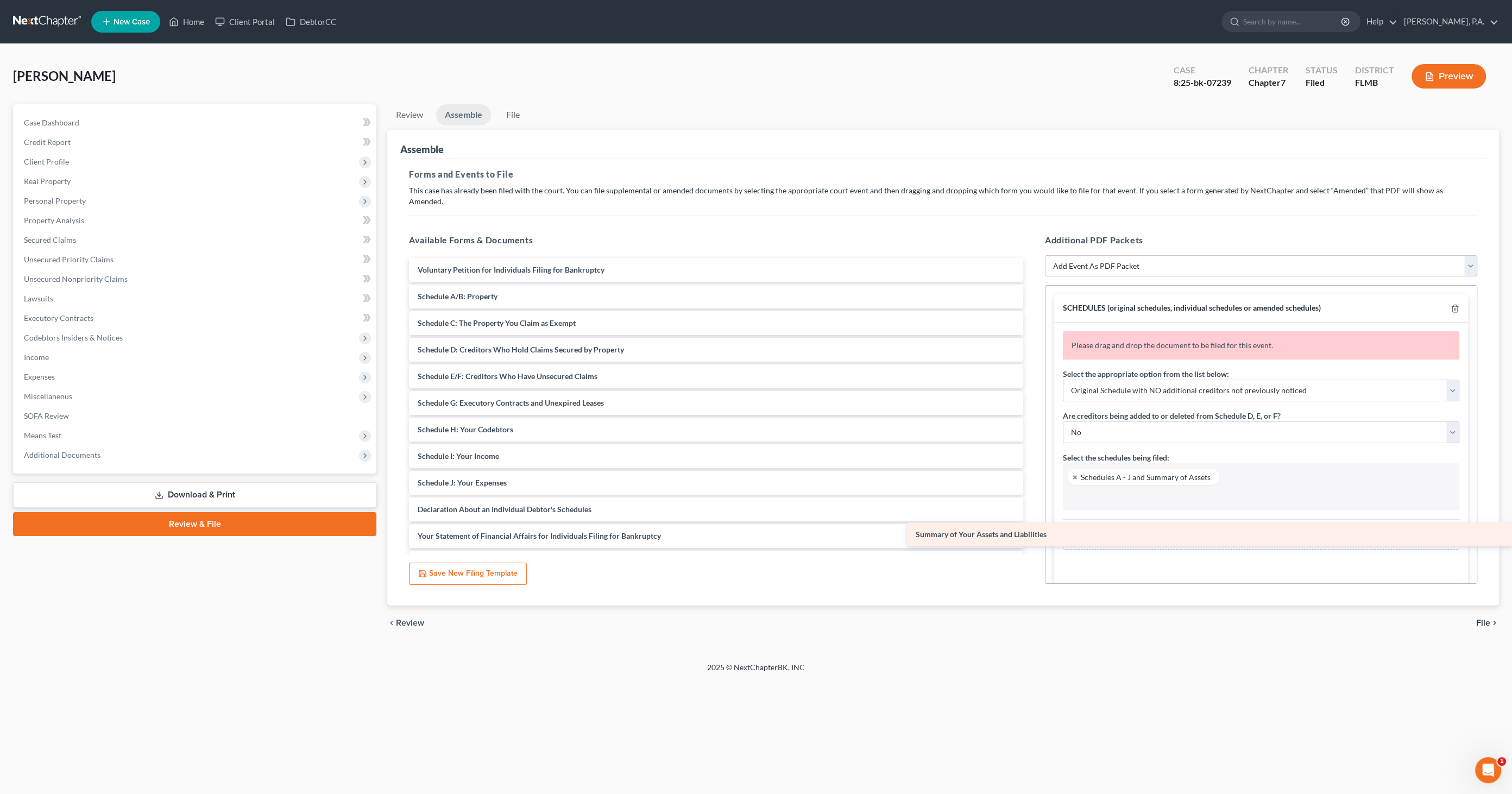
drag, startPoint x: 502, startPoint y: 284, endPoint x: 1138, endPoint y: 533, distance: 683.0
click at [1032, 533] on div "Summary of Your Assets and Liabilities Voluntary Petition for Individuals Filin…" at bounding box center [715, 483] width 631 height 450
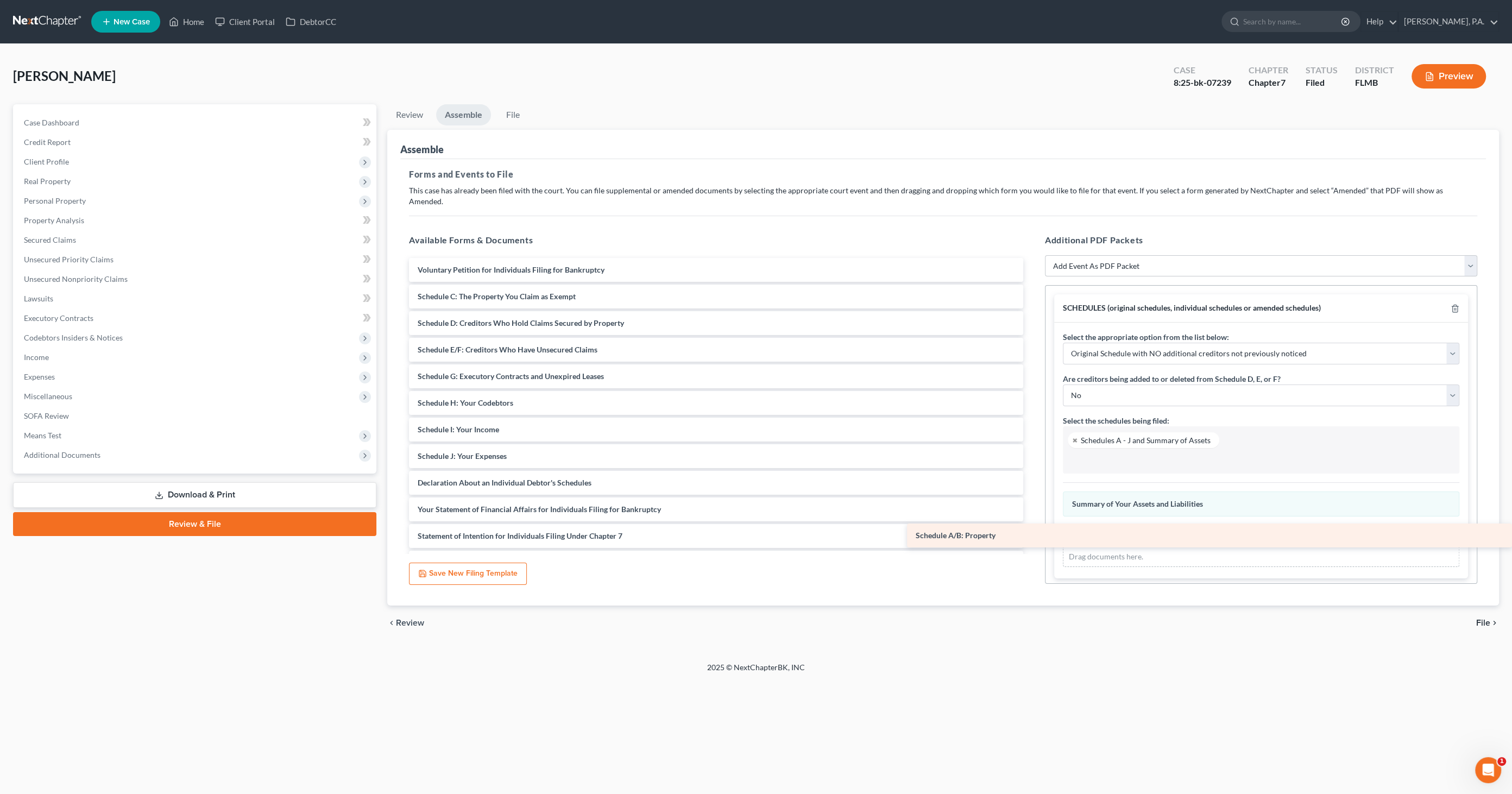
drag, startPoint x: 561, startPoint y: 284, endPoint x: 1108, endPoint y: 532, distance: 600.6
click at [1032, 532] on div "Schedule A/B: Property Voluntary Petition for Individuals Filing for Bankruptcy…" at bounding box center [715, 470] width 631 height 423
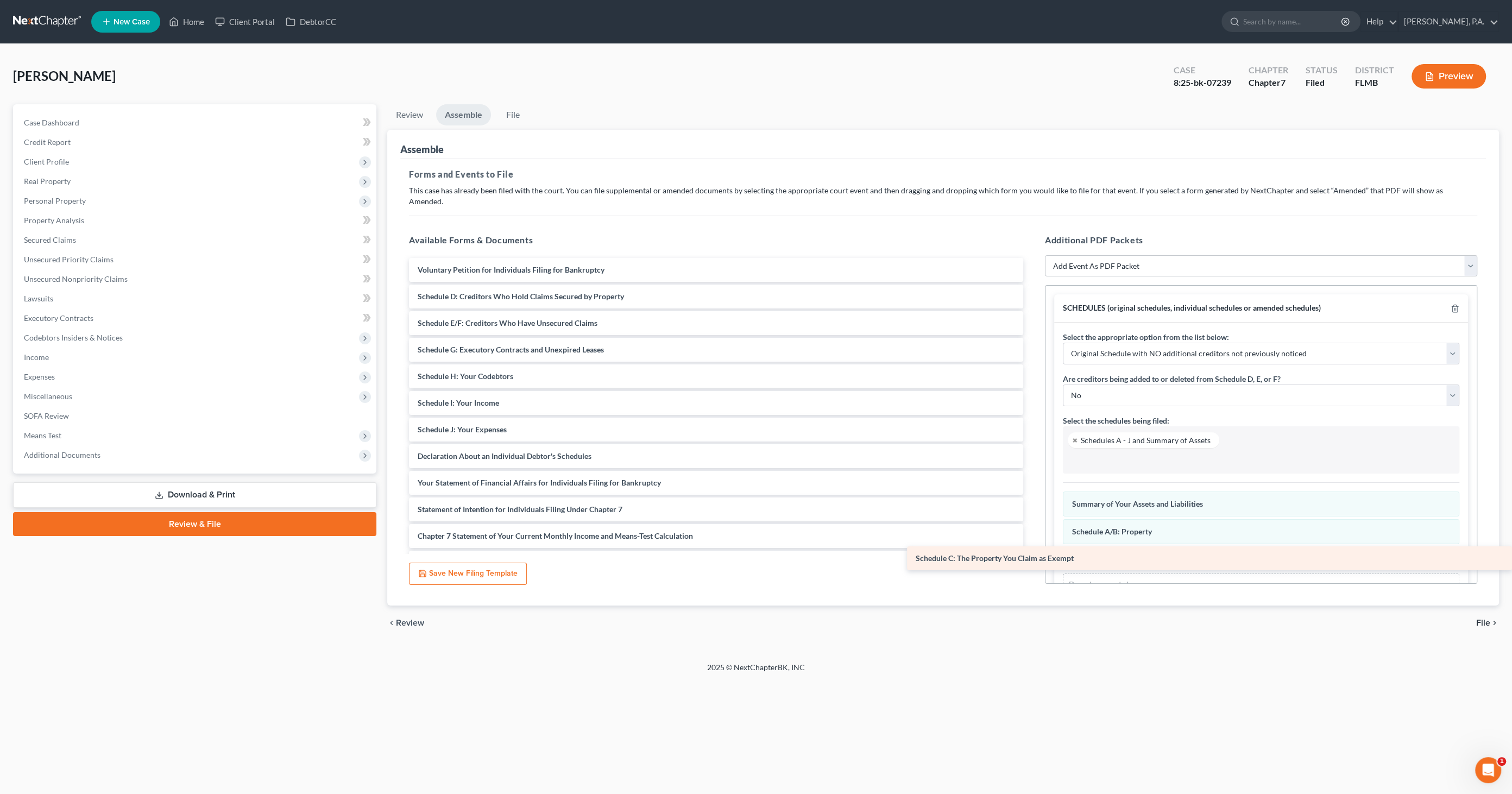
drag, startPoint x: 540, startPoint y: 278, endPoint x: 1089, endPoint y: 551, distance: 613.1
click at [1032, 551] on div "Schedule C: The Property You Claim as Exempt Voluntary Petition for Individuals…" at bounding box center [715, 456] width 631 height 397
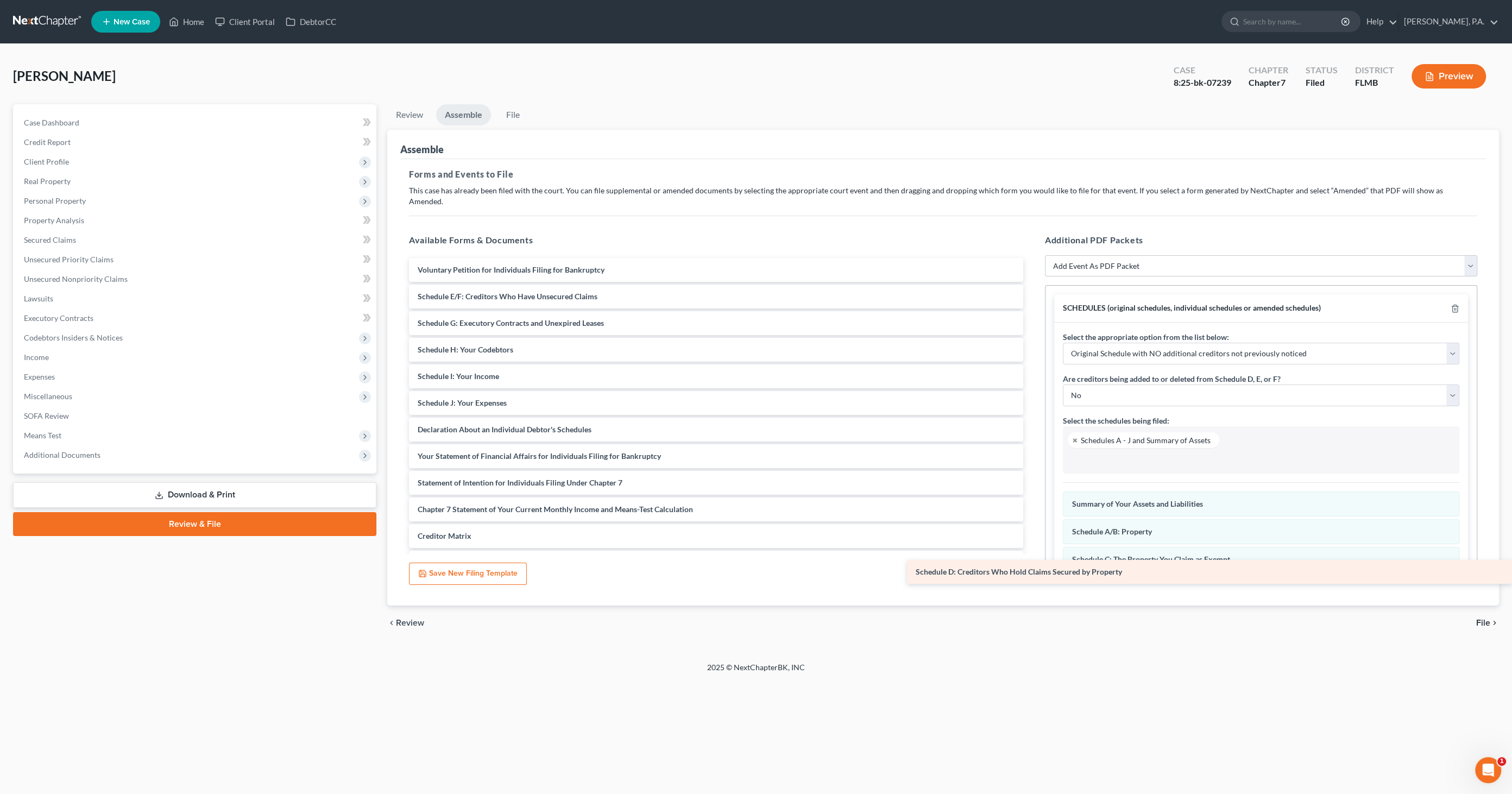
drag, startPoint x: 520, startPoint y: 288, endPoint x: 1092, endPoint y: 574, distance: 639.5
click at [1032, 574] on div "Schedule D: Creditors Who Hold Claims Secured by Property Voluntary Petition fo…" at bounding box center [715, 443] width 631 height 370
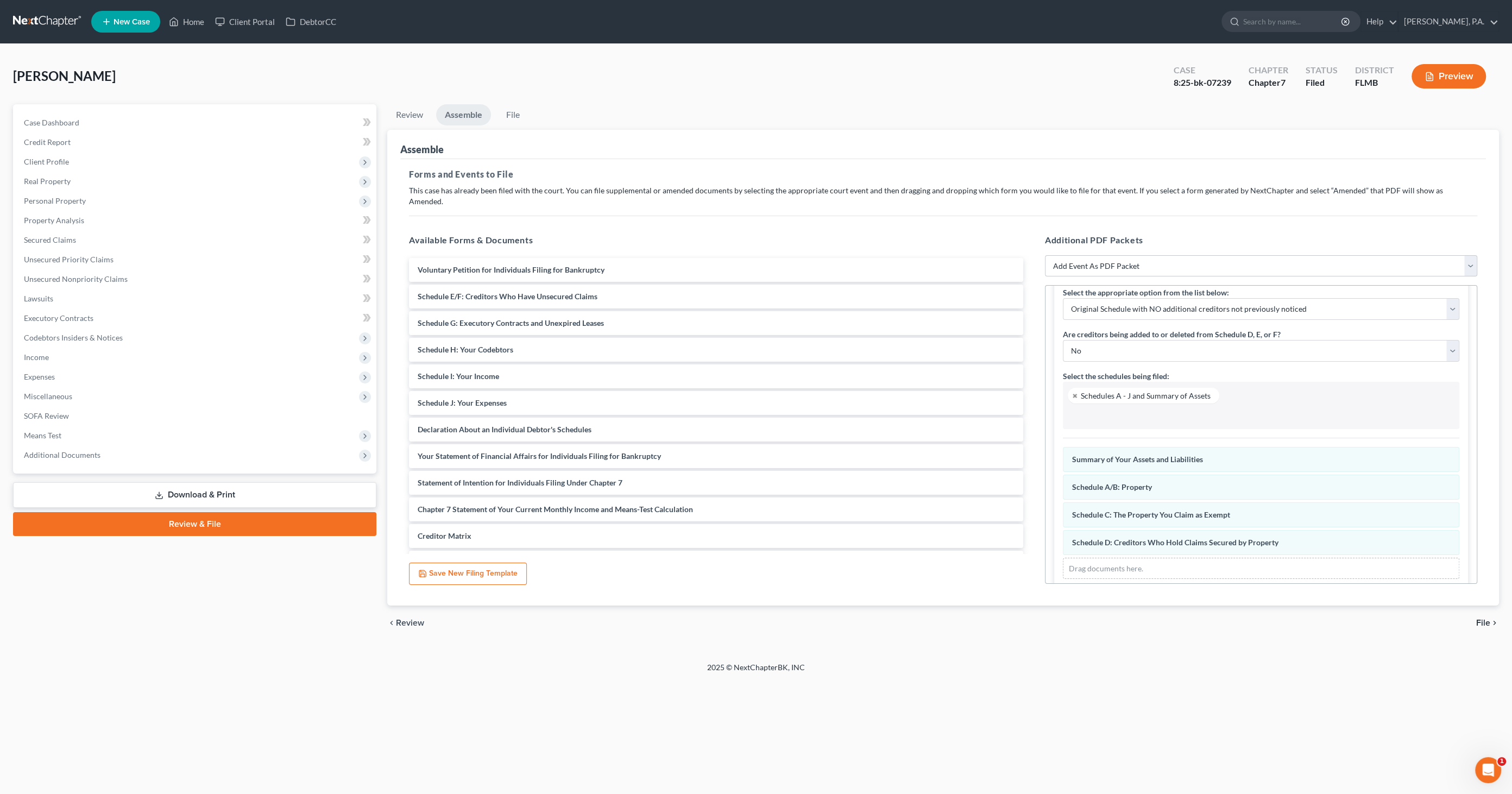
scroll to position [57, 0]
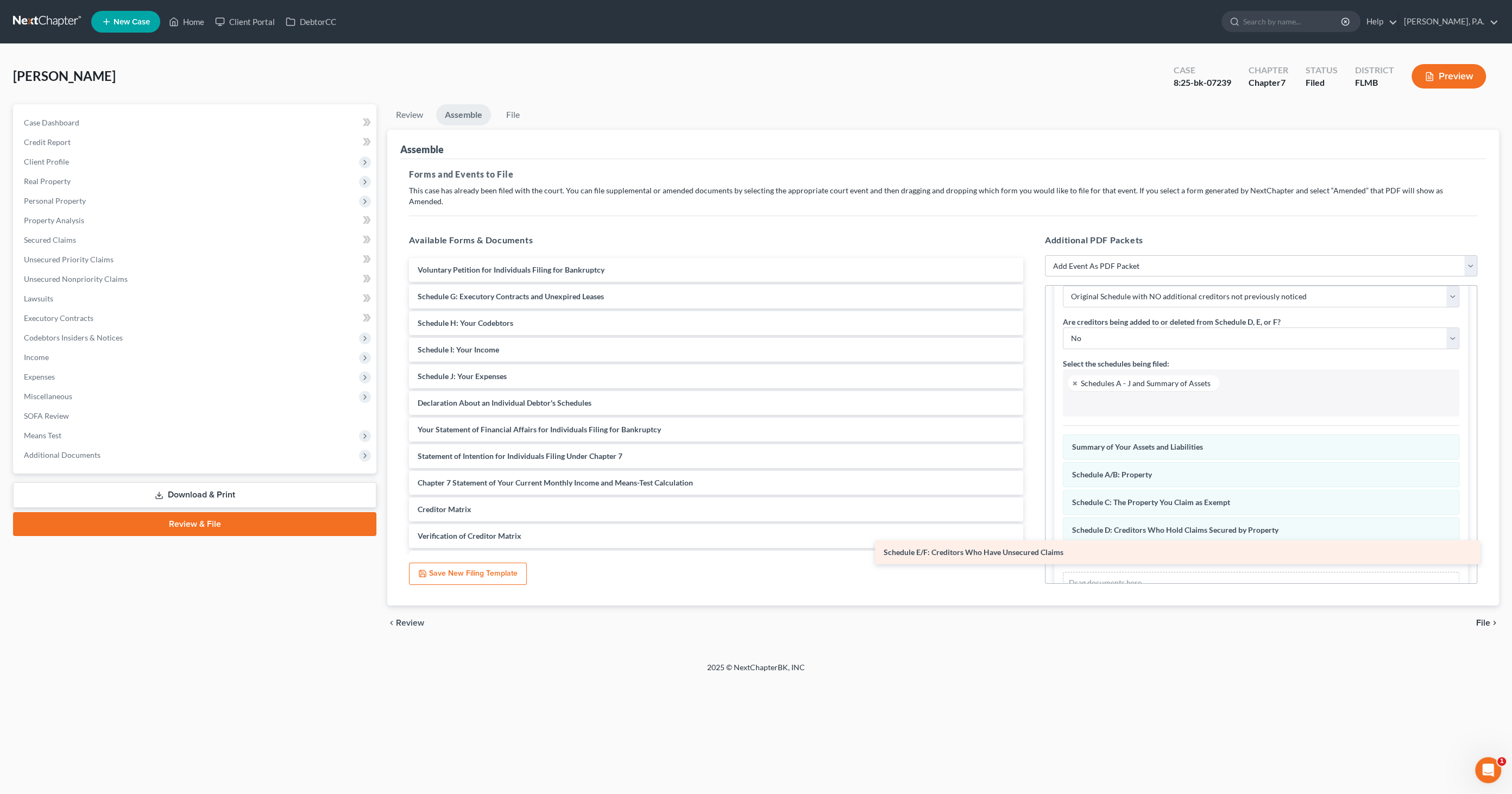
drag, startPoint x: 606, startPoint y: 287, endPoint x: 1092, endPoint y: 548, distance: 551.6
click at [1032, 548] on div "Schedule E/F: Creditors Who Have Unsecured Claims Voluntary Petition for Indivi…" at bounding box center [715, 430] width 631 height 343
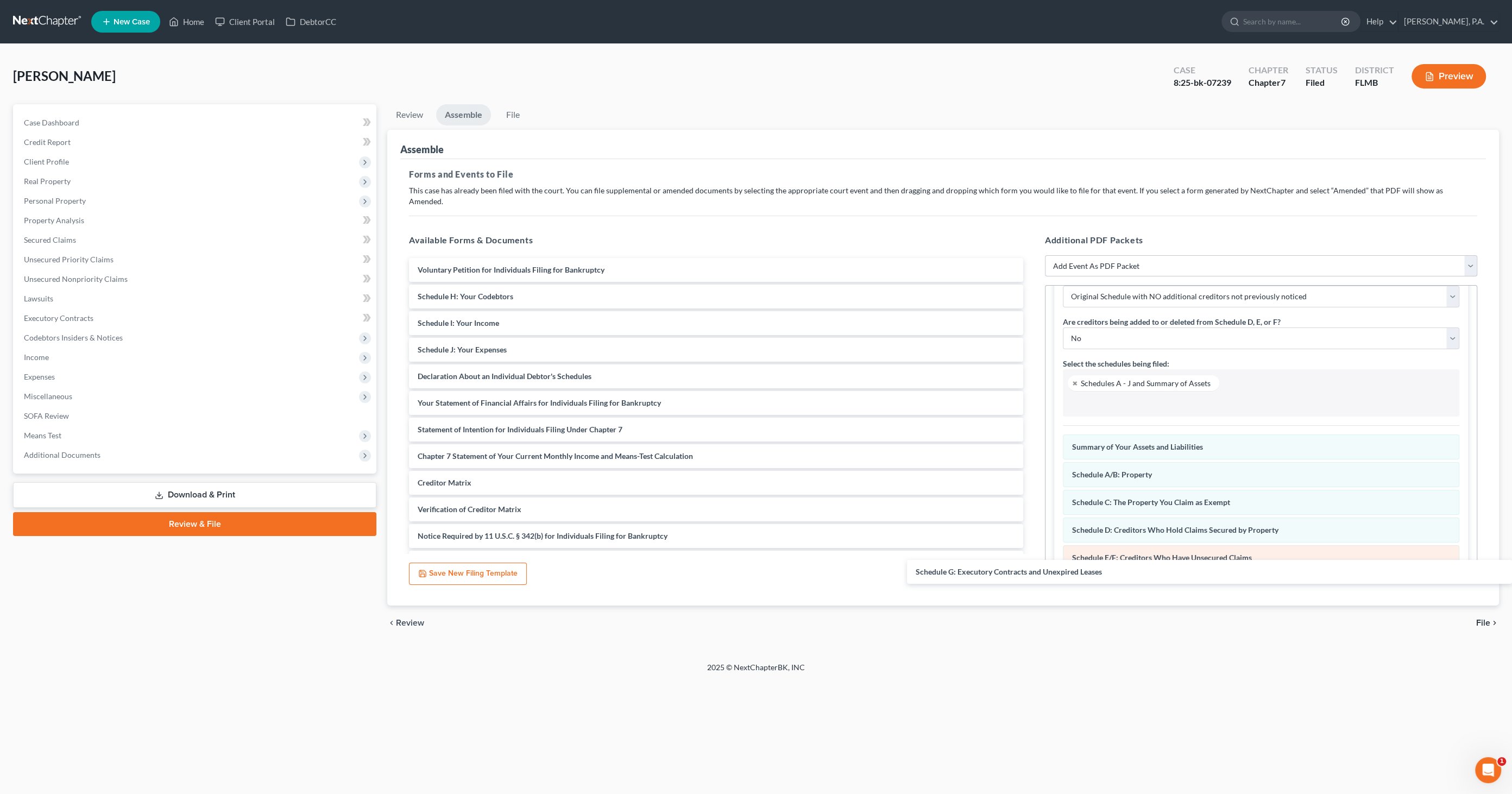
drag, startPoint x: 485, startPoint y: 279, endPoint x: 1106, endPoint y: 536, distance: 672.1
click at [1032, 566] on div "Schedule G: Executory Contracts and Unexpired Leases Voluntary Petition for Ind…" at bounding box center [715, 416] width 631 height 317
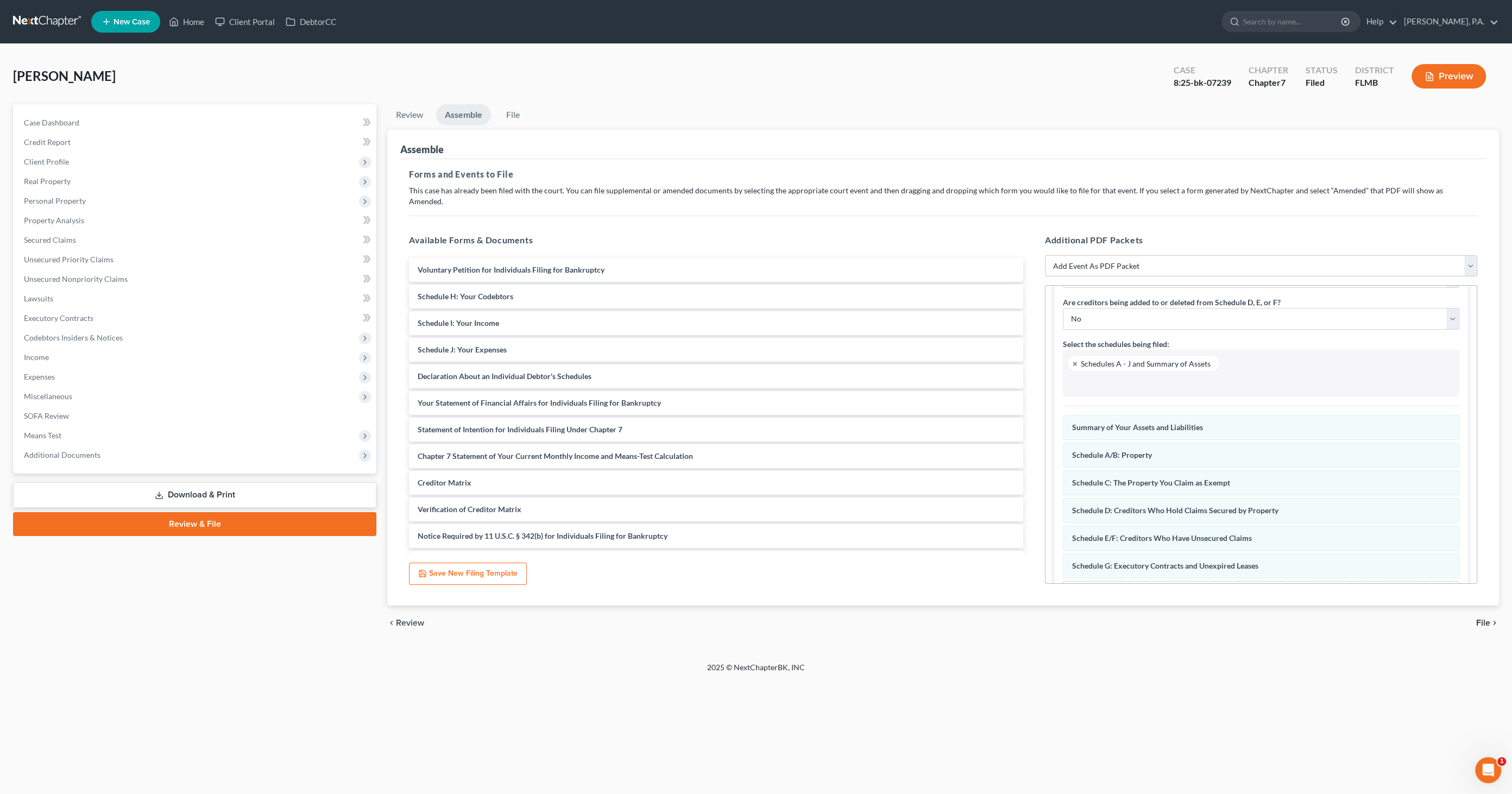
scroll to position [112, 0]
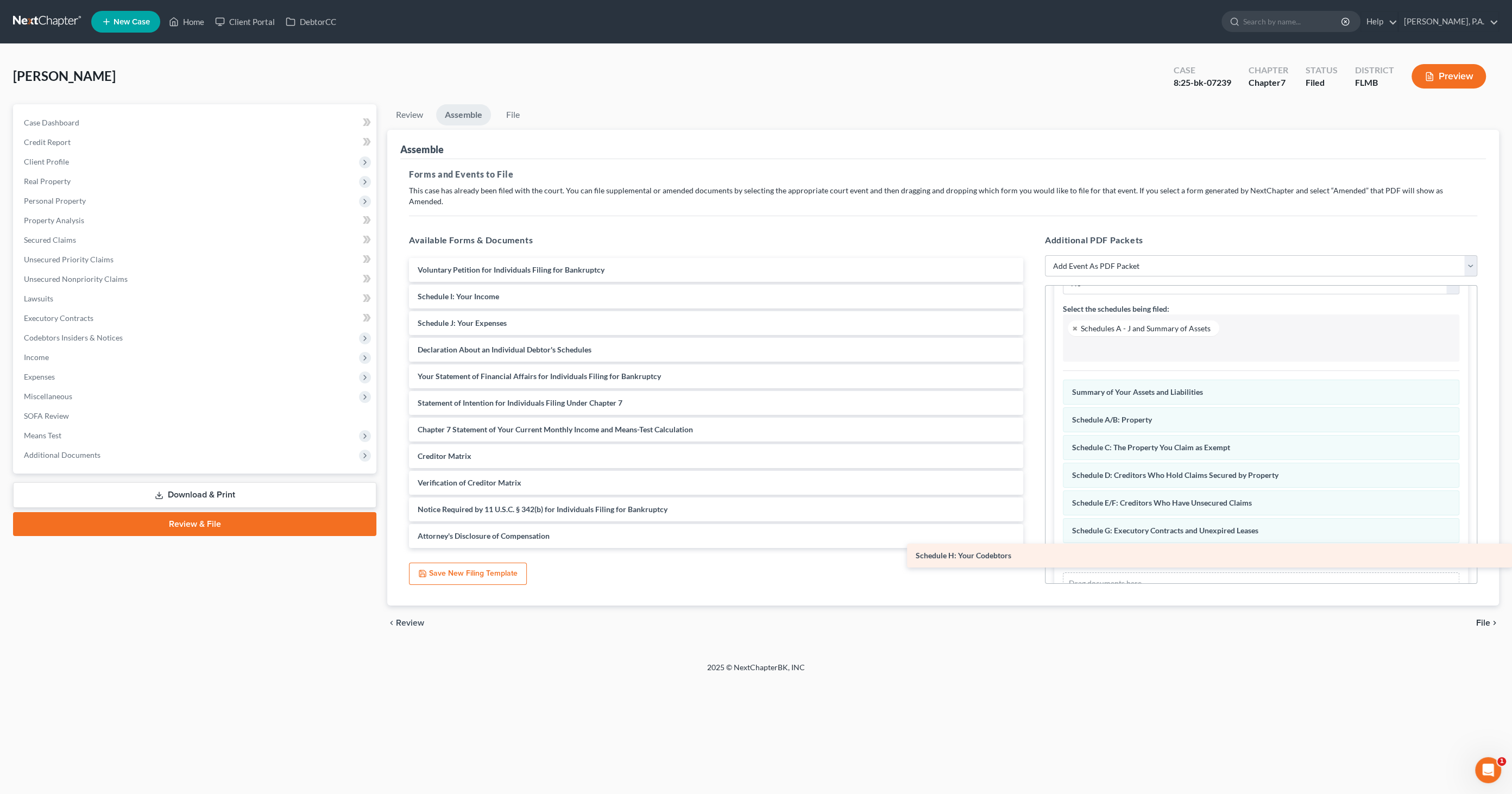
drag, startPoint x: 563, startPoint y: 287, endPoint x: 1139, endPoint y: 555, distance: 635.3
click at [1032, 548] on div "Schedule H: Your Codebtors Voluntary Petition for Individuals Filing for Bankru…" at bounding box center [715, 403] width 631 height 290
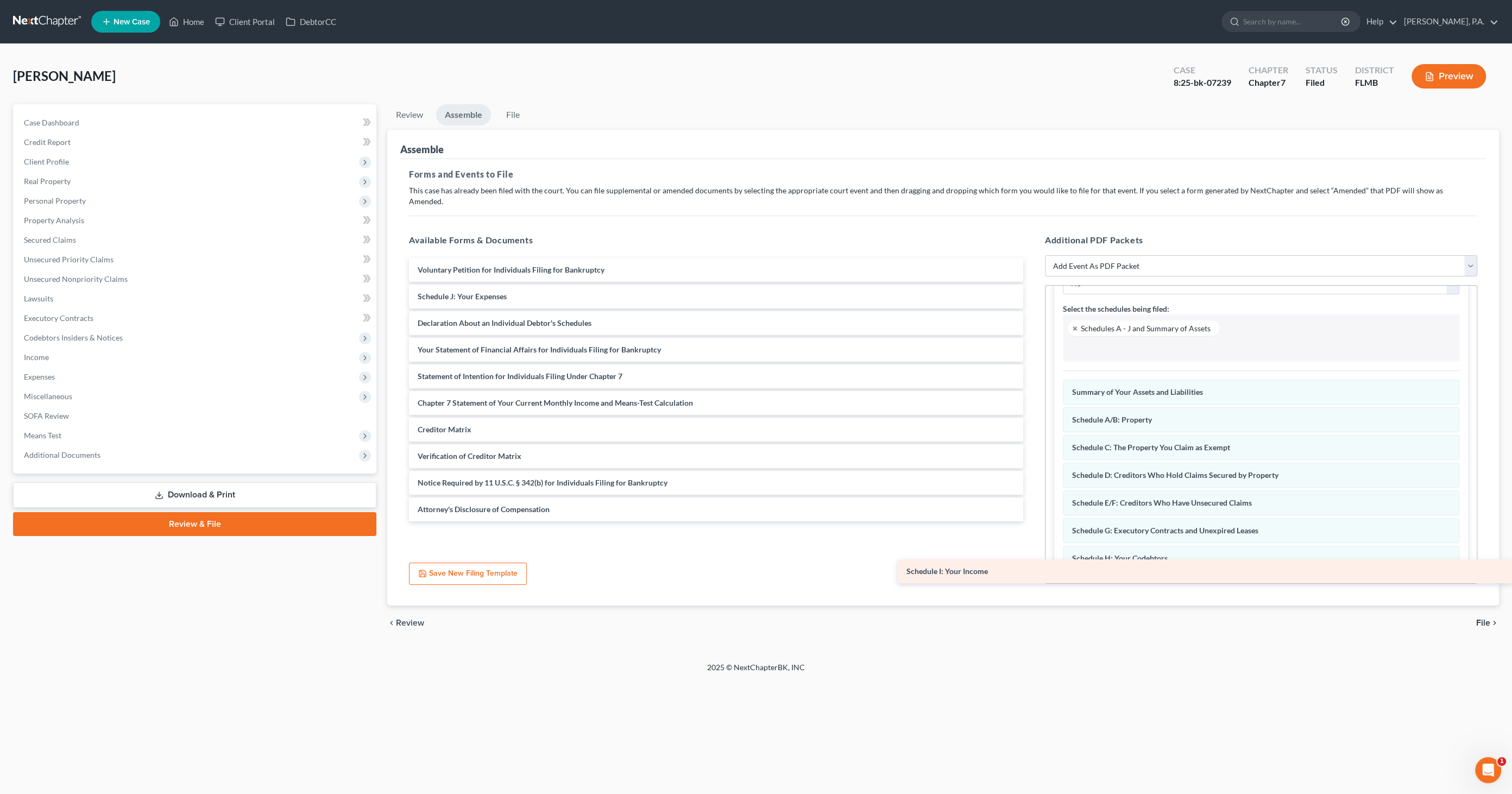
drag, startPoint x: 522, startPoint y: 287, endPoint x: 1188, endPoint y: 571, distance: 724.0
click at [1032, 522] on div "Schedule I: Your Income Voluntary Petition for Individuals Filing for Bankruptc…" at bounding box center [715, 389] width 631 height 263
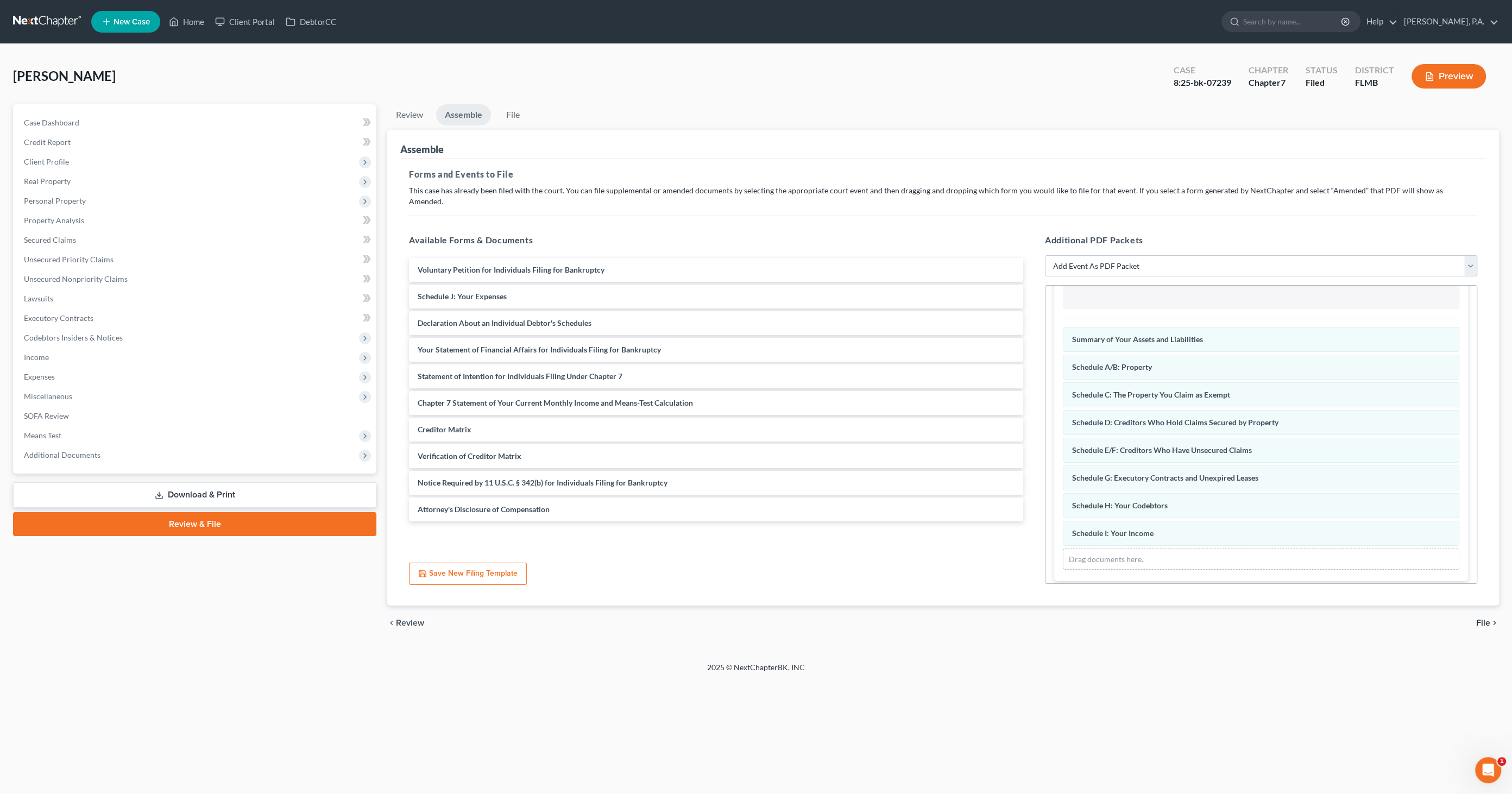
scroll to position [167, 0]
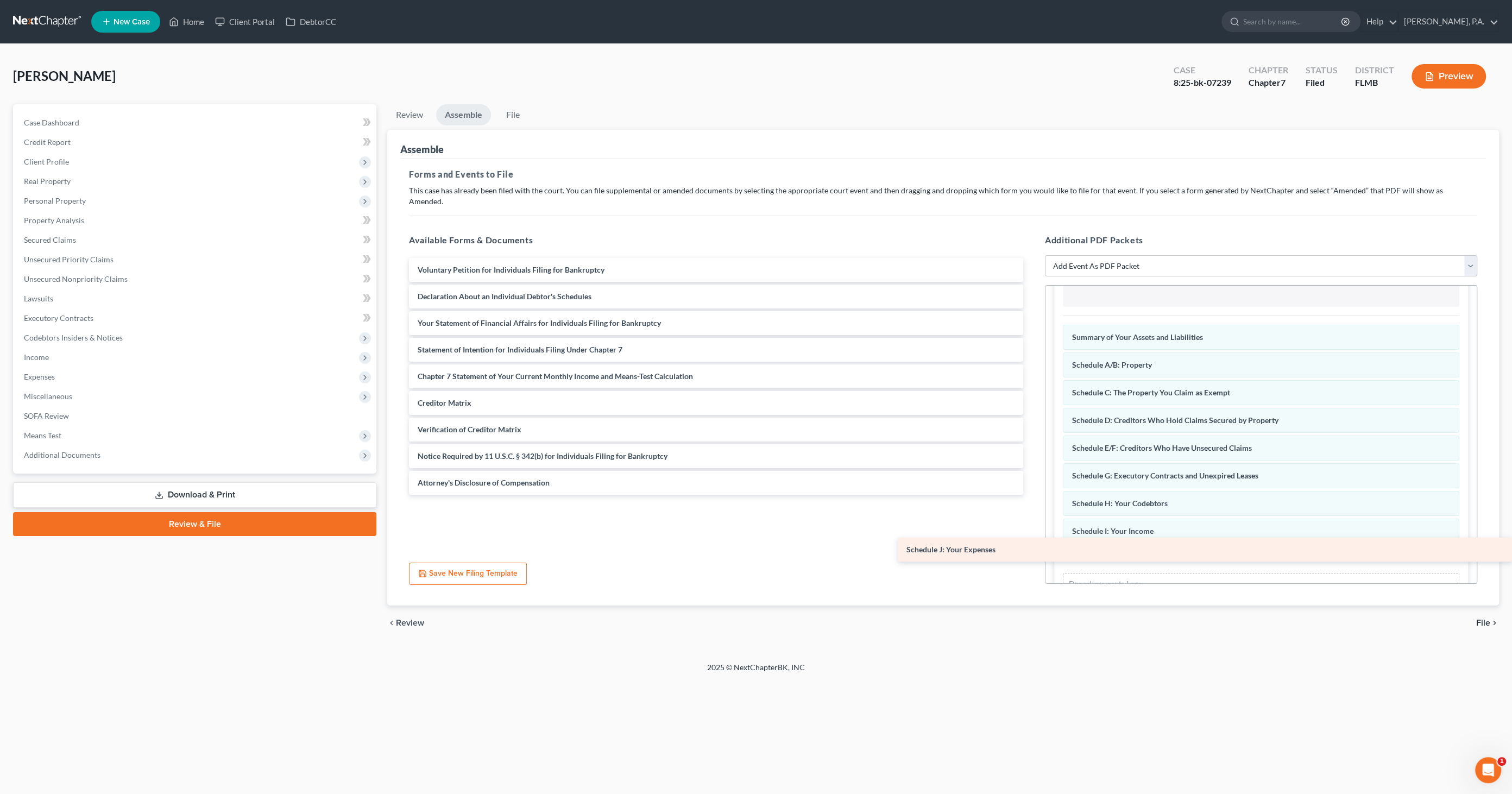
drag, startPoint x: 573, startPoint y: 288, endPoint x: 1171, endPoint y: 551, distance: 653.3
click at [1032, 495] on div "Schedule J: Your Expenses Voluntary Petition for Individuals Filing for Bankrup…" at bounding box center [715, 376] width 631 height 237
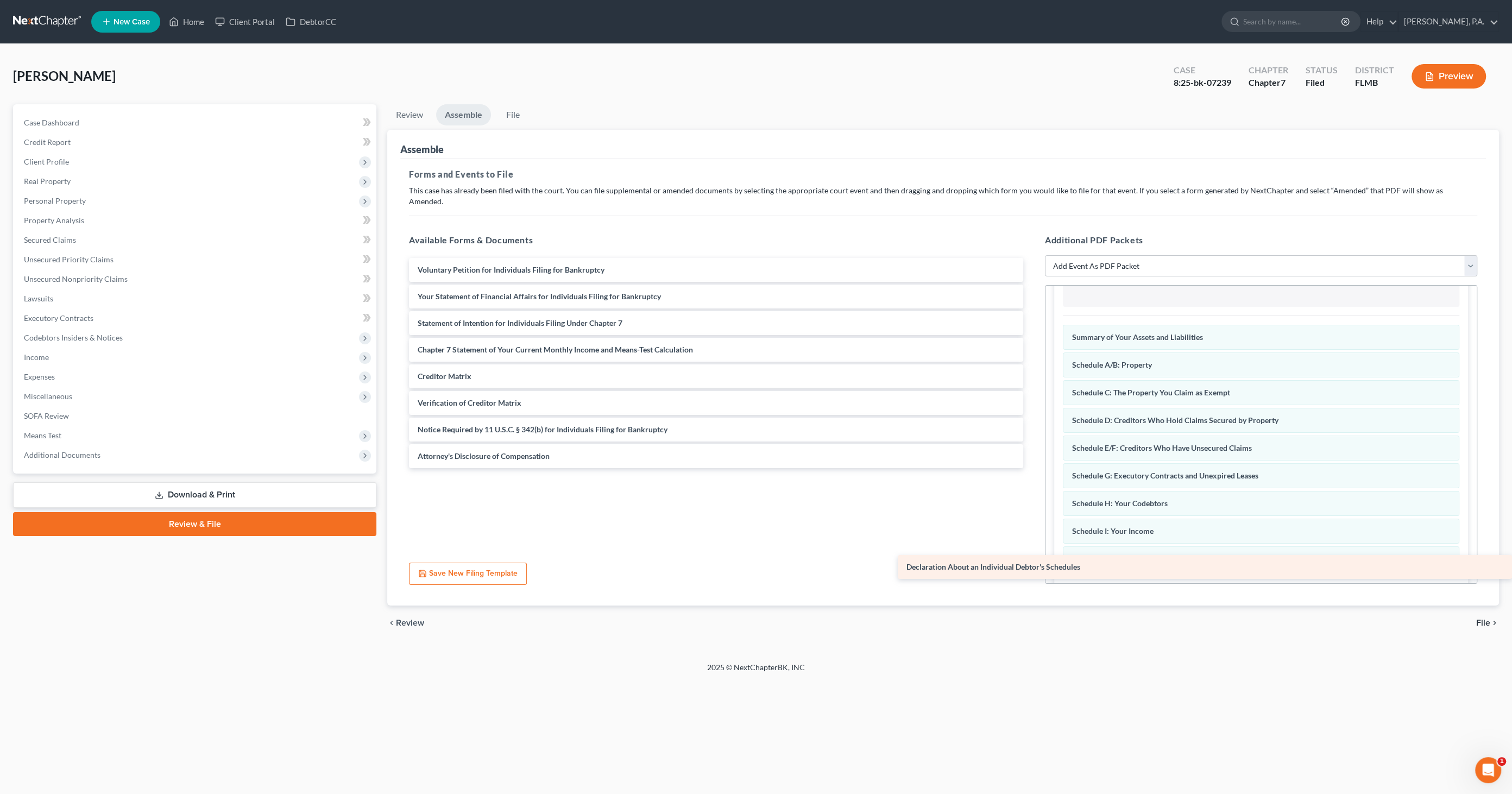
drag, startPoint x: 523, startPoint y: 284, endPoint x: 1129, endPoint y: 564, distance: 667.6
click at [1032, 468] on div "Declaration About an Individual Debtor's Schedules Voluntary Petition for Indiv…" at bounding box center [715, 363] width 631 height 210
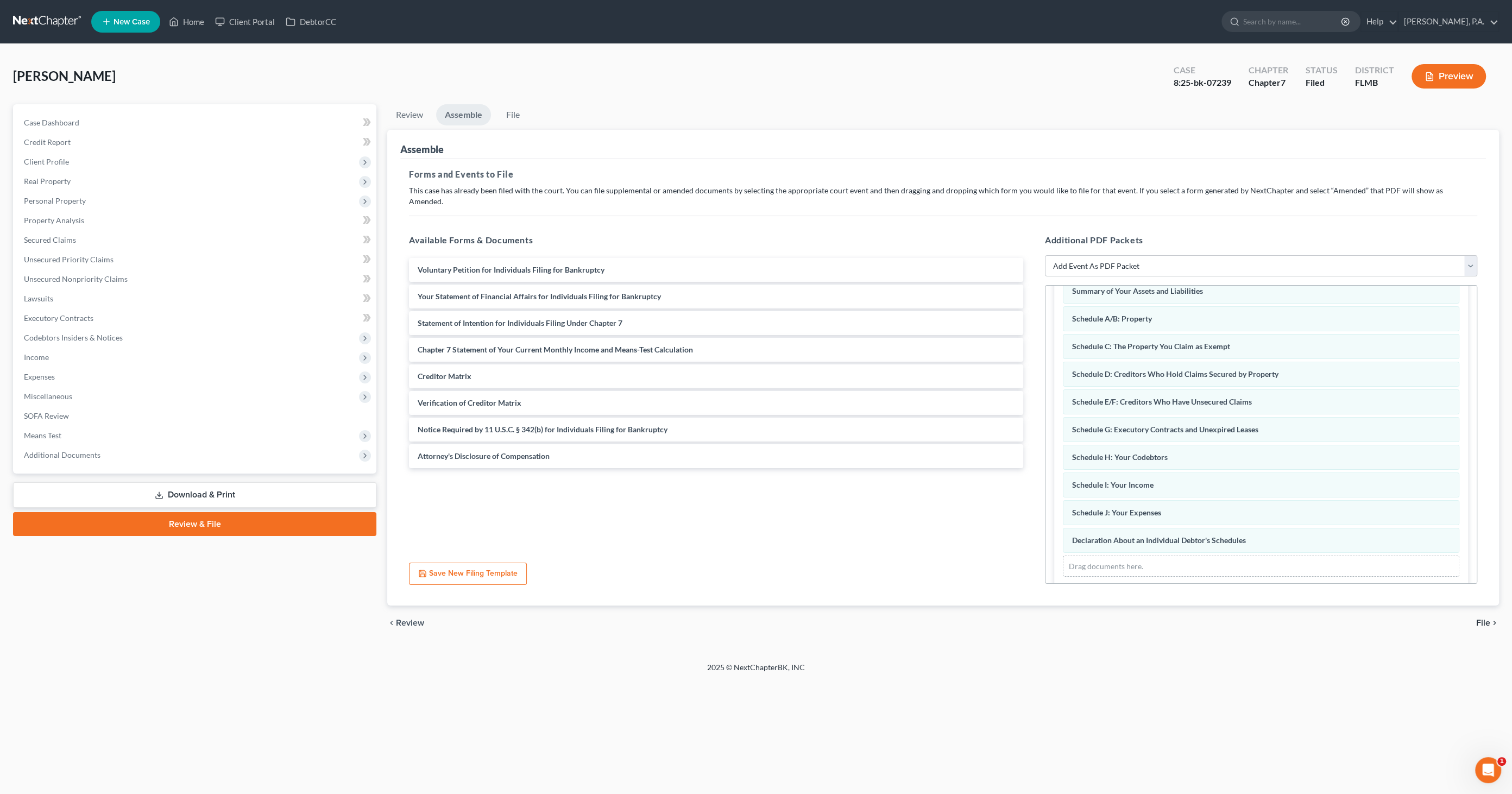
scroll to position [221, 0]
click at [1169, 255] on select "Add Event As PDF Packet Amended Creditor Matrix (Fee)- Only use when no separat…" at bounding box center [1261, 266] width 432 height 21
select select "18"
click at [1045, 255] on select "Add Event As PDF Packet Amended Creditor Matrix (Fee)- Only use when no separat…" at bounding box center [1261, 266] width 432 height 21
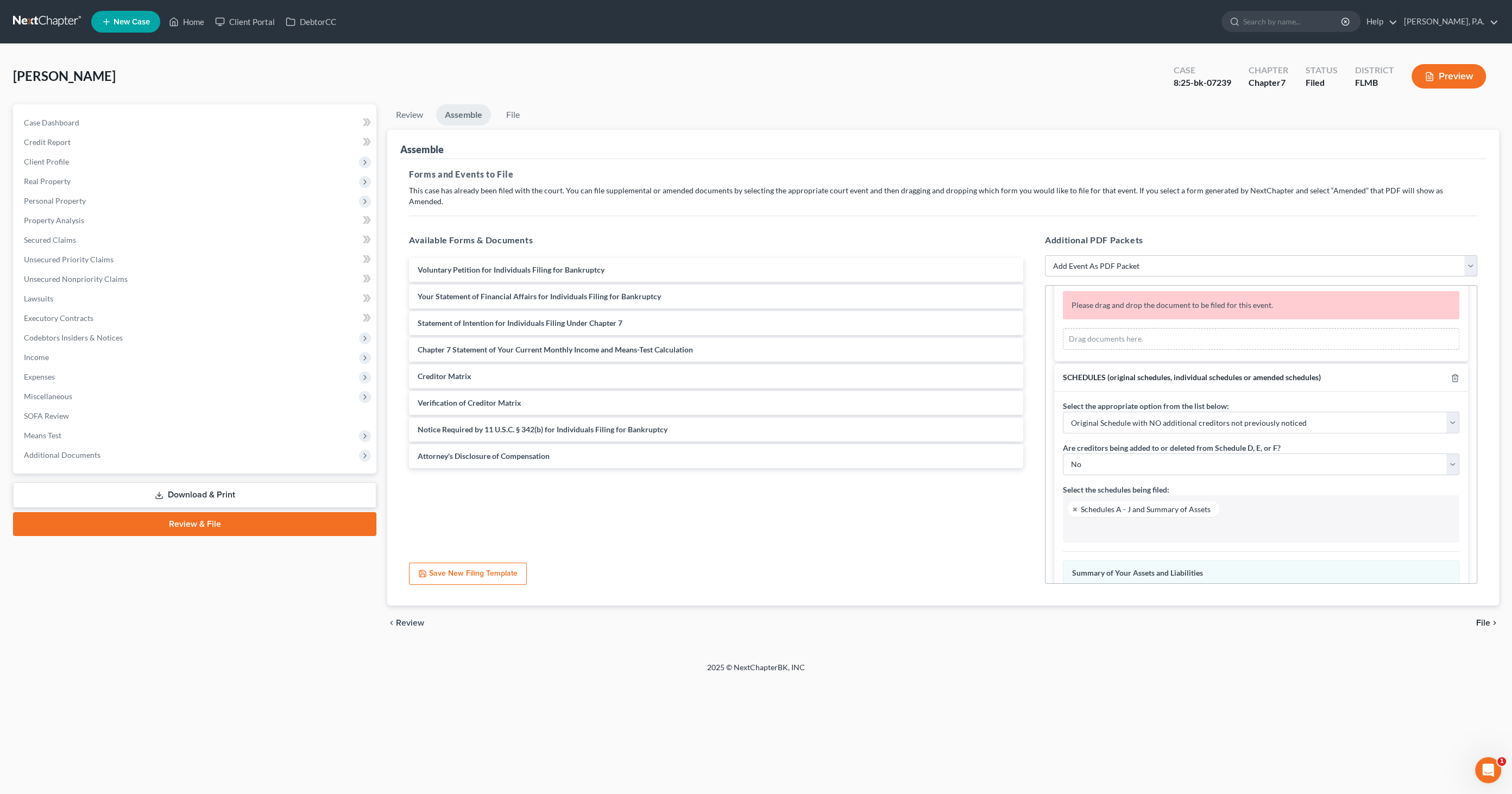
scroll to position [0, 0]
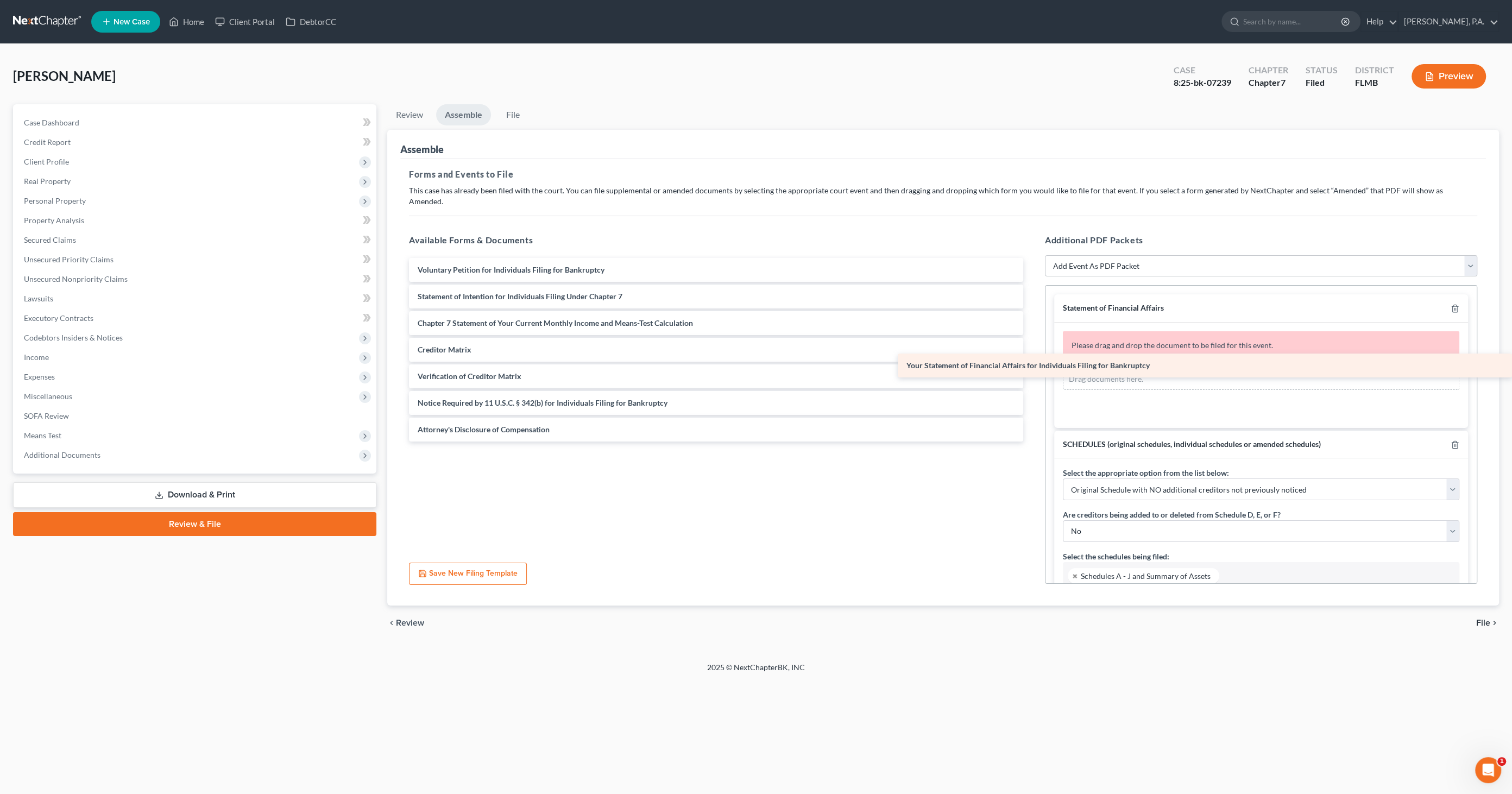
drag, startPoint x: 514, startPoint y: 288, endPoint x: 1046, endPoint y: 370, distance: 538.3
click at [1032, 370] on div "Your Statement of Financial Affairs for Individuals Filing for Bankruptcy Volun…" at bounding box center [715, 350] width 631 height 184
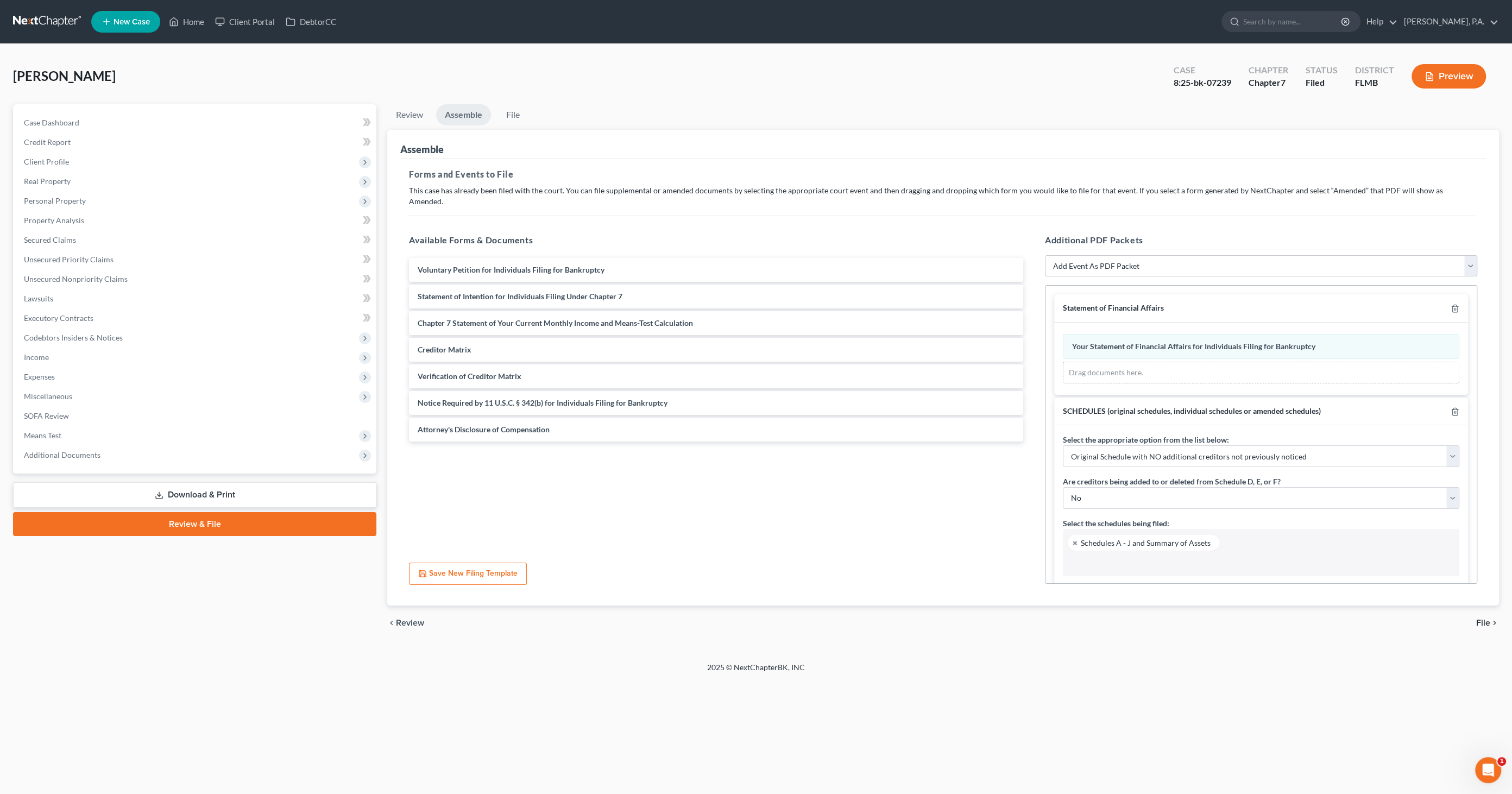
click at [1162, 255] on select "Add Event As PDF Packet Amended Creditor Matrix (Fee)- Only use when no separat…" at bounding box center [1261, 266] width 432 height 21
select select "20"
click at [1045, 255] on select "Add Event As PDF Packet Amended Creditor Matrix (Fee)- Only use when no separat…" at bounding box center [1261, 266] width 432 height 21
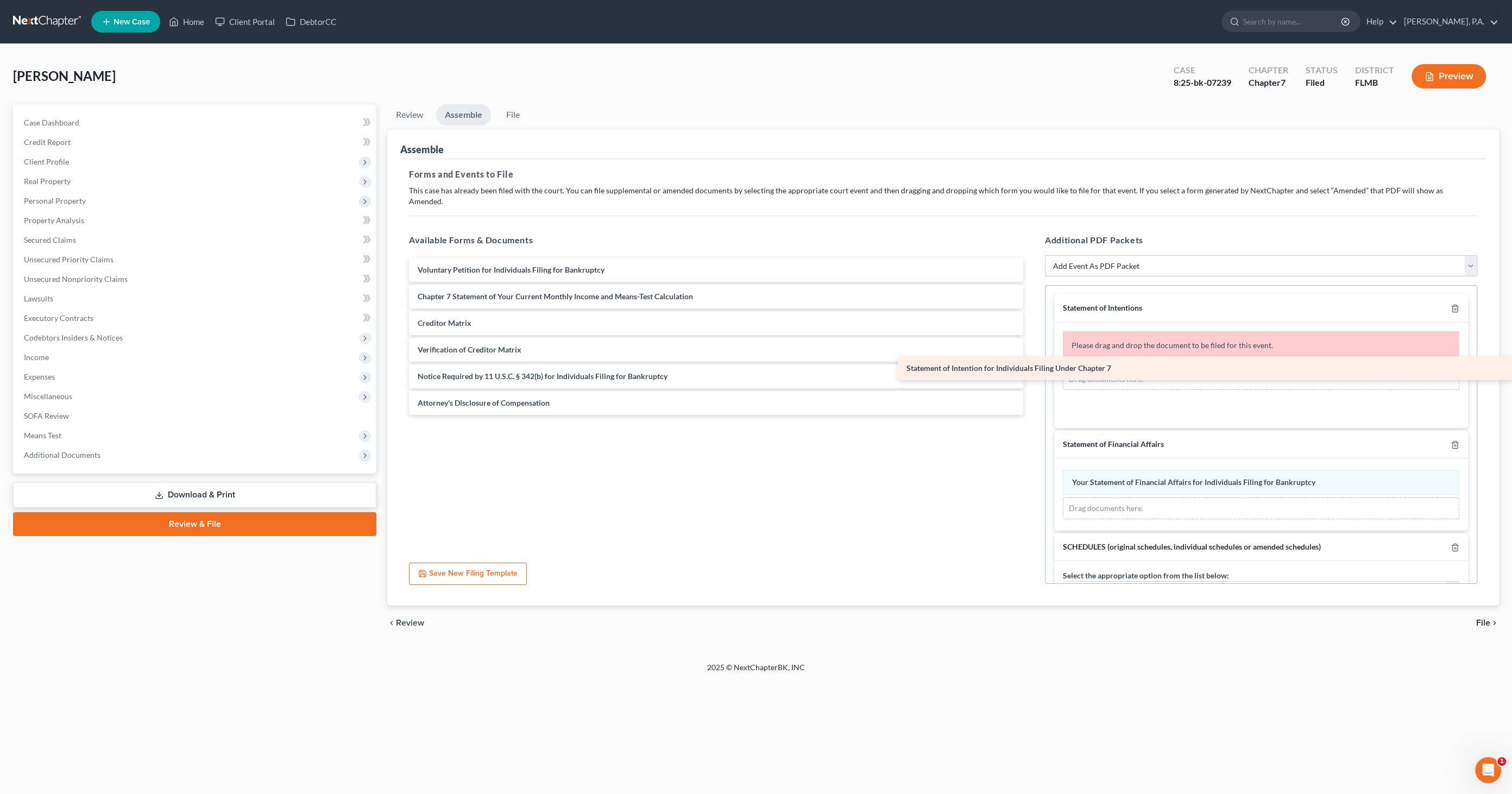
drag, startPoint x: 489, startPoint y: 284, endPoint x: 1053, endPoint y: 368, distance: 570.2
click at [1032, 368] on div "Statement of Intention for Individuals Filing Under Chapter 7 Voluntary Petitio…" at bounding box center [715, 337] width 631 height 157
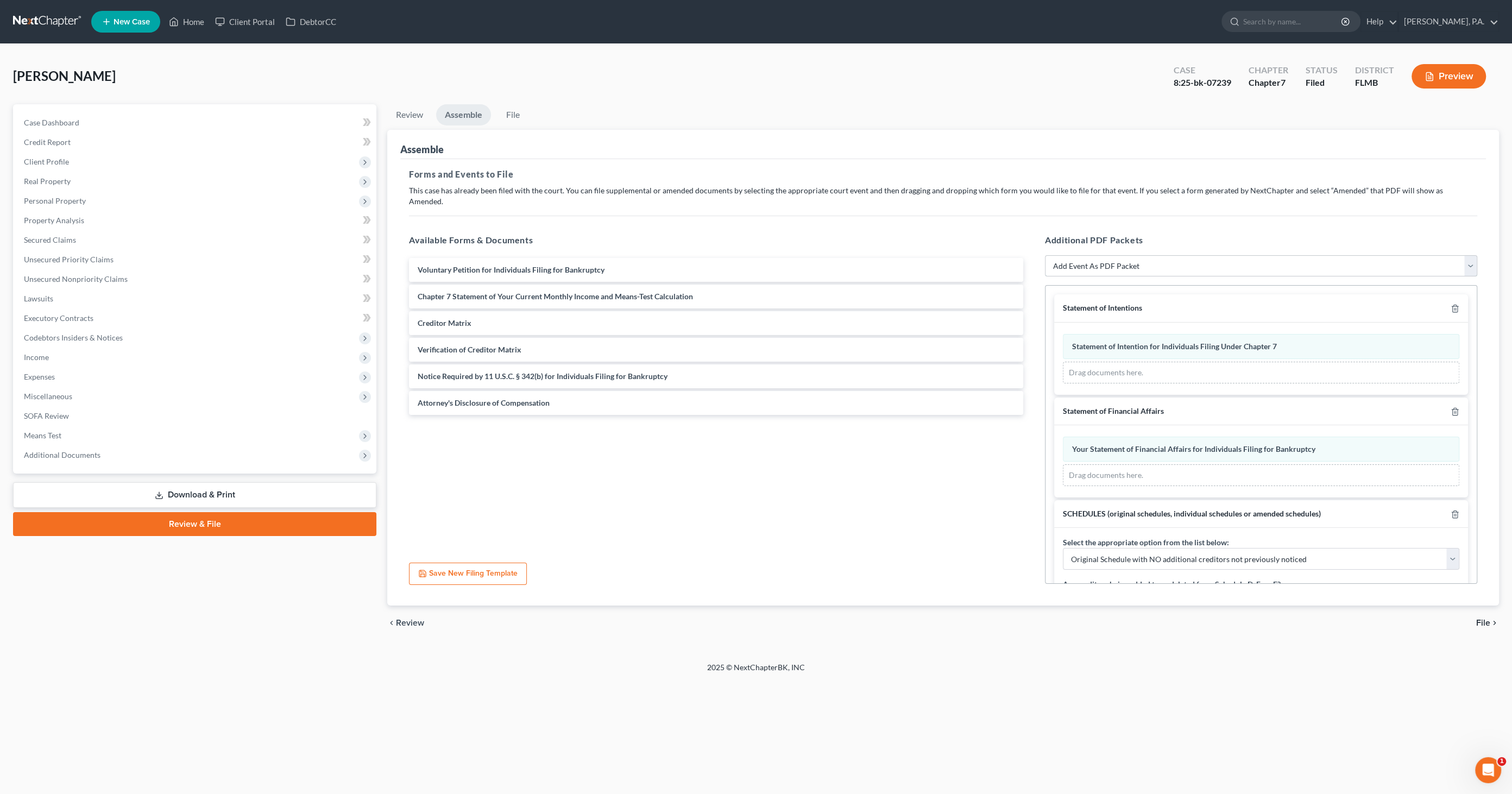
click at [1175, 255] on select "Add Event As PDF Packet Amended Creditor Matrix (Fee)- Only use when no separat…" at bounding box center [1261, 266] width 432 height 21
select select "16"
click at [1045, 255] on select "Add Event As PDF Packet Amended Creditor Matrix (Fee)- Only use when no separat…" at bounding box center [1261, 266] width 432 height 21
select select
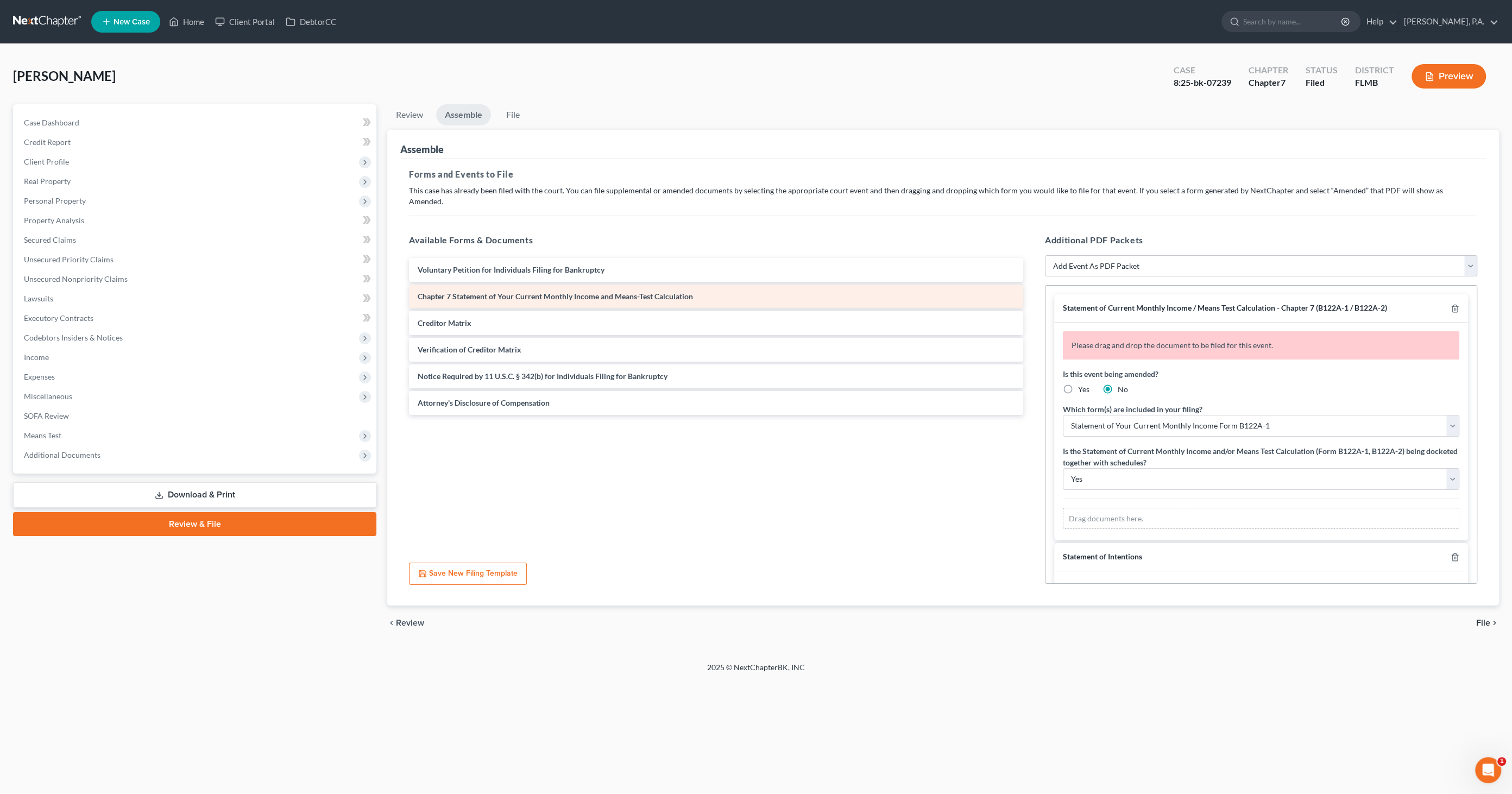
click at [563, 292] on span "Chapter 7 Statement of Your Current Monthly Income and Means-Test Calculation" at bounding box center [556, 297] width 275 height 9
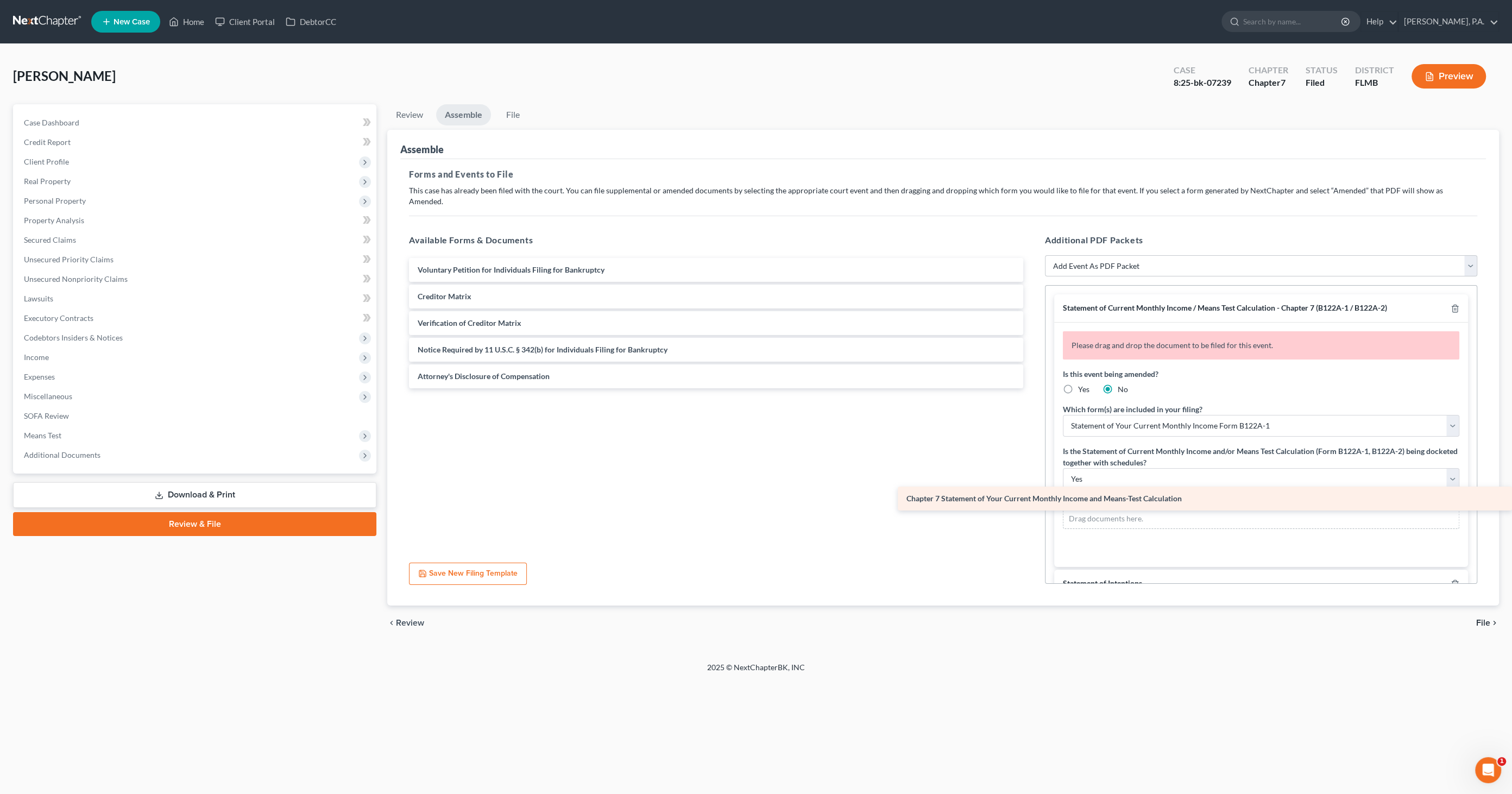
drag, startPoint x: 564, startPoint y: 282, endPoint x: 1196, endPoint y: 497, distance: 667.6
click at [1032, 389] on div "Chapter 7 Statement of Your Current Monthly Income and Means-Test Calculation V…" at bounding box center [715, 323] width 631 height 130
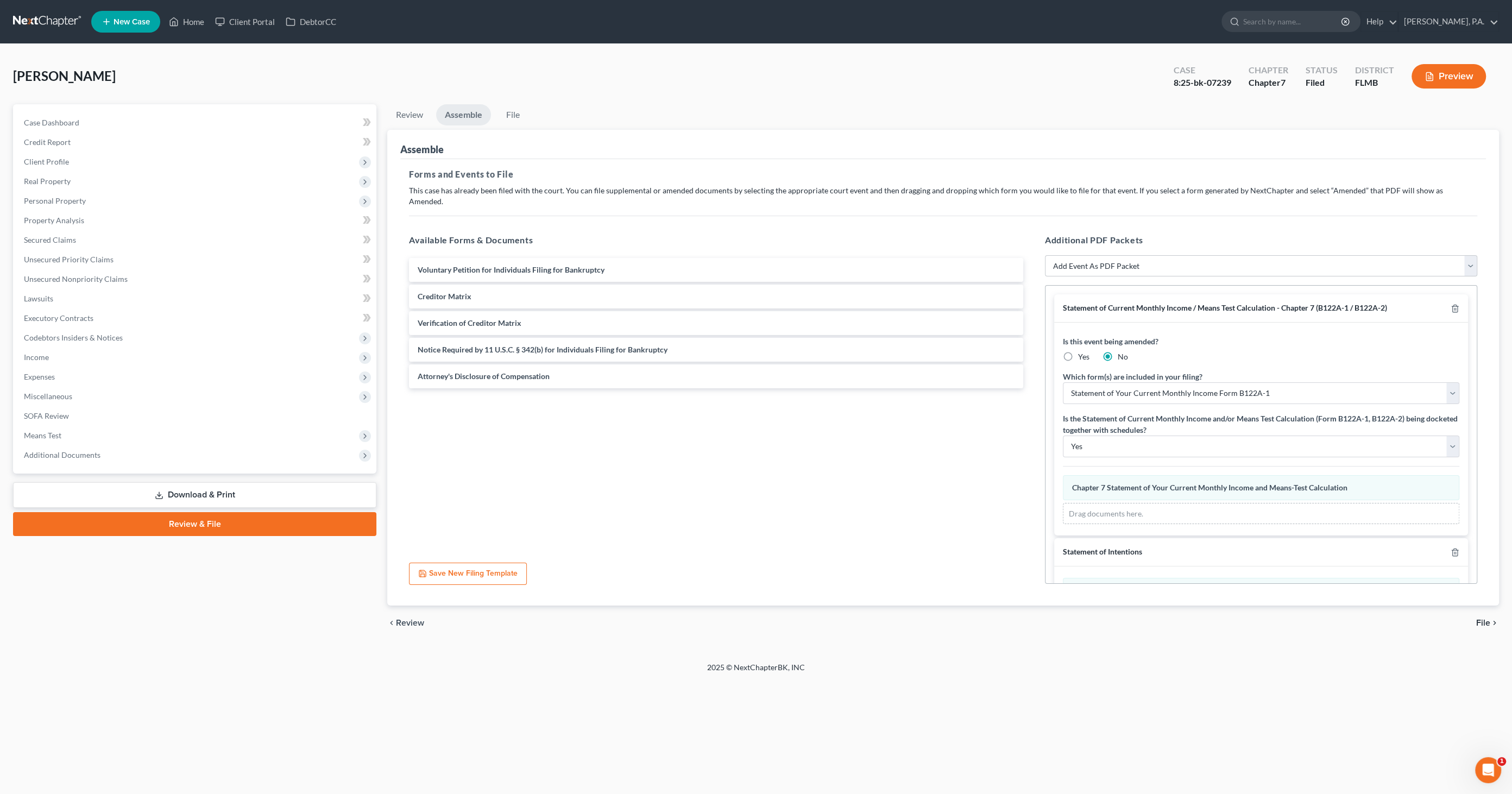
click at [1488, 619] on span "File" at bounding box center [1483, 623] width 14 height 9
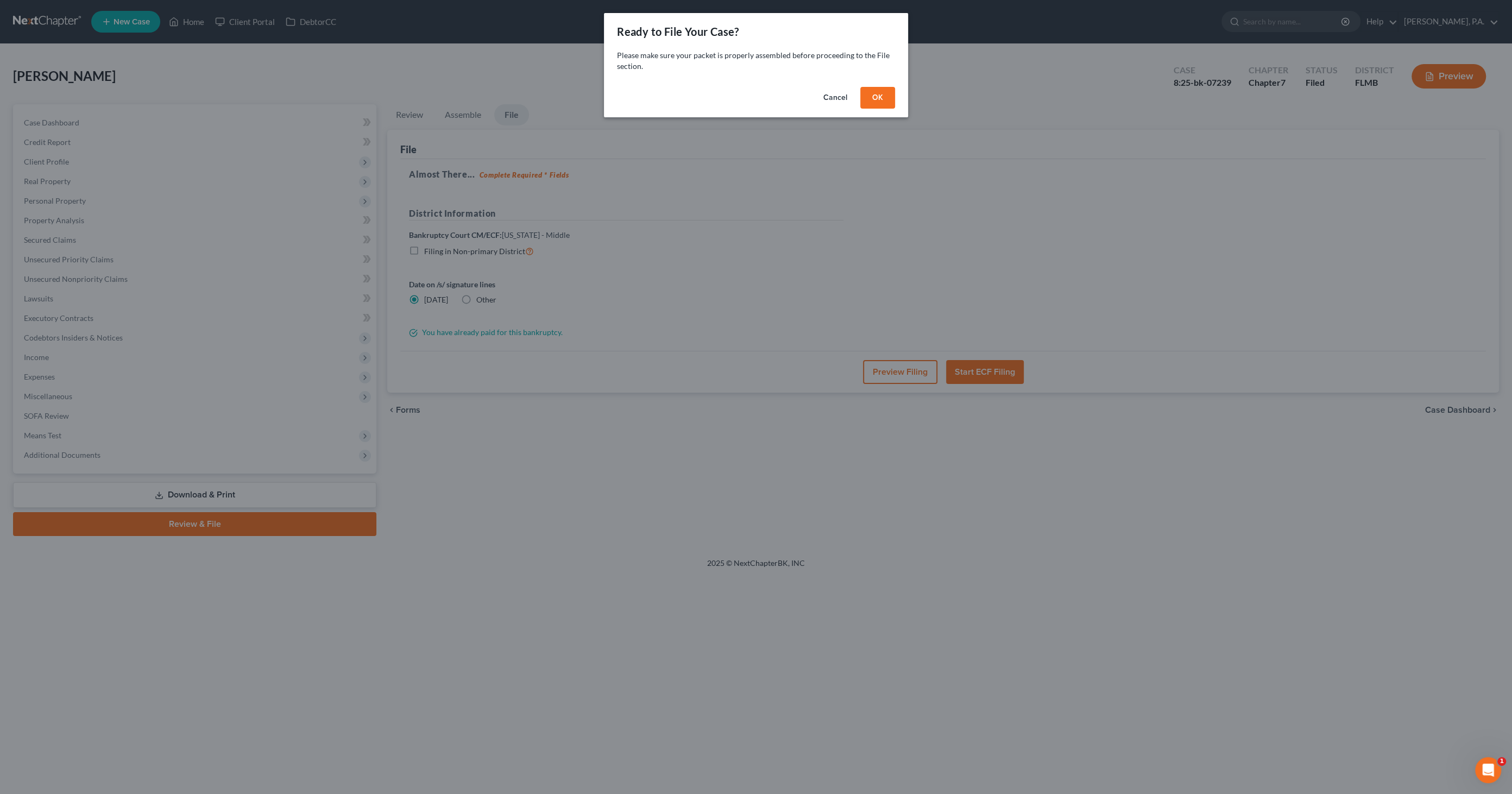
click at [875, 95] on button "OK" at bounding box center [877, 97] width 35 height 21
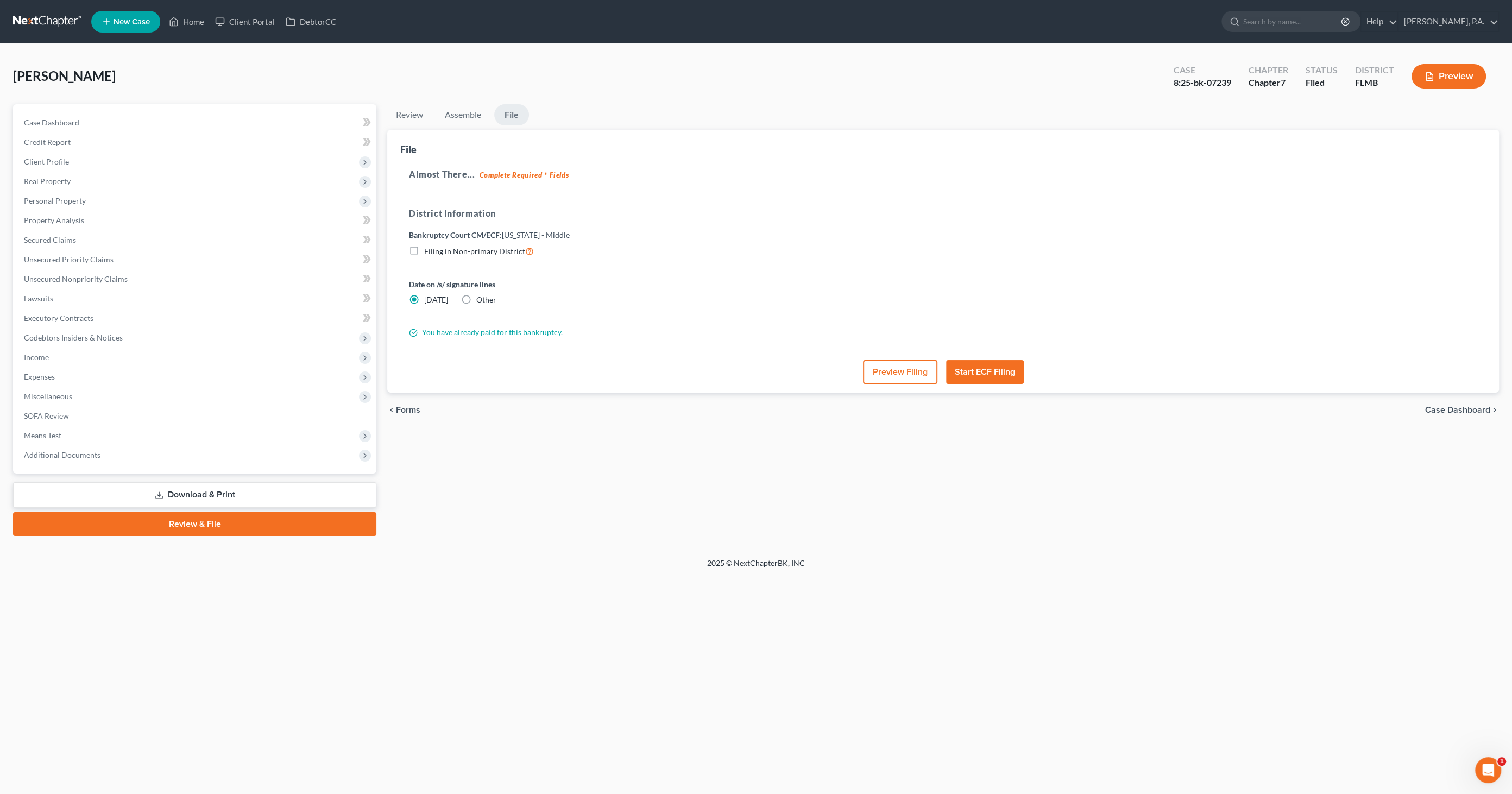
click at [476, 296] on span "Other" at bounding box center [486, 299] width 21 height 9
click at [480, 296] on input "Other" at bounding box center [484, 298] width 7 height 7
radio input "true"
radio input "false"
click at [661, 301] on link "10/14/2025" at bounding box center [738, 300] width 211 height 21
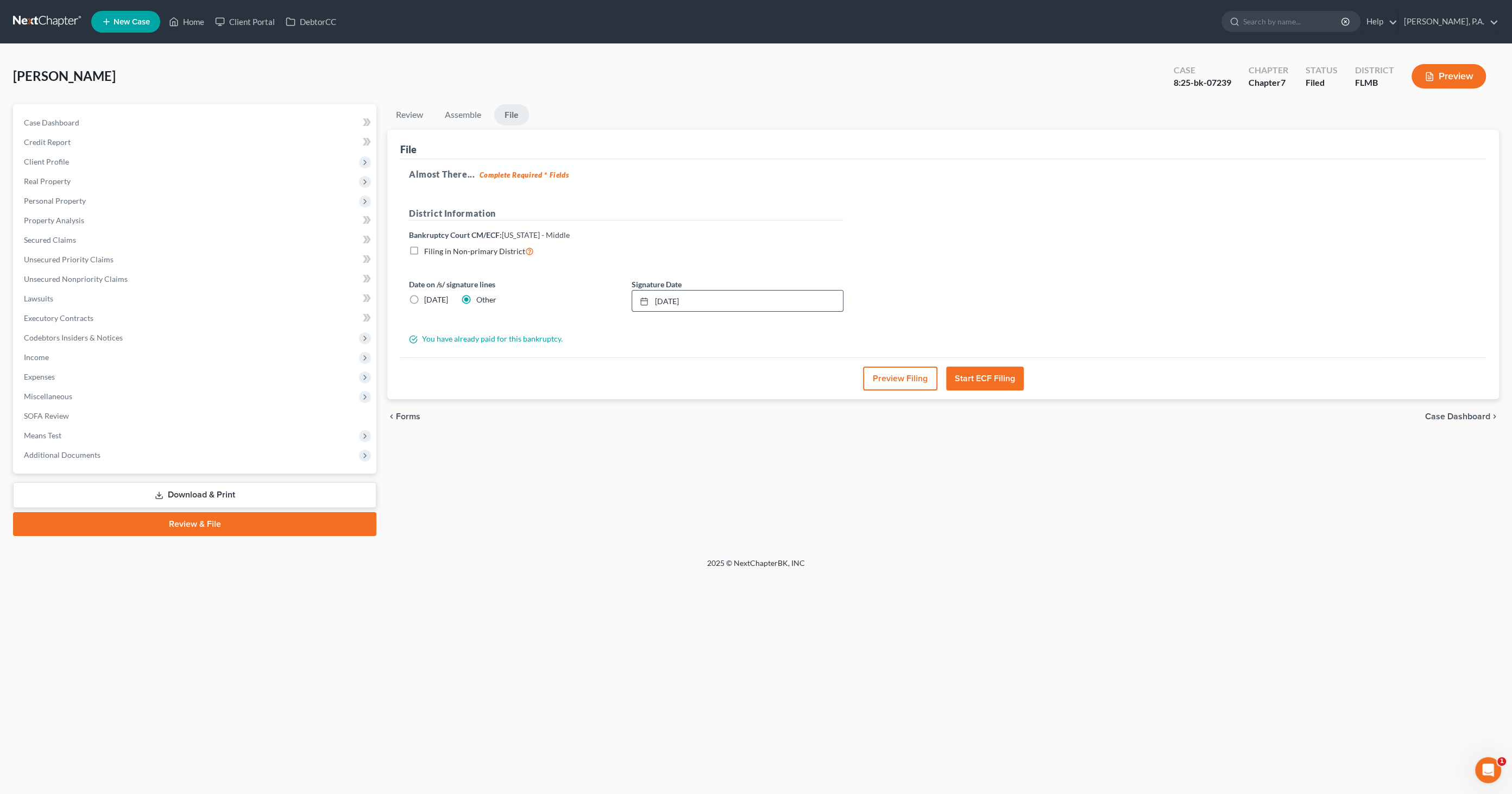
click at [904, 374] on button "Preview Filing" at bounding box center [900, 379] width 74 height 24
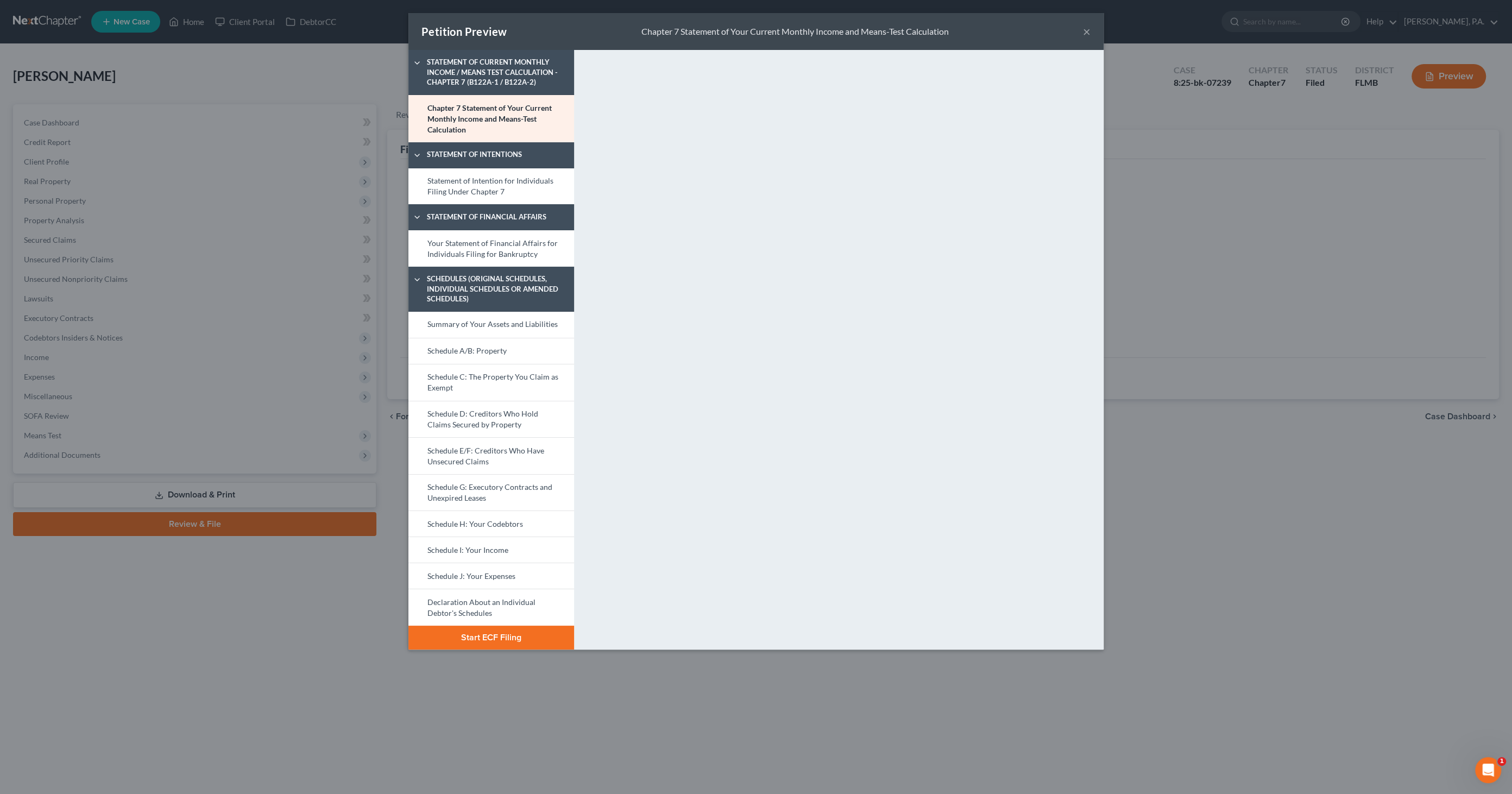
click at [515, 640] on button "Start ECF Filing" at bounding box center [491, 638] width 166 height 24
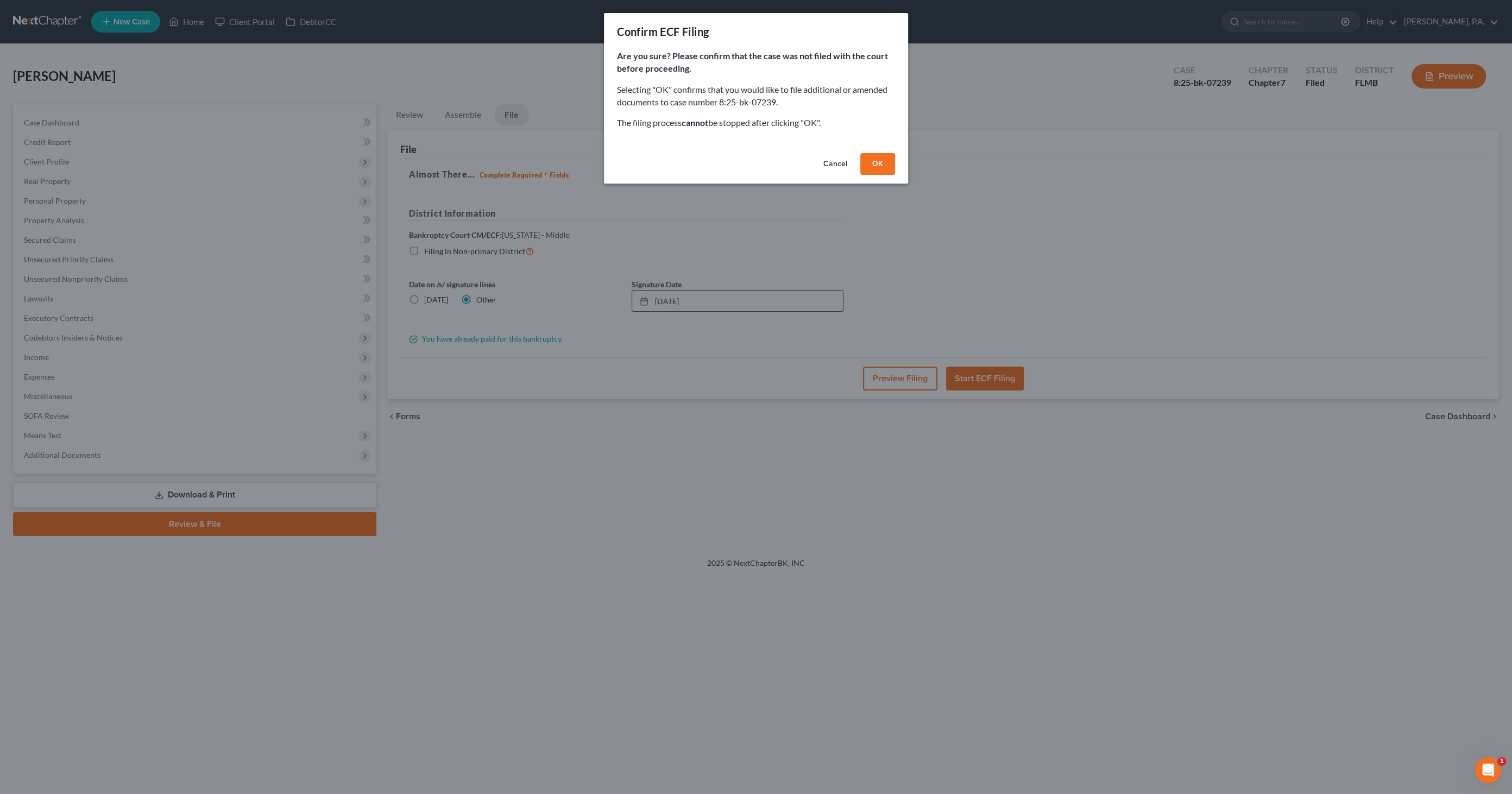
click at [882, 161] on button "OK" at bounding box center [877, 164] width 35 height 21
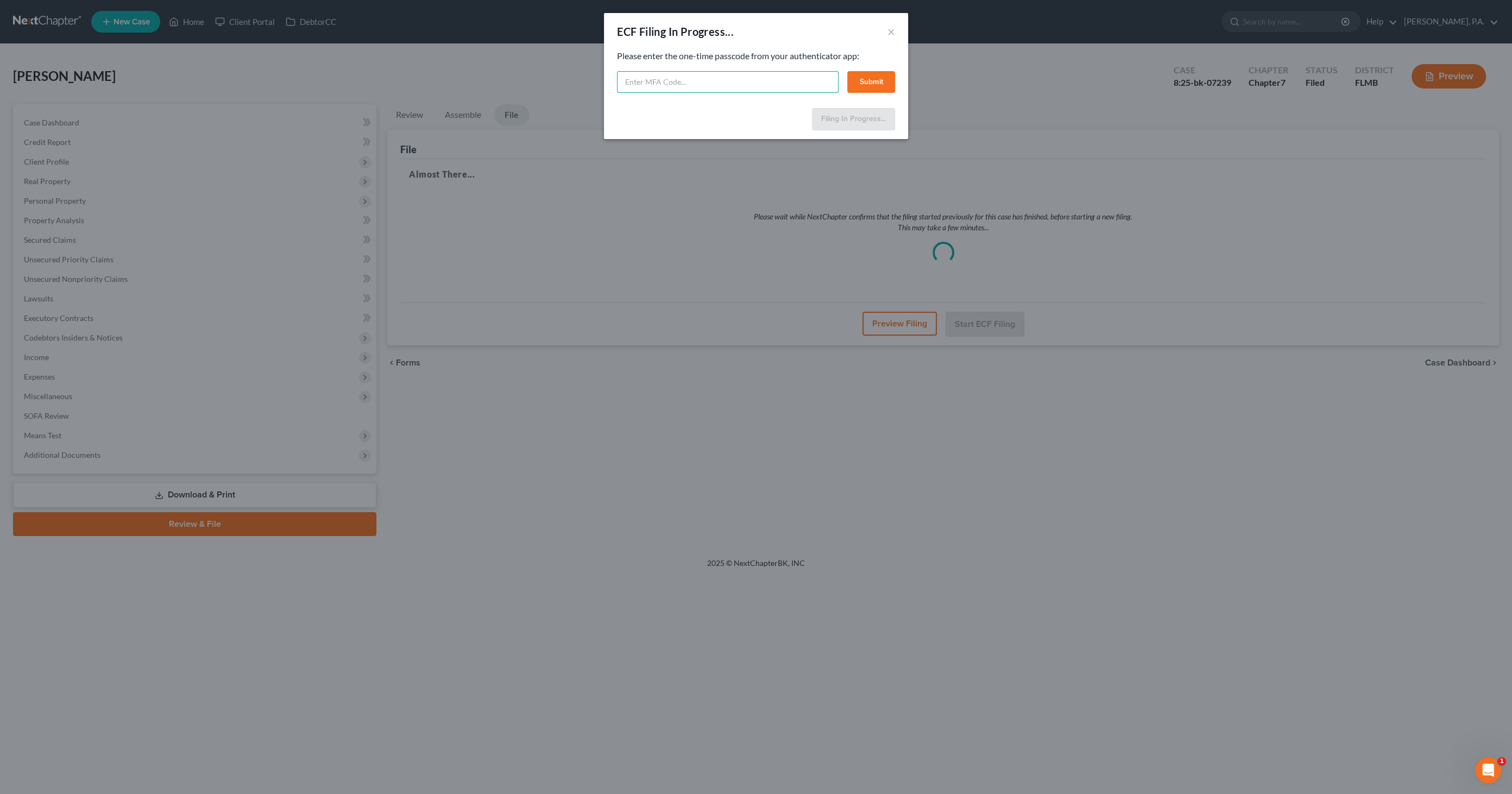
click at [691, 84] on input "text" at bounding box center [728, 82] width 221 height 21
type input "656721"
click at [866, 76] on button "Submit" at bounding box center [872, 82] width 48 height 21
